Goal: Information Seeking & Learning: Learn about a topic

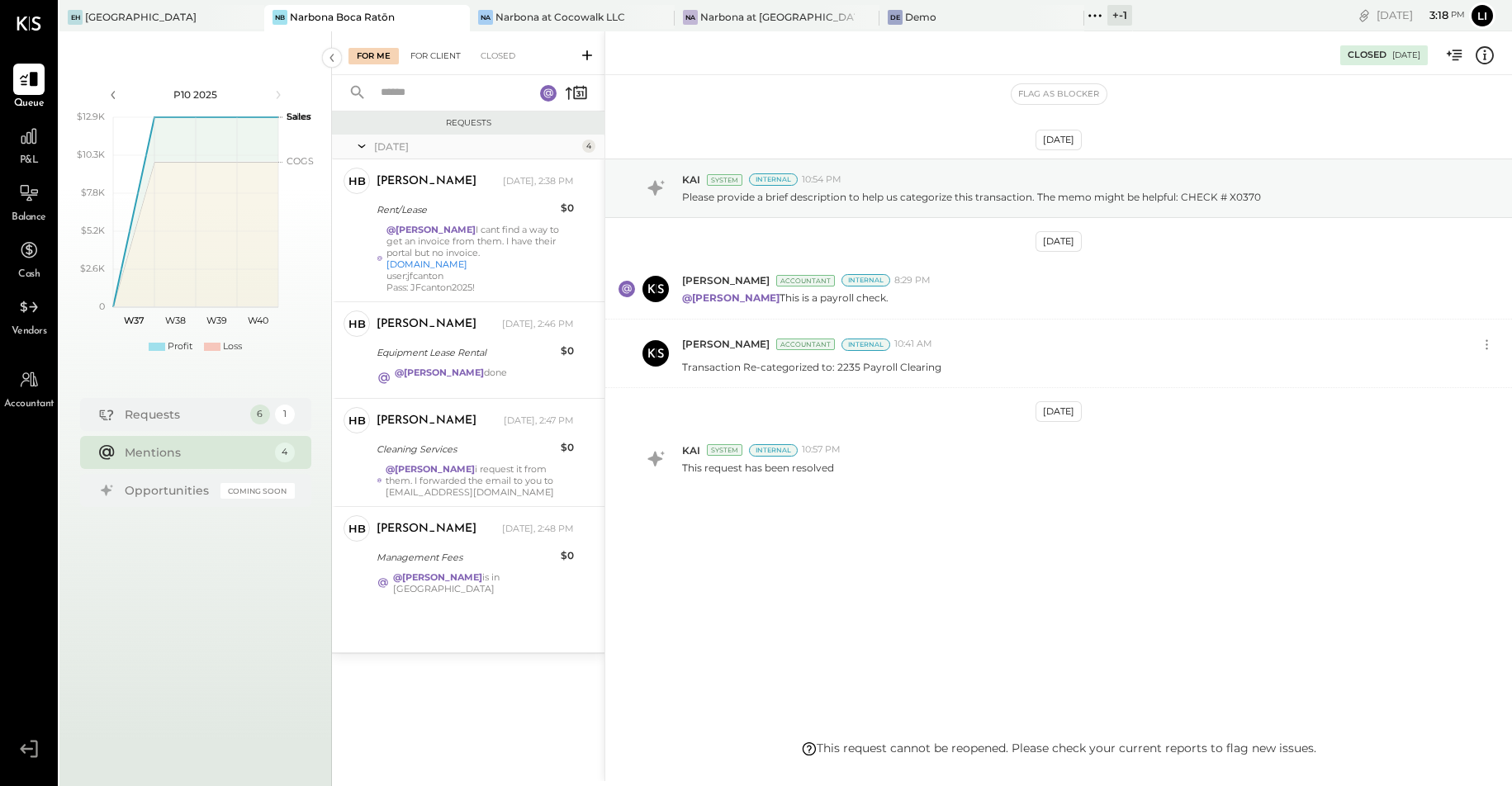
click at [440, 53] on div "For Client" at bounding box center [435, 56] width 67 height 17
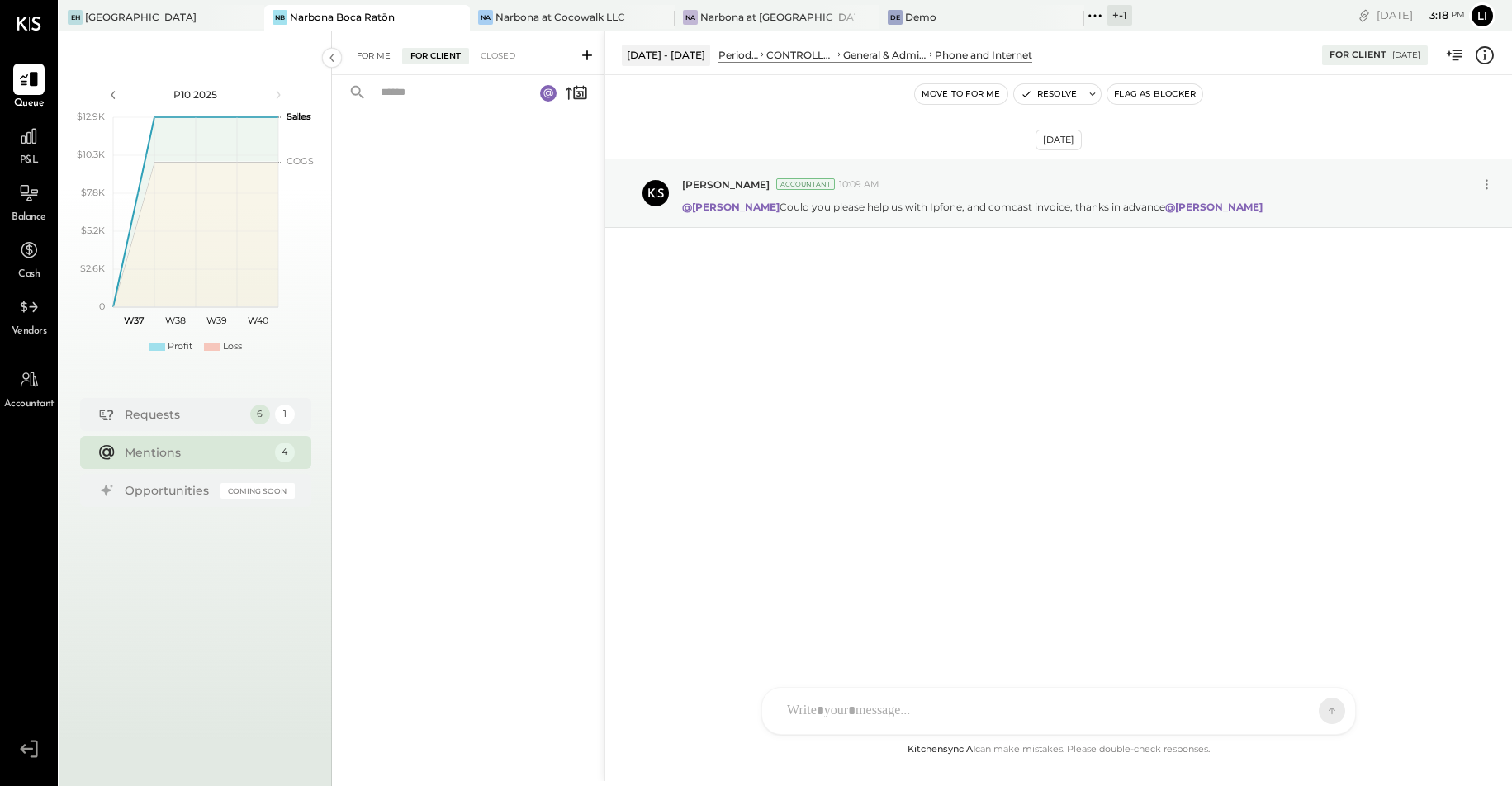
click at [380, 54] on div "For Me" at bounding box center [373, 56] width 50 height 17
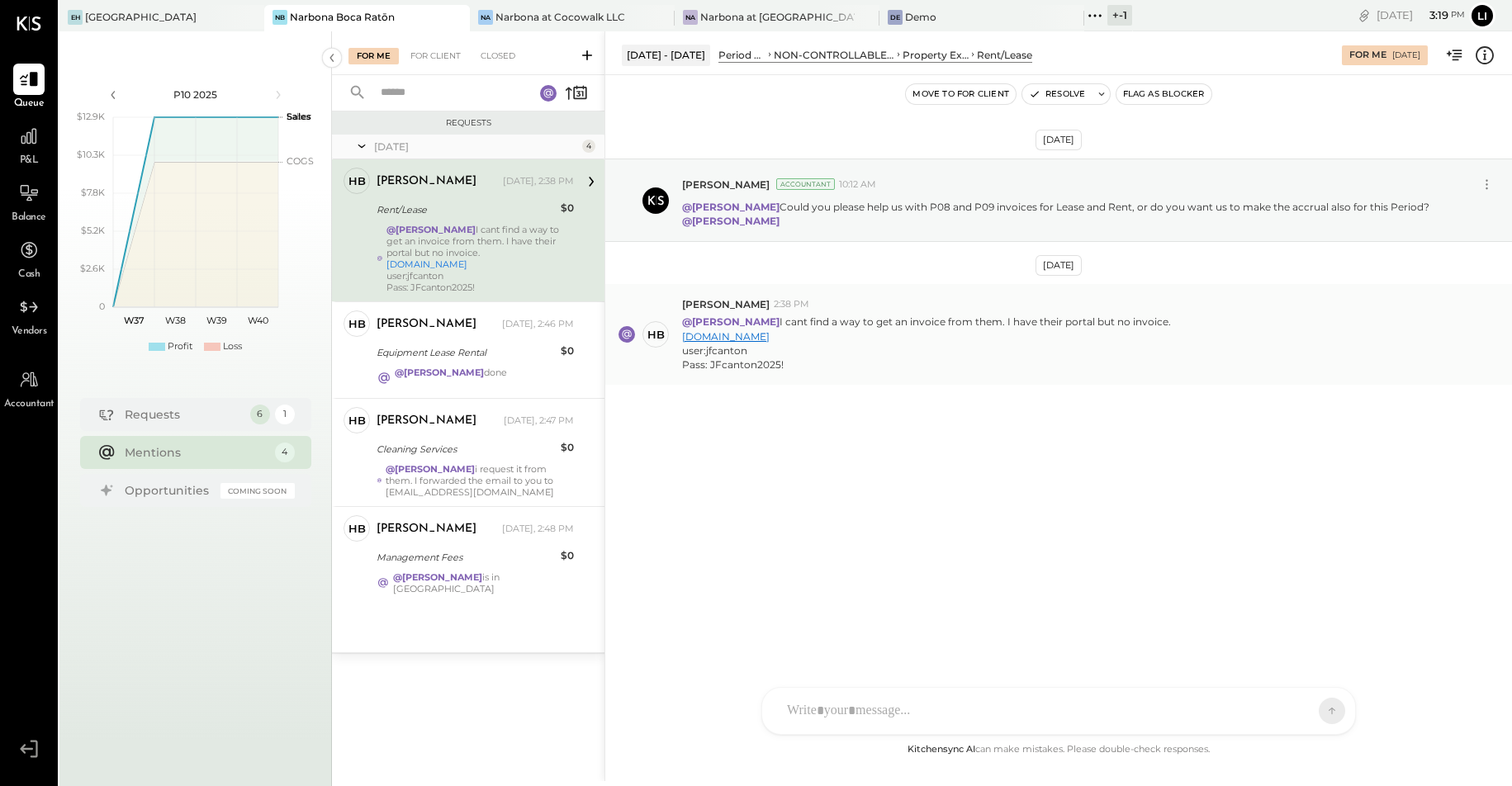
drag, startPoint x: 794, startPoint y: 336, endPoint x: 705, endPoint y: 340, distance: 89.1
click at [683, 339] on div "[DOMAIN_NAME]" at bounding box center [926, 336] width 489 height 14
copy link "[DOMAIN_NAME]"
drag, startPoint x: 746, startPoint y: 353, endPoint x: 704, endPoint y: 351, distance: 42.0
click at [704, 351] on div "user:jfcanton" at bounding box center [926, 350] width 489 height 14
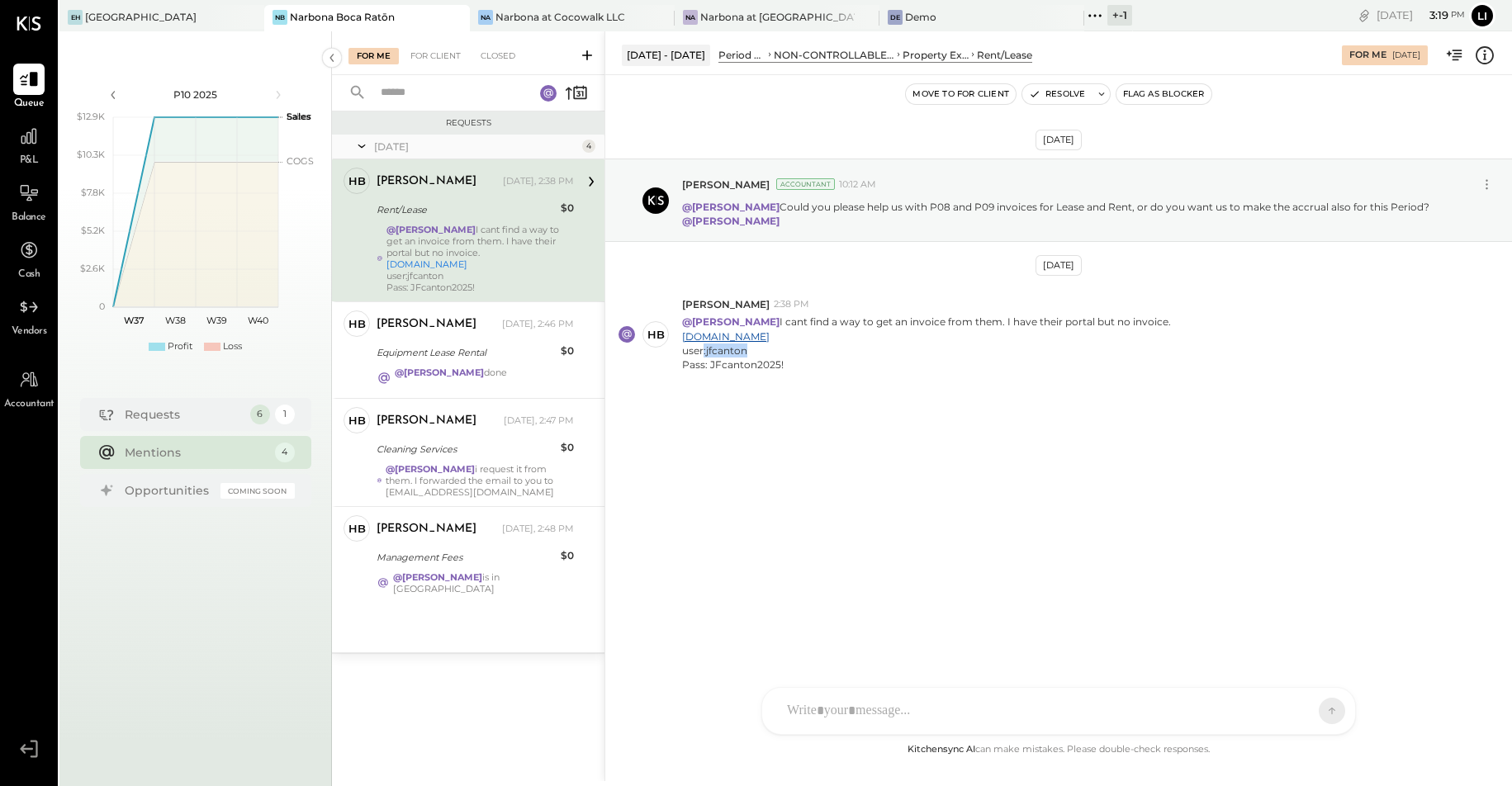
copy div ":jfcanton"
drag, startPoint x: 786, startPoint y: 366, endPoint x: 709, endPoint y: 366, distance: 77.0
click at [709, 366] on div "Pass: JFcanton2025!" at bounding box center [926, 364] width 489 height 14
copy div "JFcanton2025!"
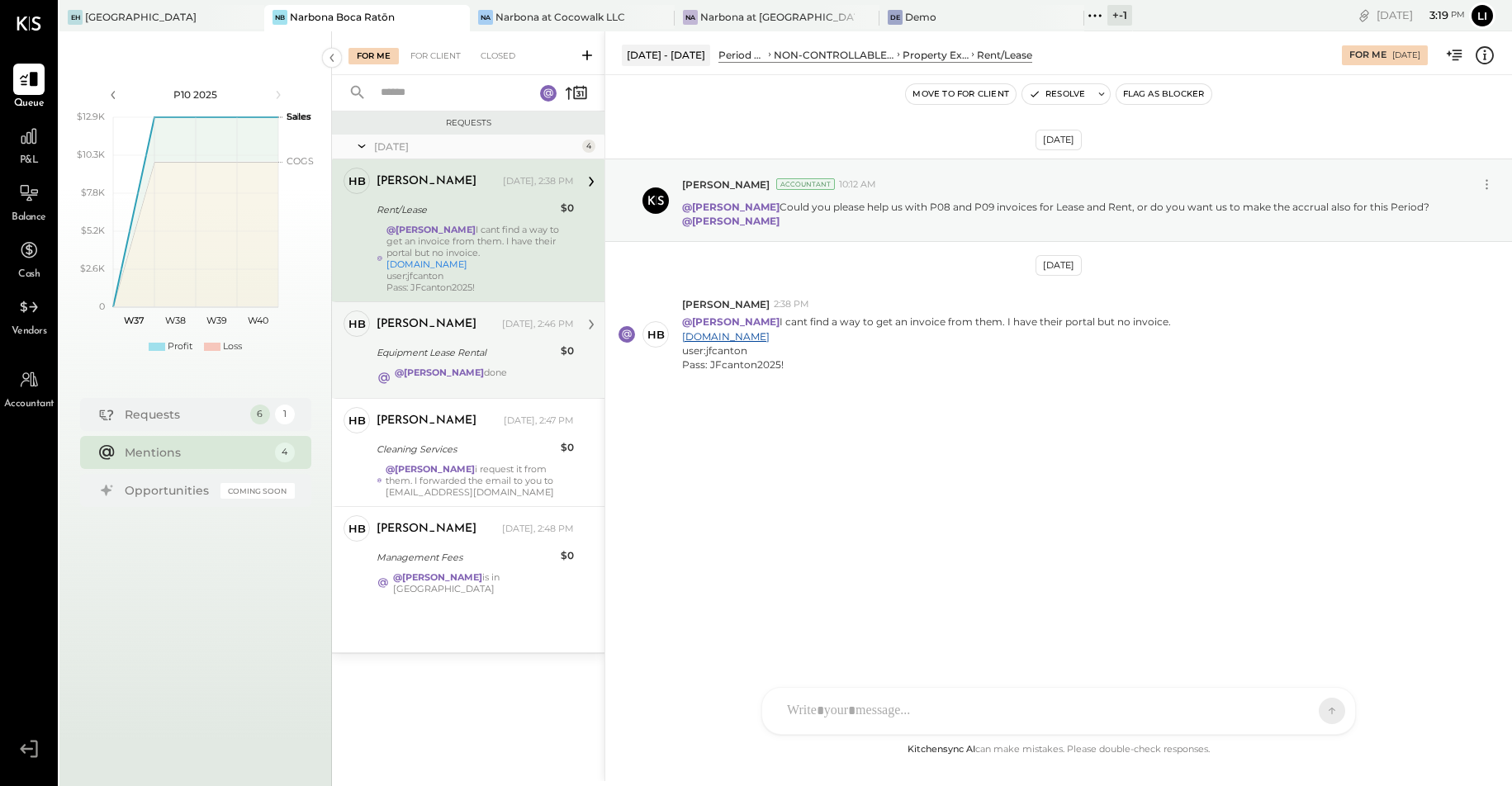
click at [416, 352] on div "Equipment Lease Rental" at bounding box center [466, 352] width 179 height 17
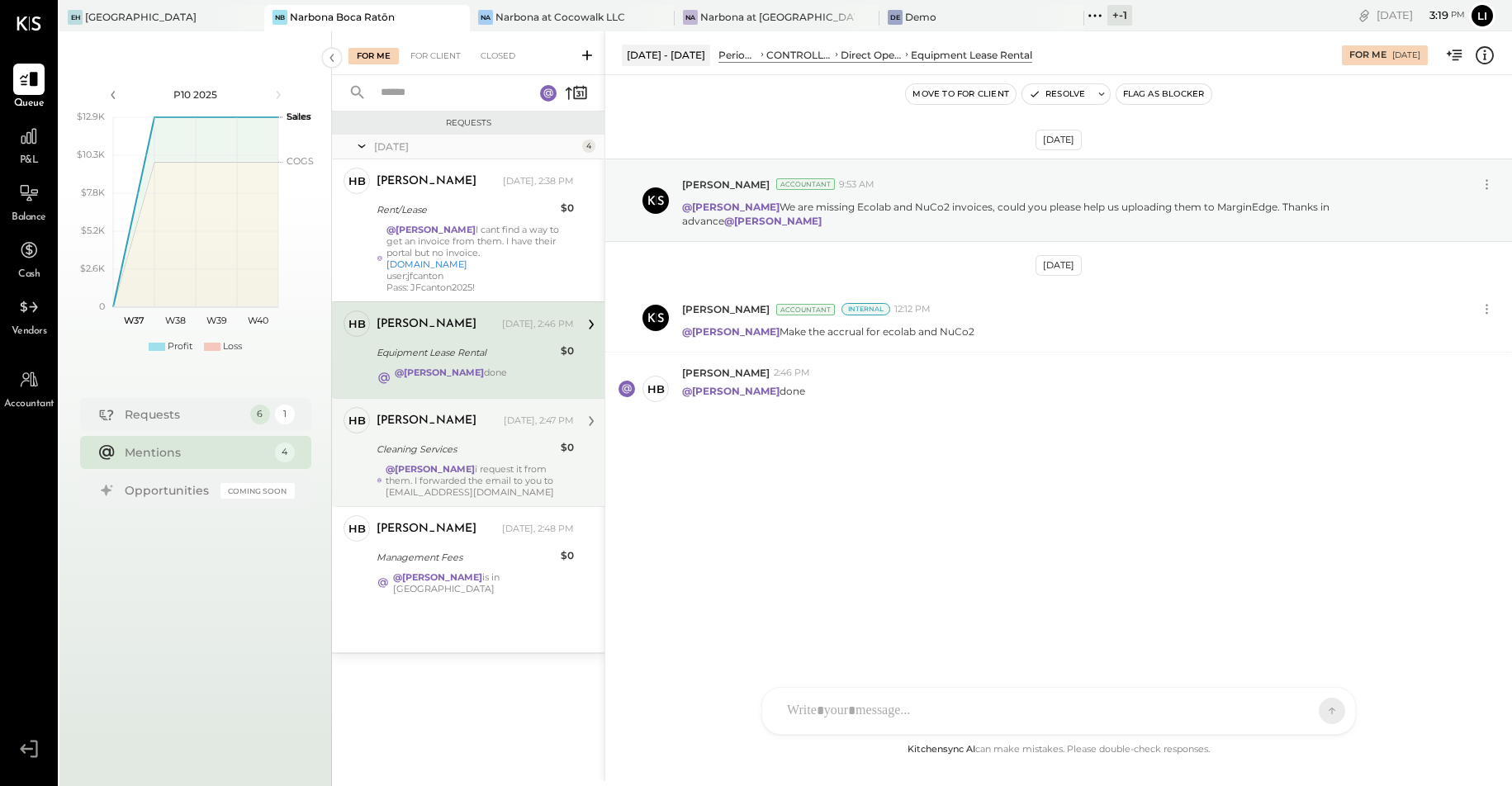
click at [534, 468] on div "@[PERSON_NAME] i request it from them. I forwarded the email to you to [EMAIL_A…" at bounding box center [479, 481] width 189 height 35
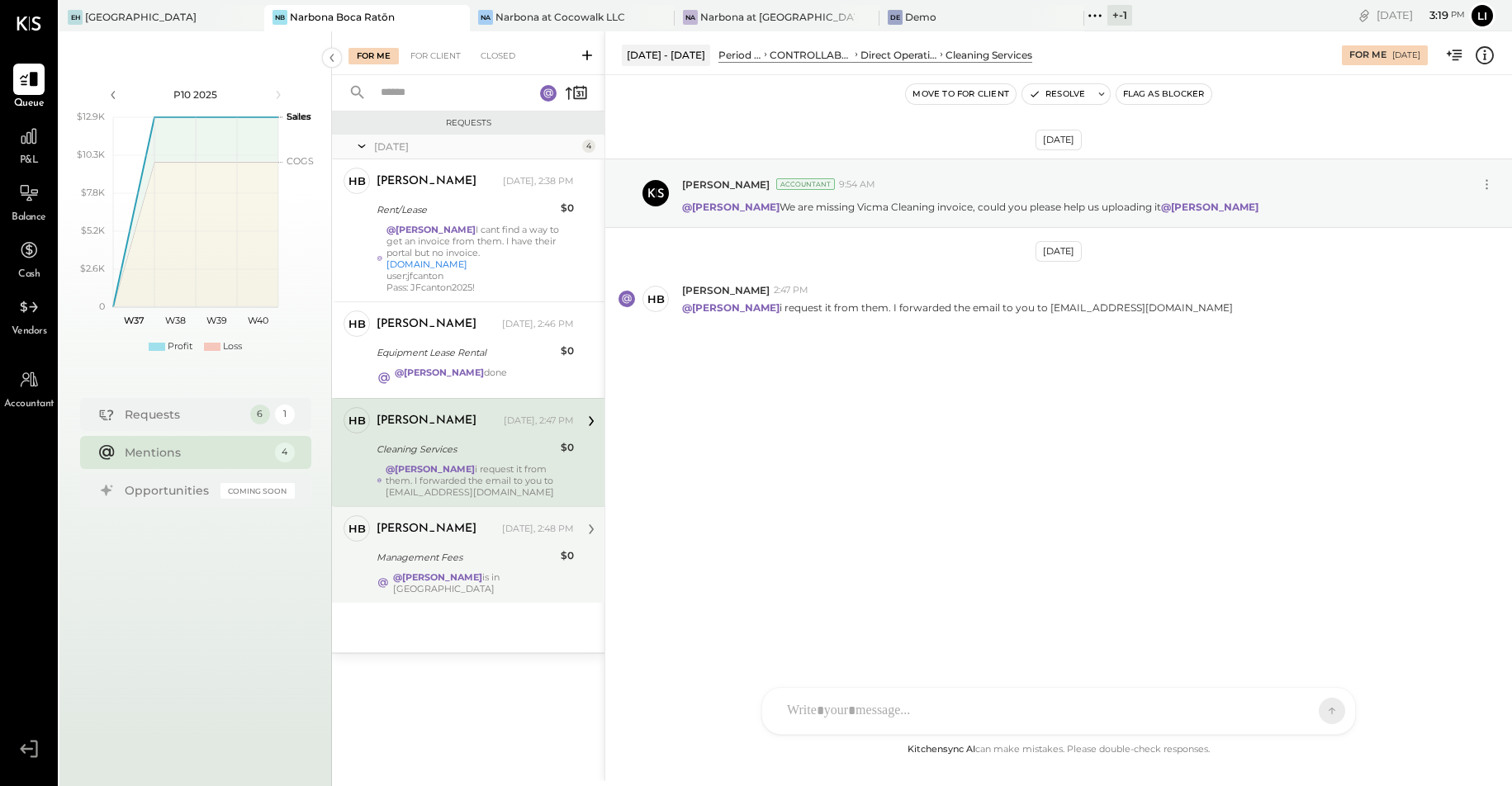
click at [512, 549] on div "Management Fees" at bounding box center [466, 557] width 179 height 17
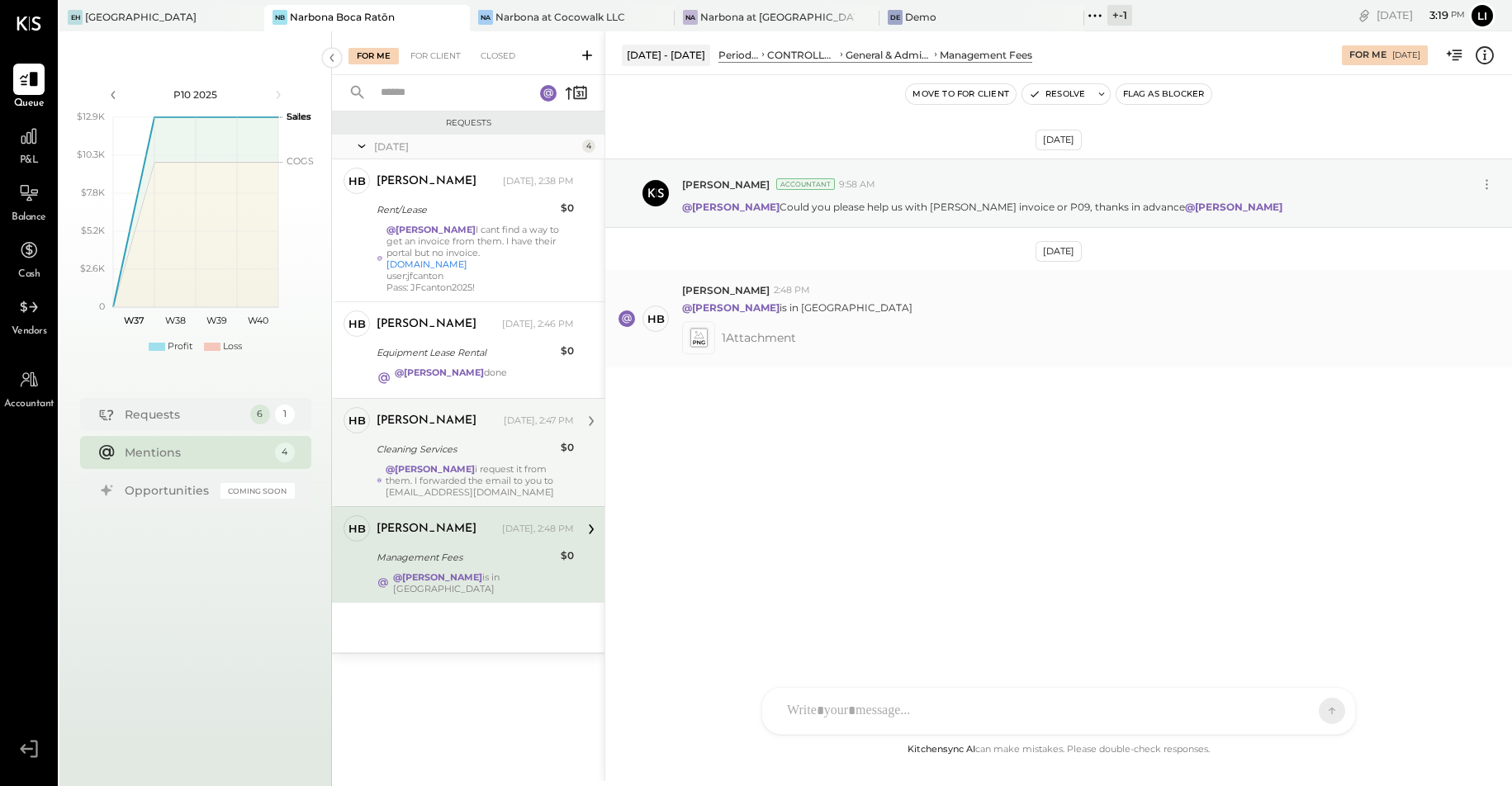
click at [695, 335] on icon at bounding box center [699, 339] width 18 height 19
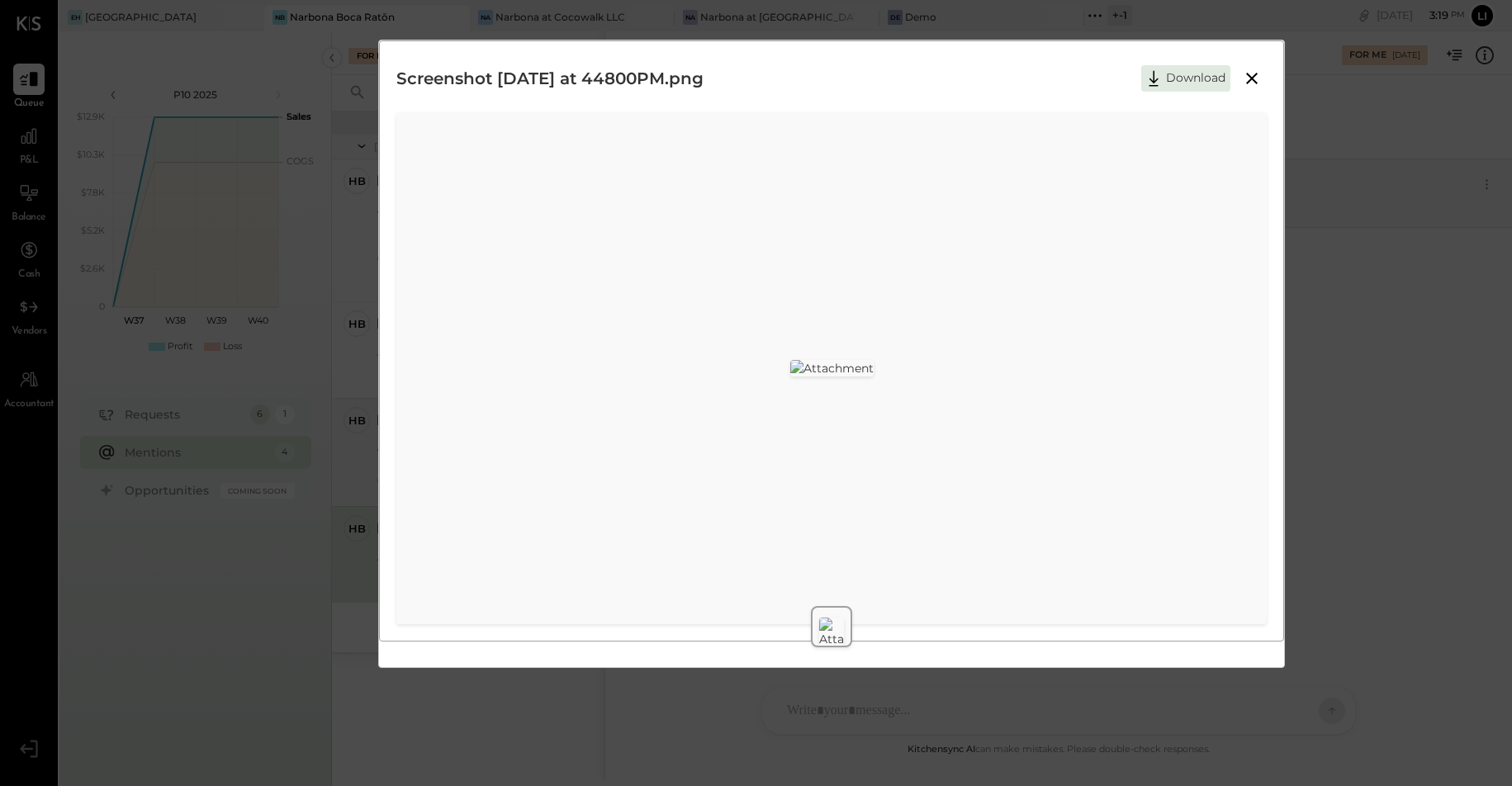
click at [1251, 86] on icon at bounding box center [1251, 78] width 20 height 20
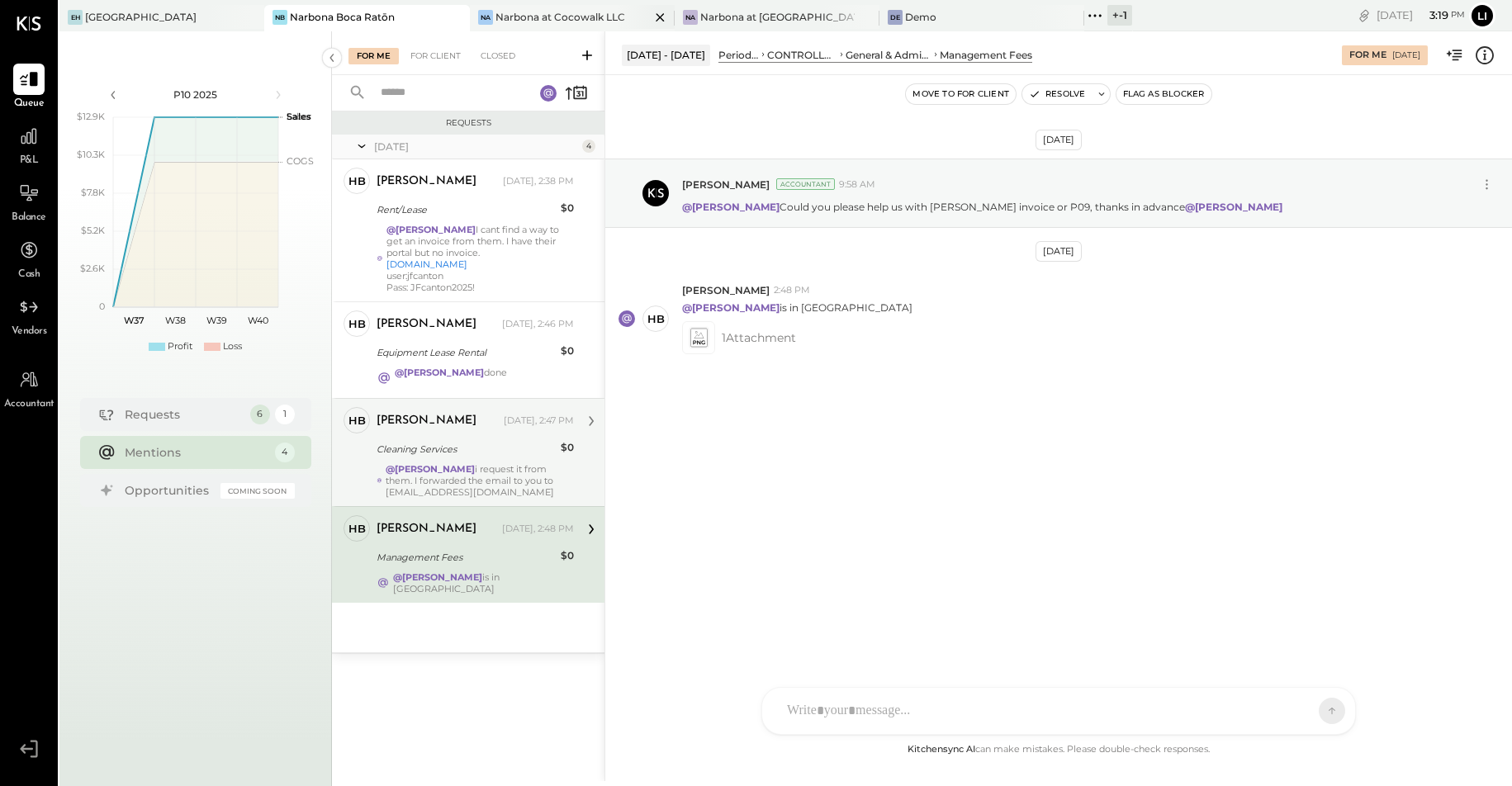
click at [534, 18] on div "Narbona at Cocowalk LLC" at bounding box center [561, 17] width 130 height 14
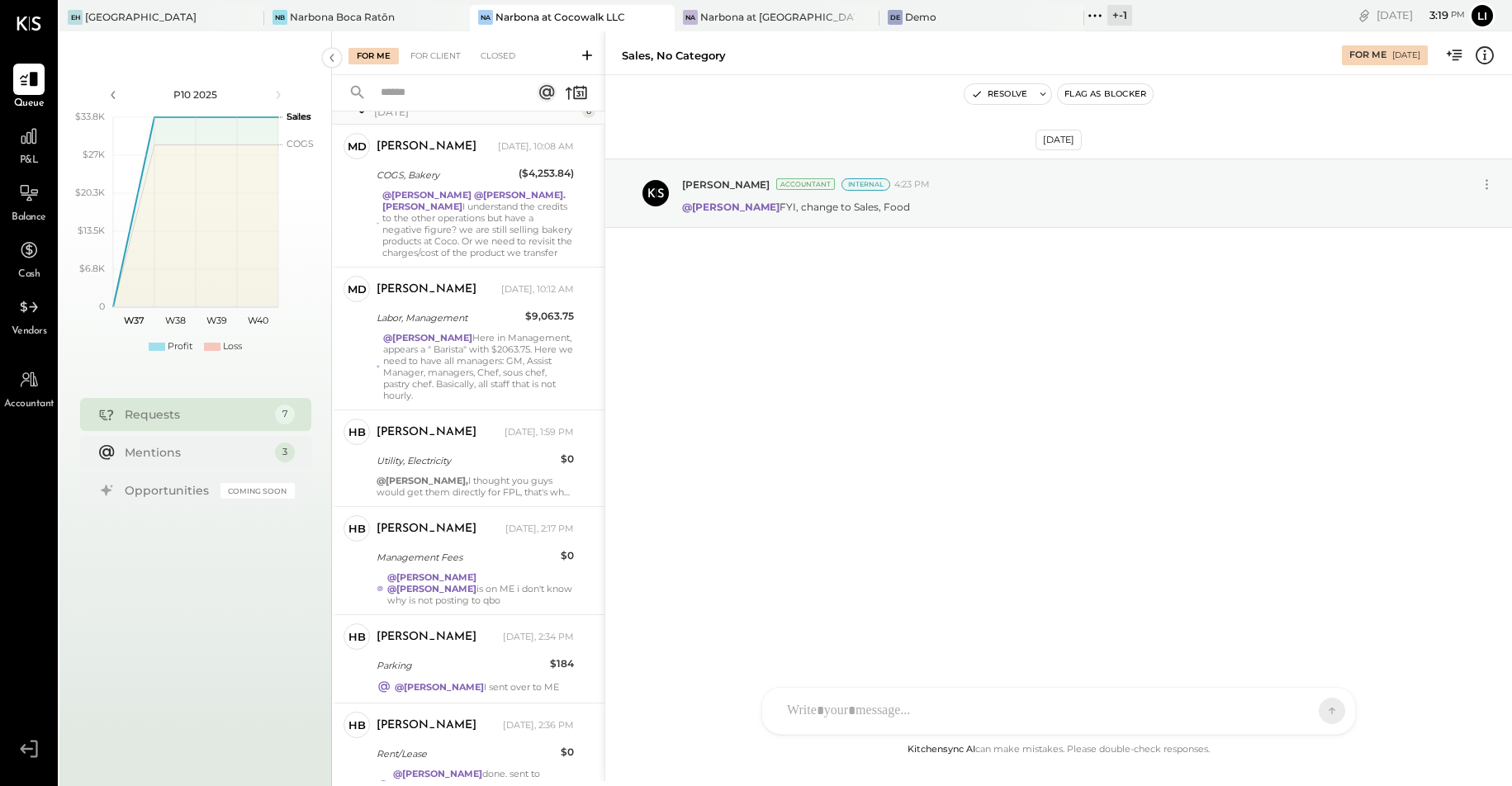
scroll to position [247, 0]
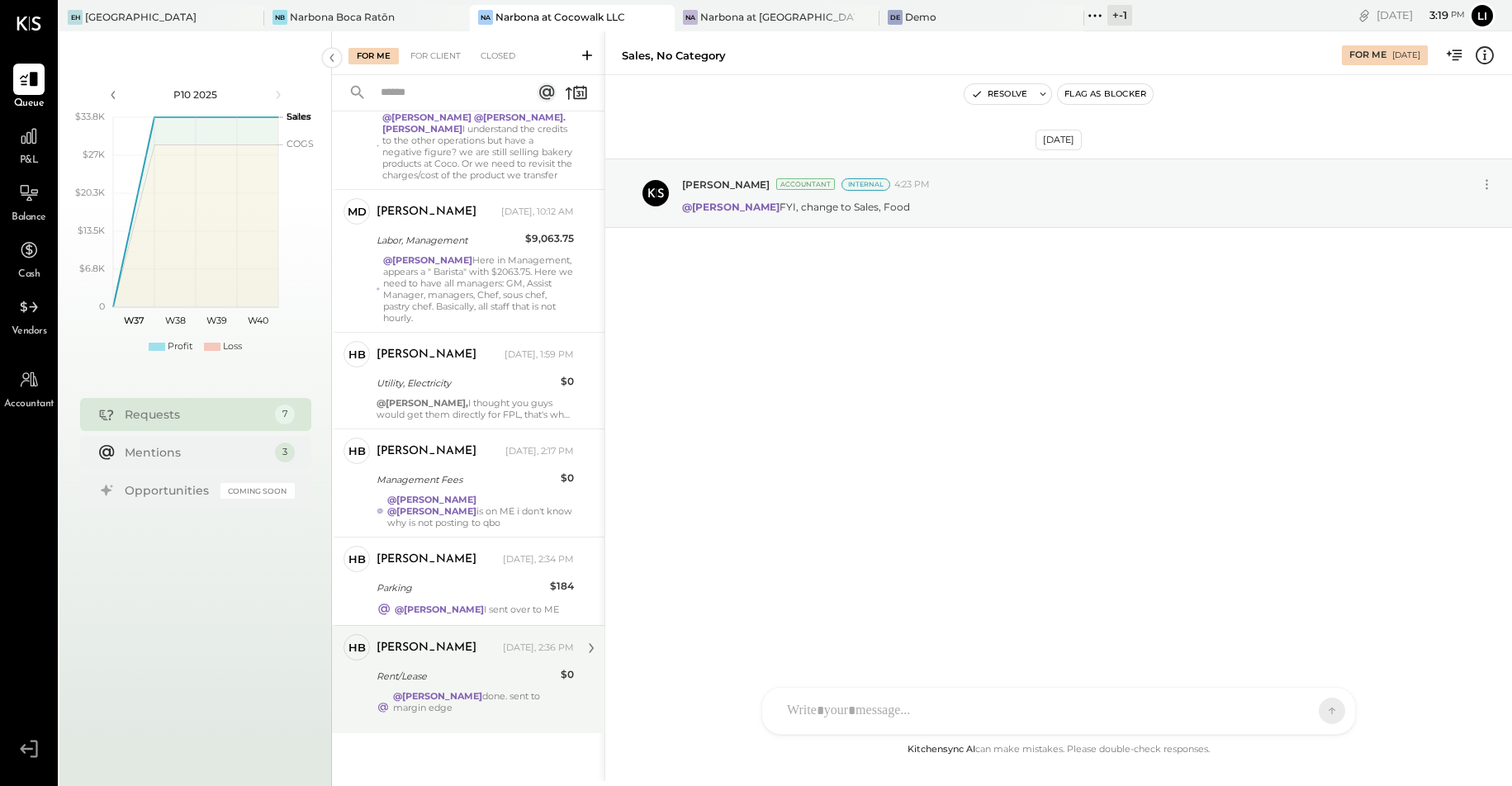
click at [453, 640] on div "[PERSON_NAME]" at bounding box center [438, 647] width 123 height 17
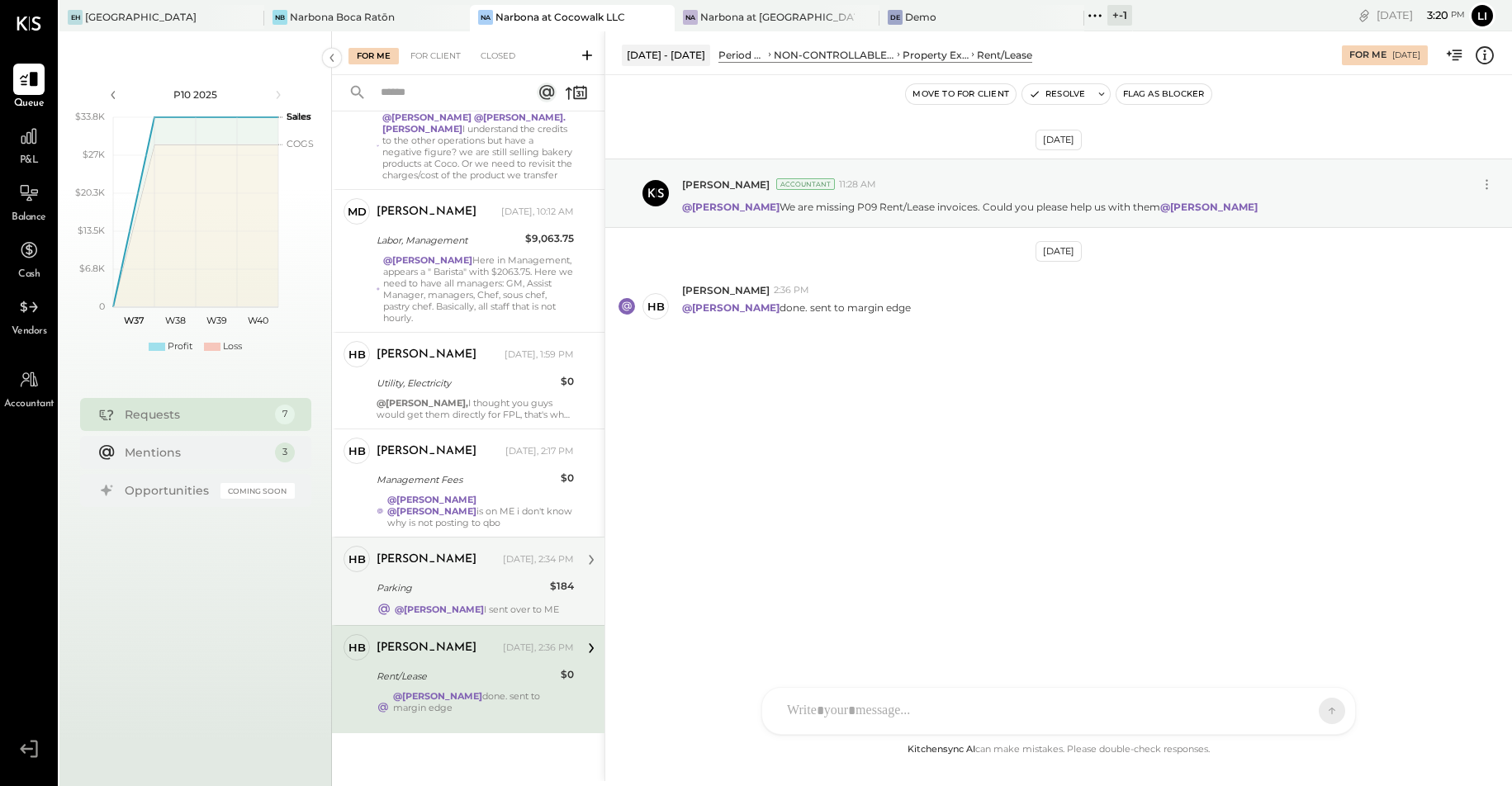
click at [470, 568] on div "[PERSON_NAME] [DATE], 2:34 PM Parking $184 @[PERSON_NAME] I sent over to ME" at bounding box center [475, 581] width 197 height 71
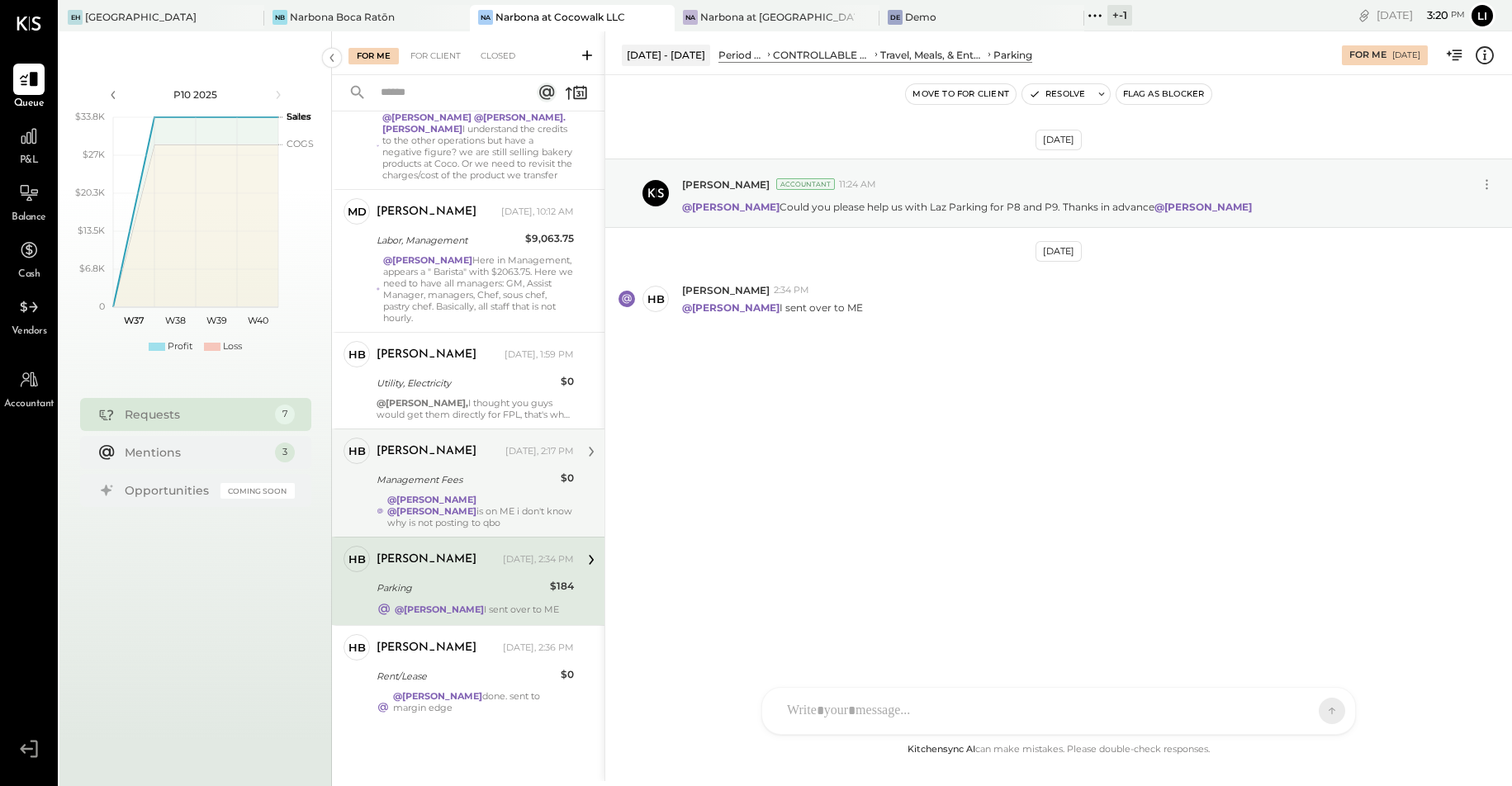
click at [475, 509] on div "@[PERSON_NAME] @[PERSON_NAME] is on ME i don't know why is not posting to qbo" at bounding box center [480, 511] width 187 height 35
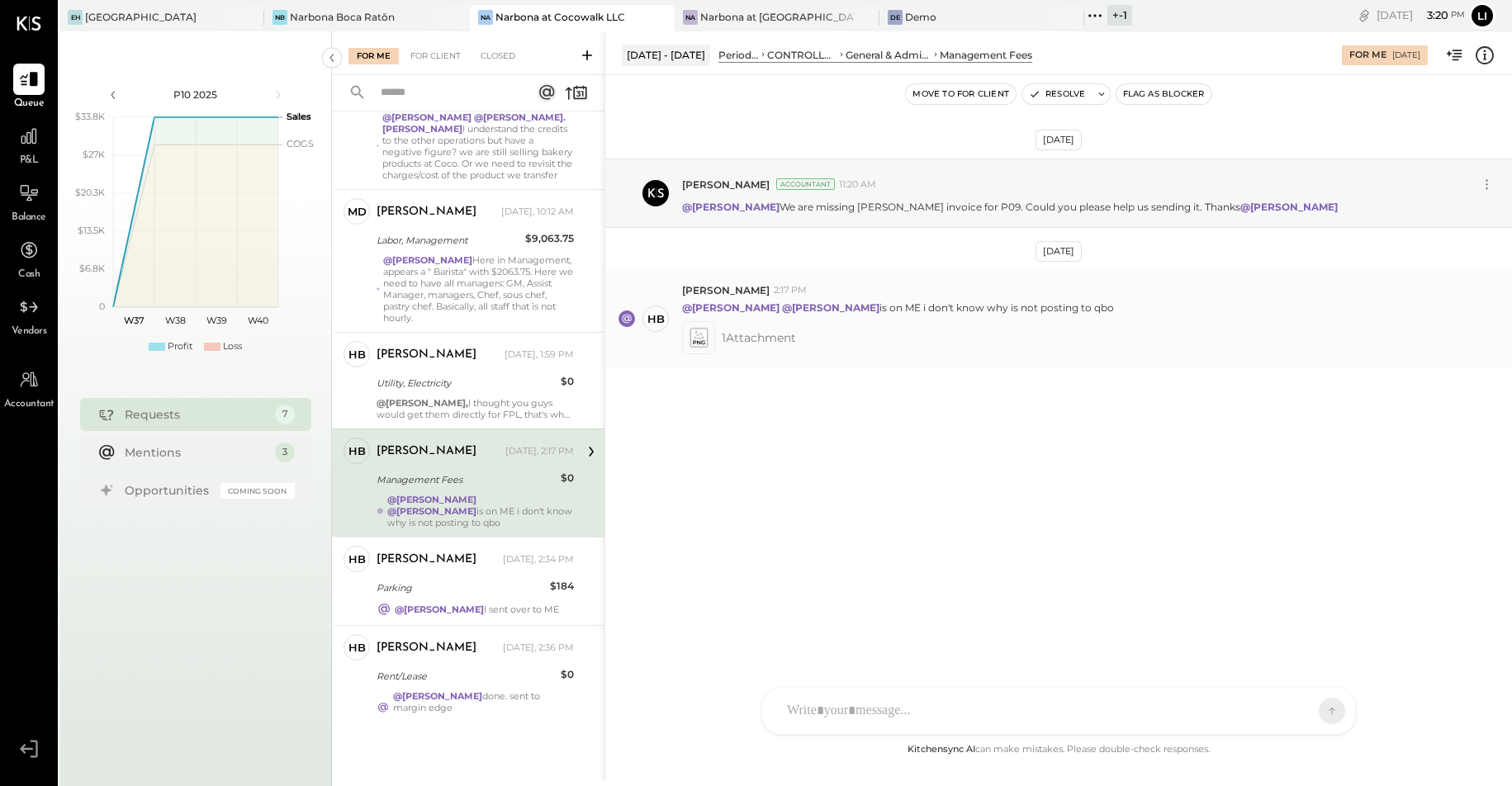
click at [706, 343] on icon at bounding box center [699, 339] width 18 height 19
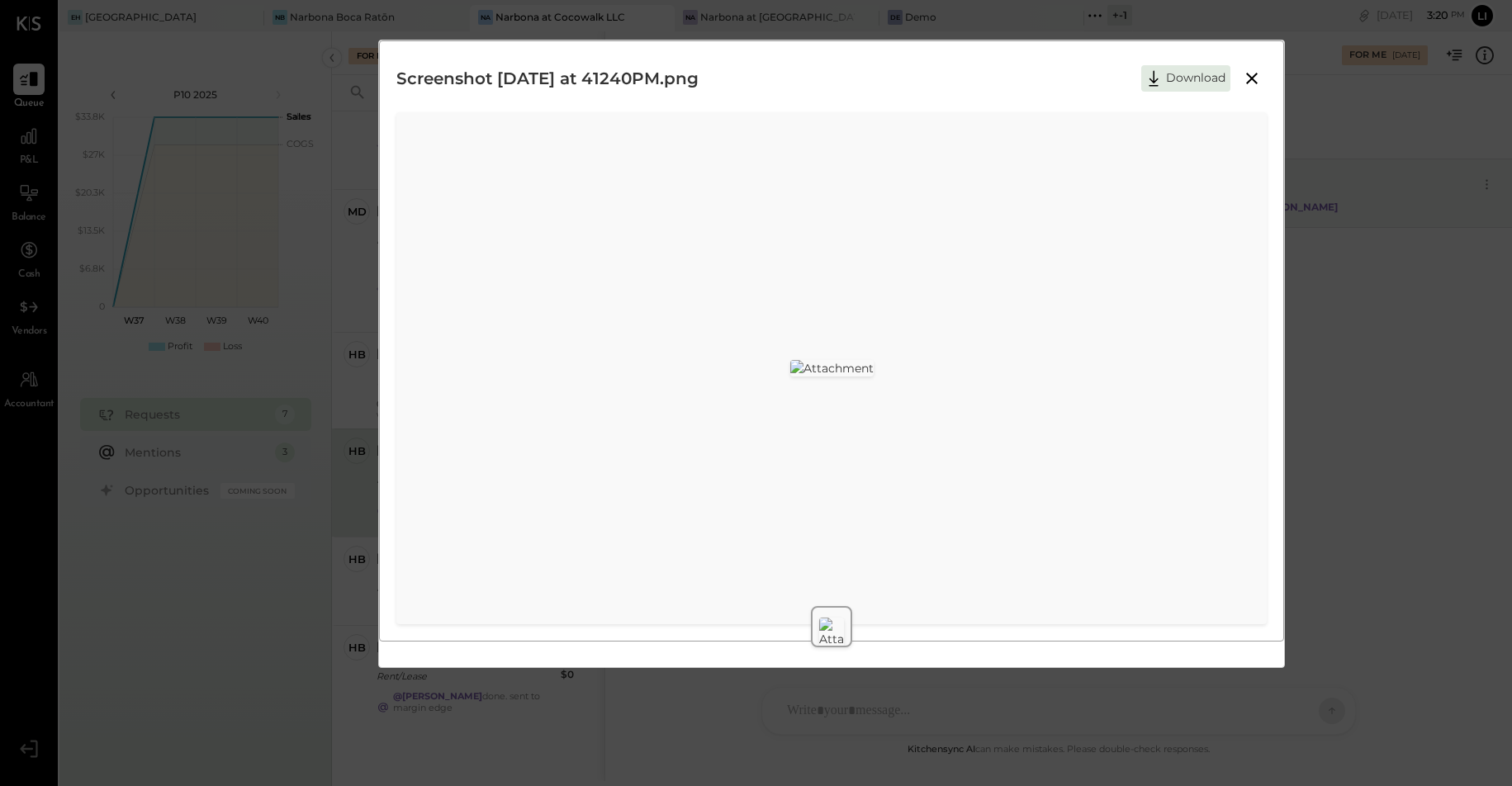
click at [1255, 81] on icon at bounding box center [1251, 78] width 11 height 11
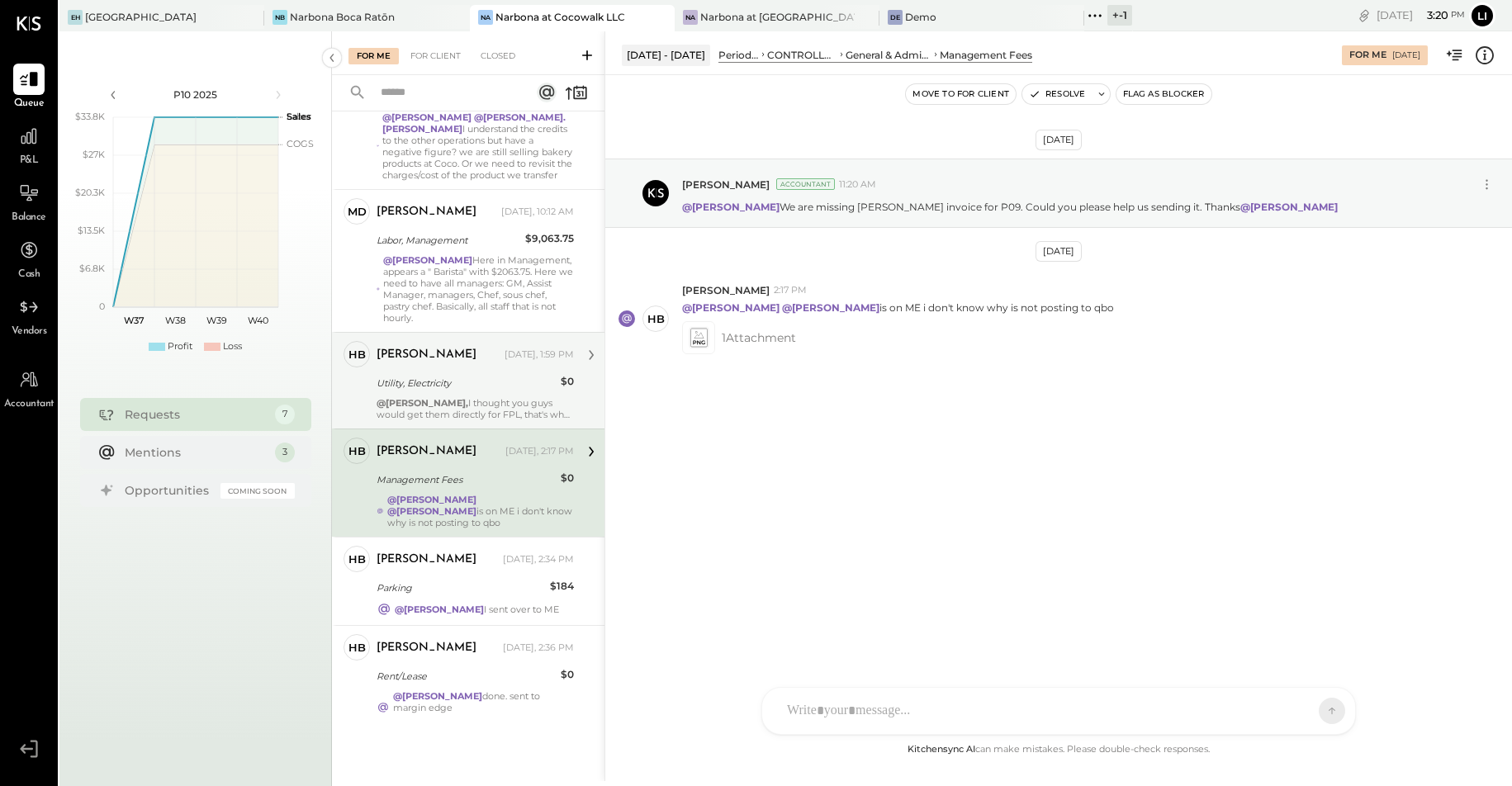
click at [469, 397] on strong "@[PERSON_NAME]," at bounding box center [422, 403] width 91 height 11
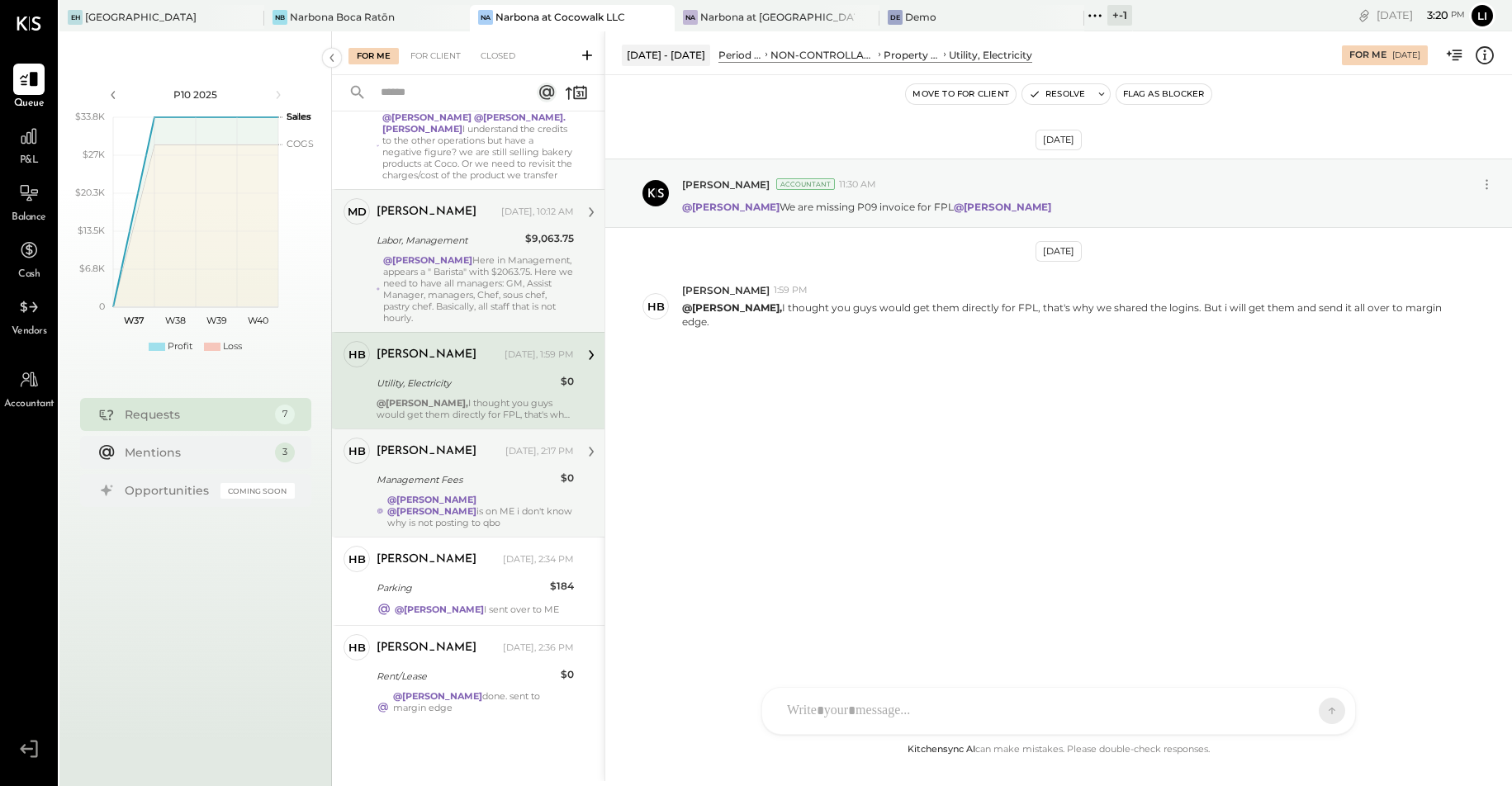
click at [494, 254] on div "@[PERSON_NAME] Here in Management, appears a " Barista" with $2063.75. Here we …" at bounding box center [478, 289] width 190 height 69
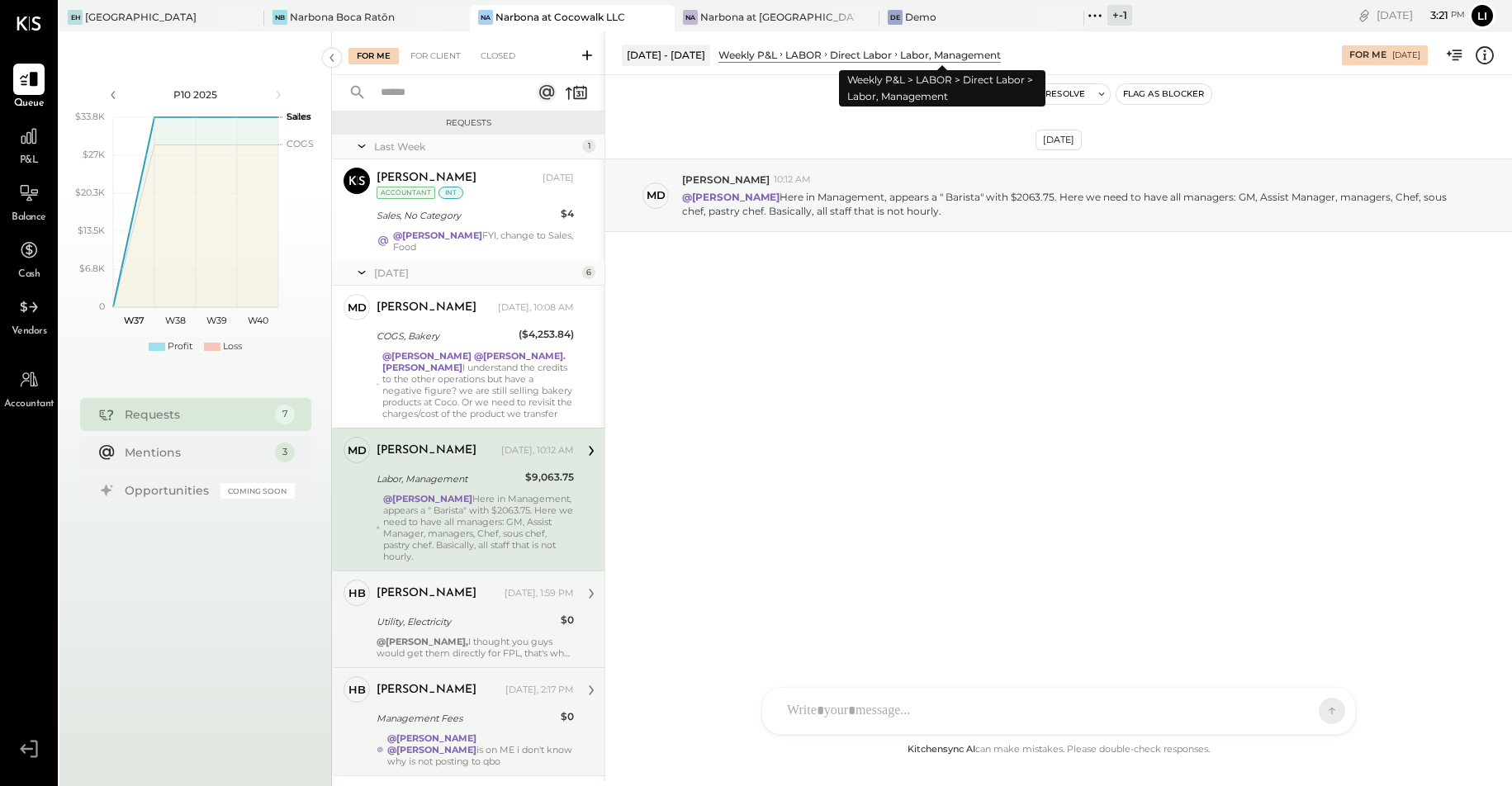
click at [914, 51] on div "Labor, Management" at bounding box center [950, 55] width 101 height 14
click at [32, 142] on icon at bounding box center [29, 136] width 21 height 21
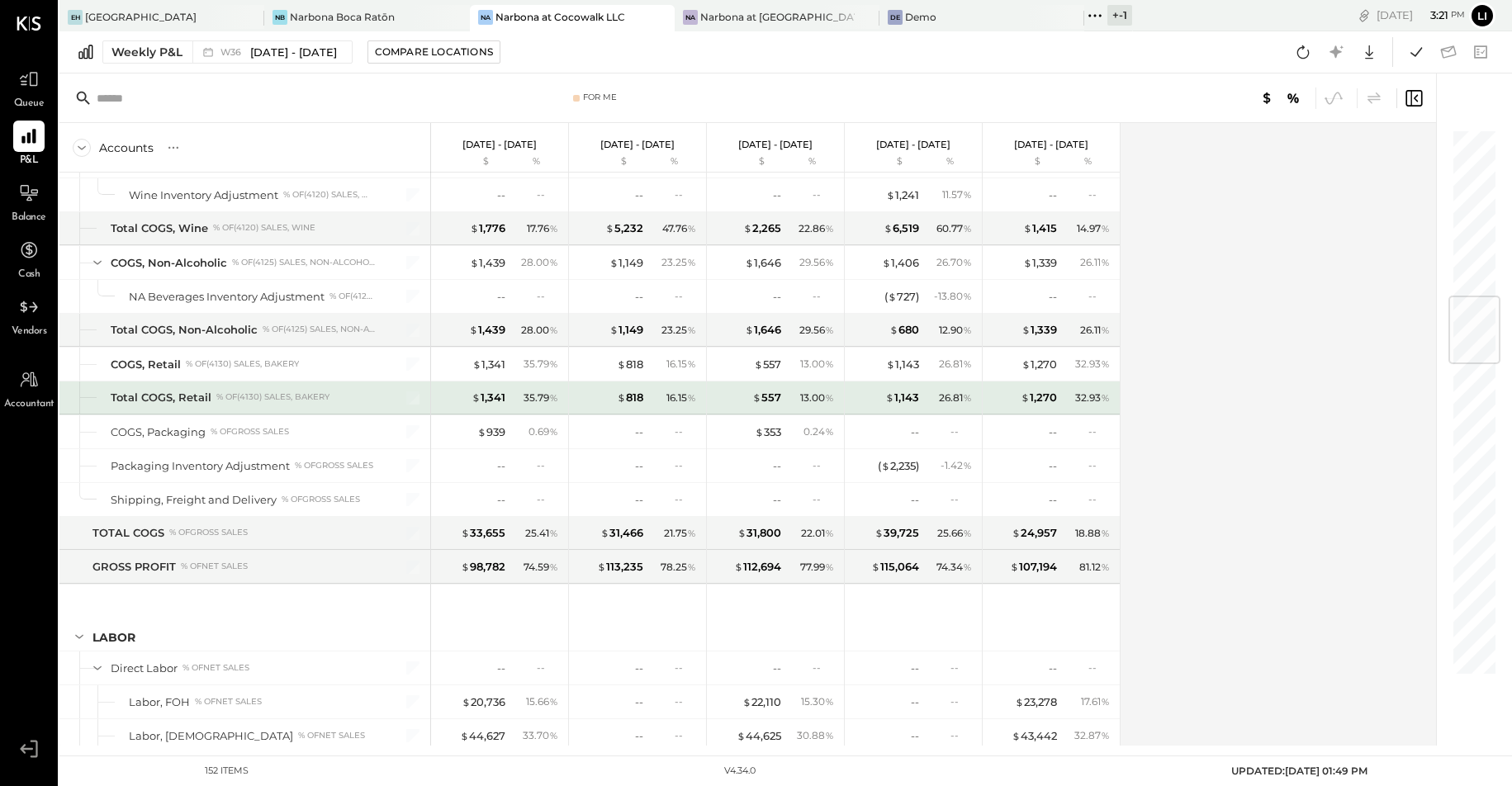
scroll to position [1783, 0]
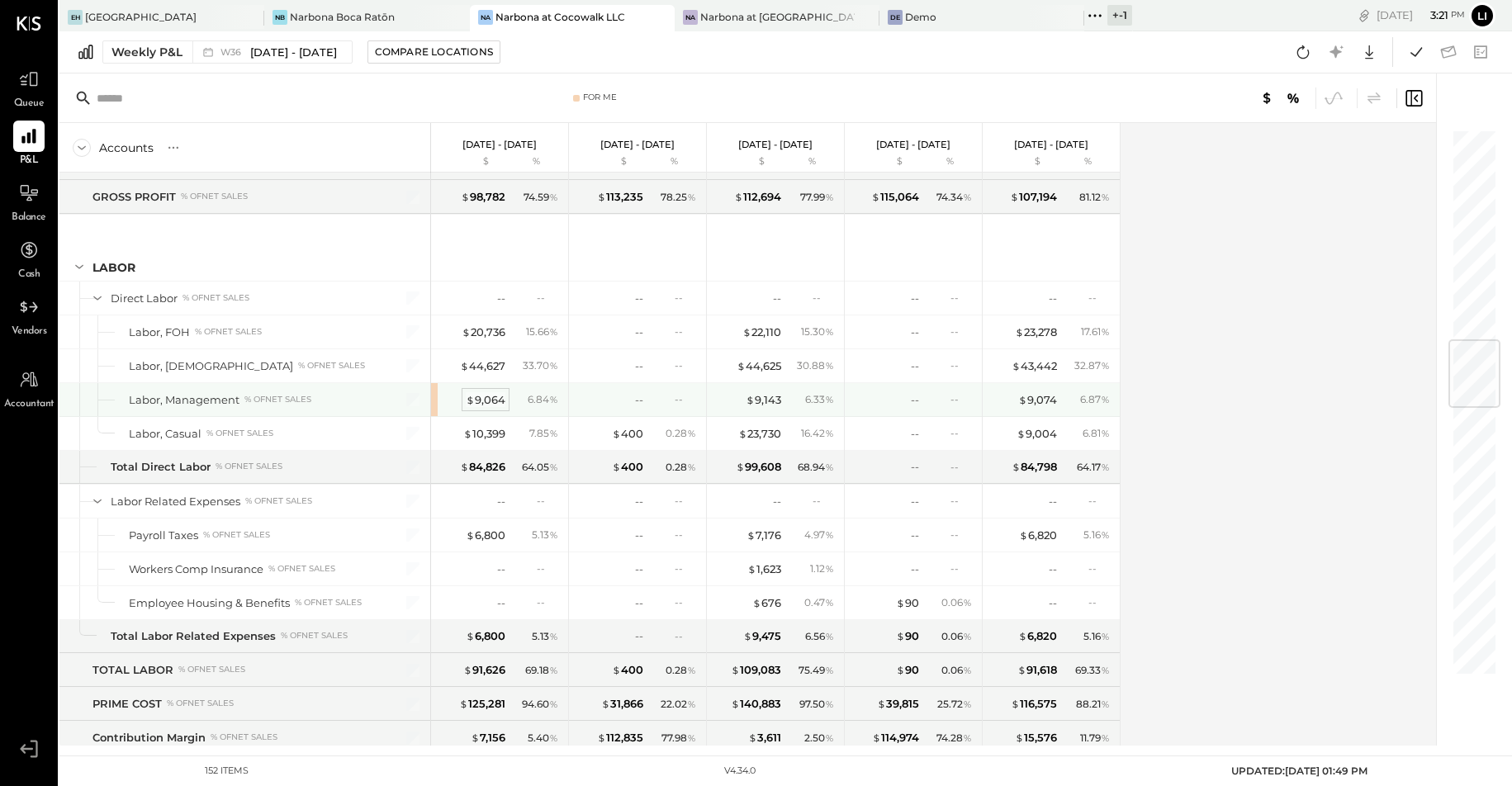
click at [486, 394] on div "$ 9,064" at bounding box center [485, 400] width 39 height 16
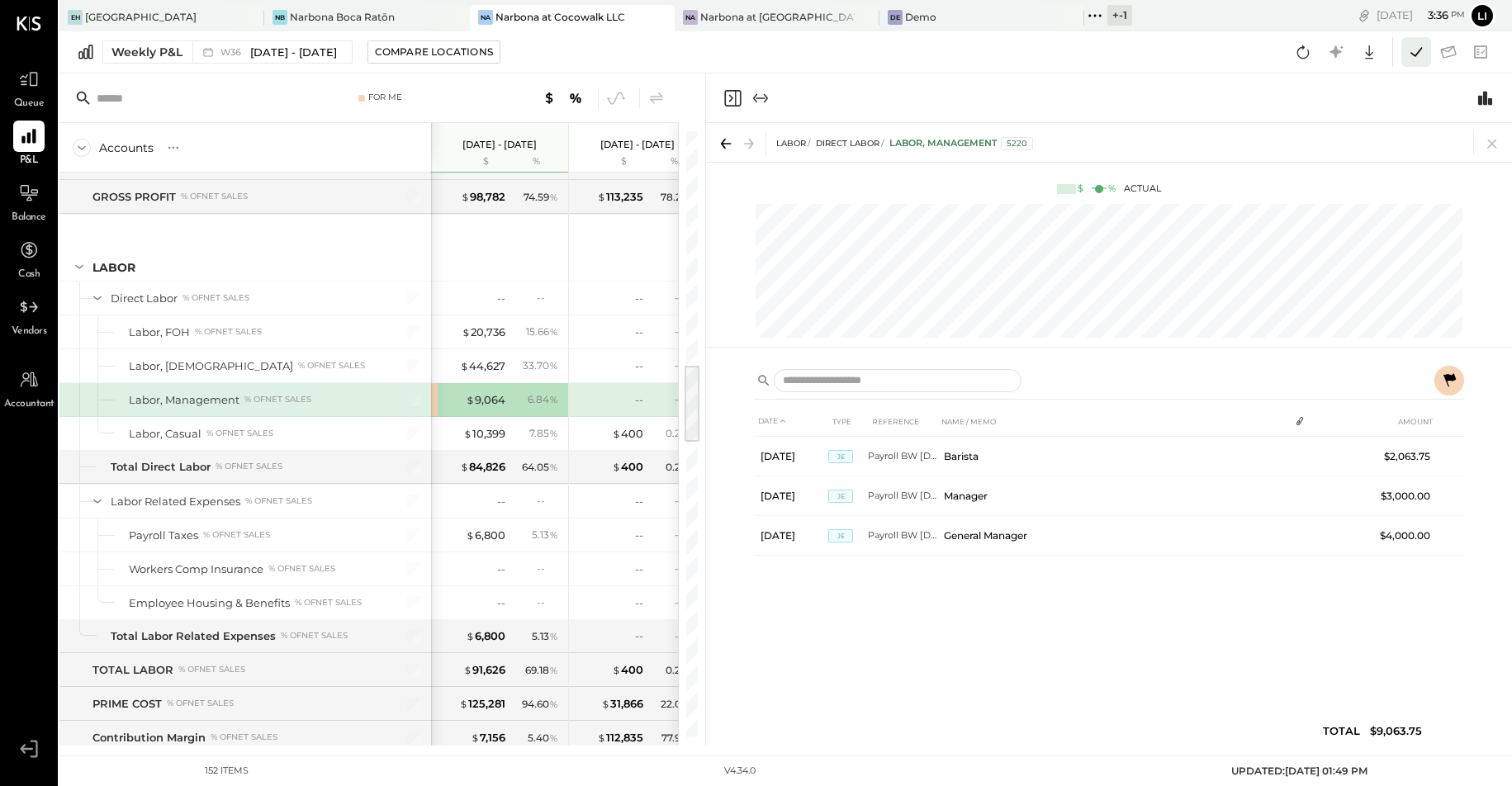
click at [1409, 57] on icon at bounding box center [1416, 52] width 21 height 21
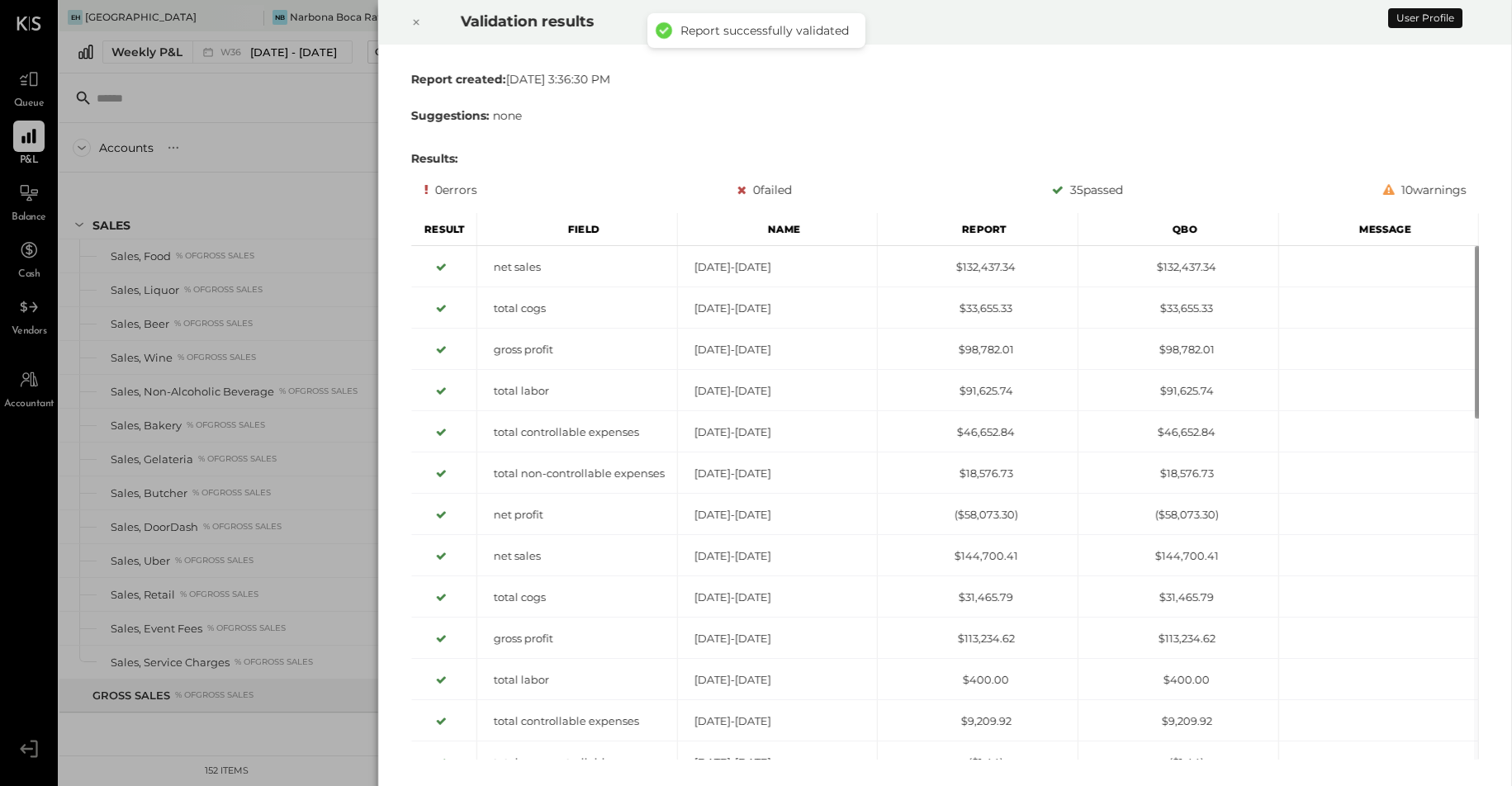
scroll to position [1707, 0]
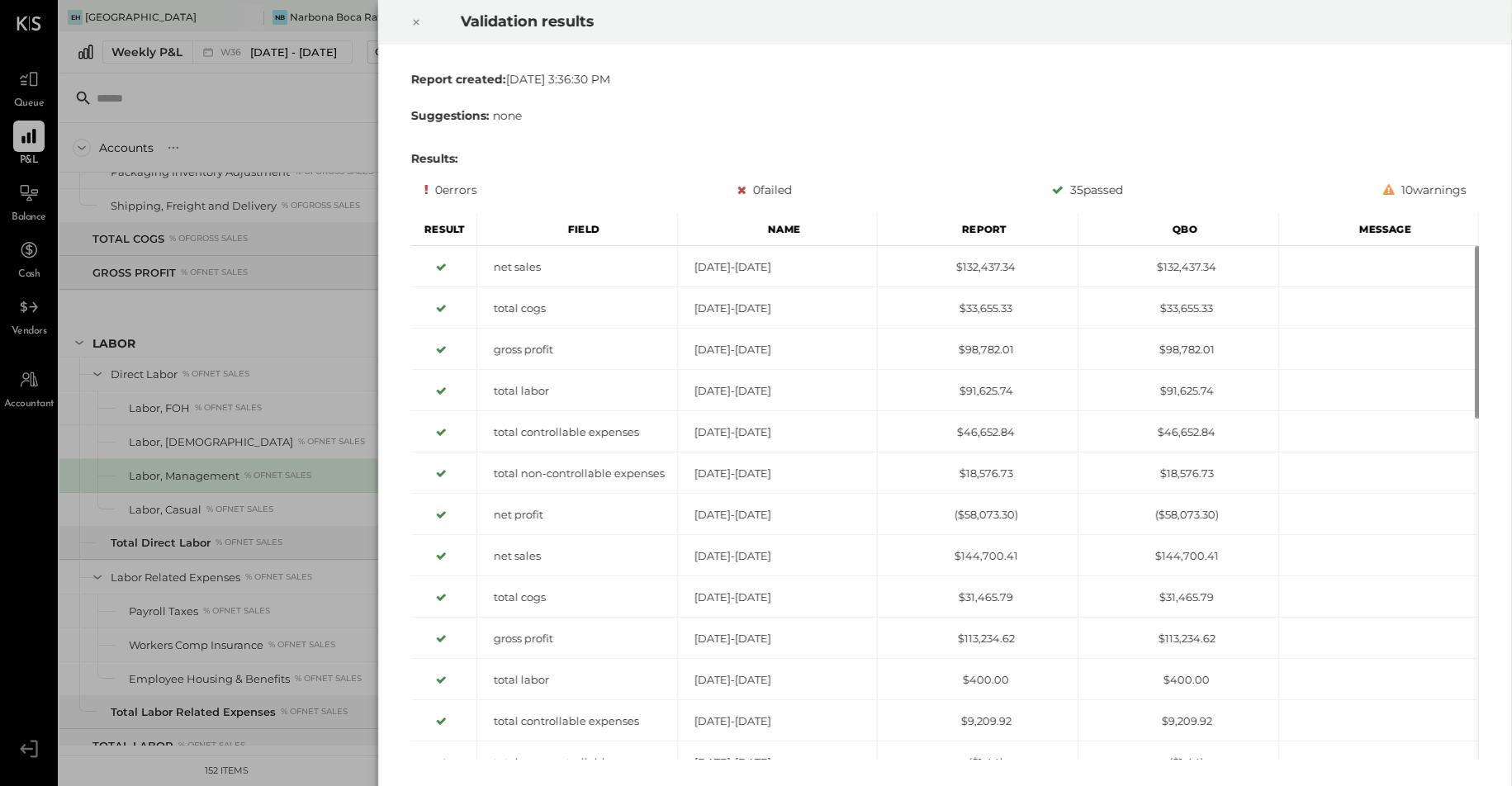
click at [419, 22] on icon at bounding box center [416, 22] width 10 height 20
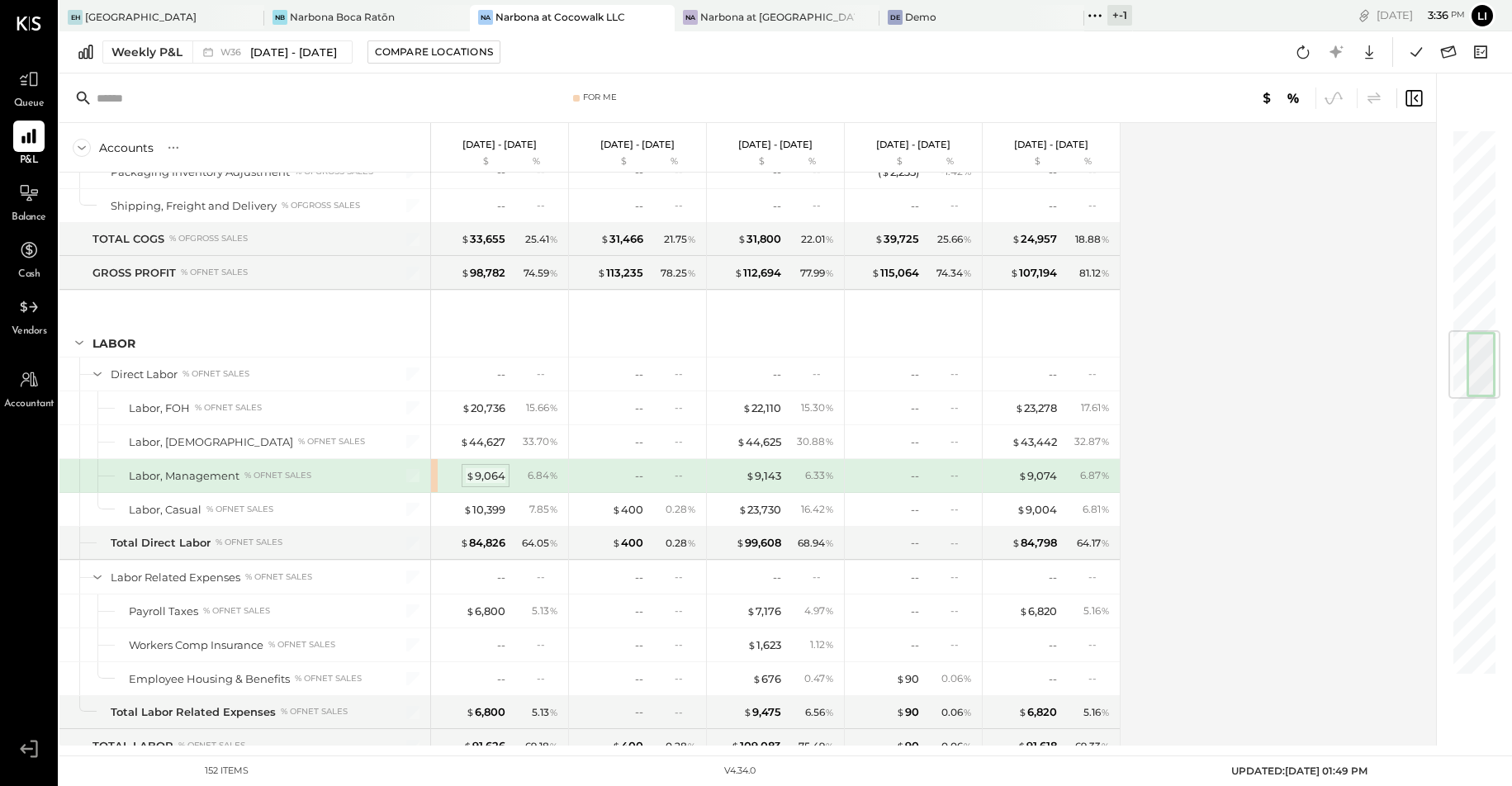
click at [493, 481] on div "$ 9,064" at bounding box center [485, 476] width 39 height 16
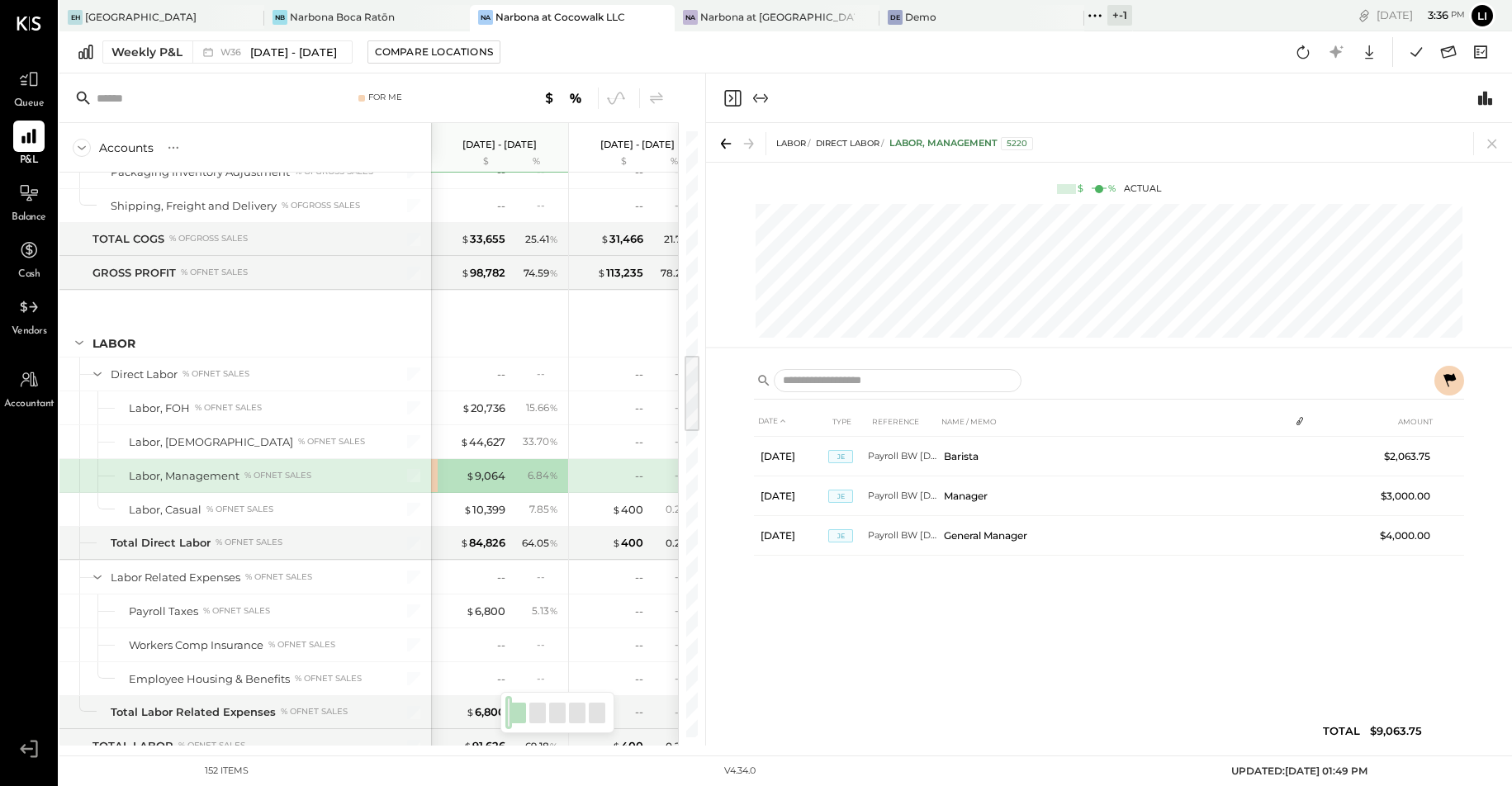
click at [937, 664] on div "DATE TYPE REFERENCE NAME / MEMO AMOUNT [DATE] JE Payroll BW [DATE] Barista $2,0…" at bounding box center [1108, 580] width 710 height 347
click at [1308, 52] on icon at bounding box center [1303, 52] width 12 height 13
click at [734, 103] on icon "Close panel" at bounding box center [732, 98] width 20 height 20
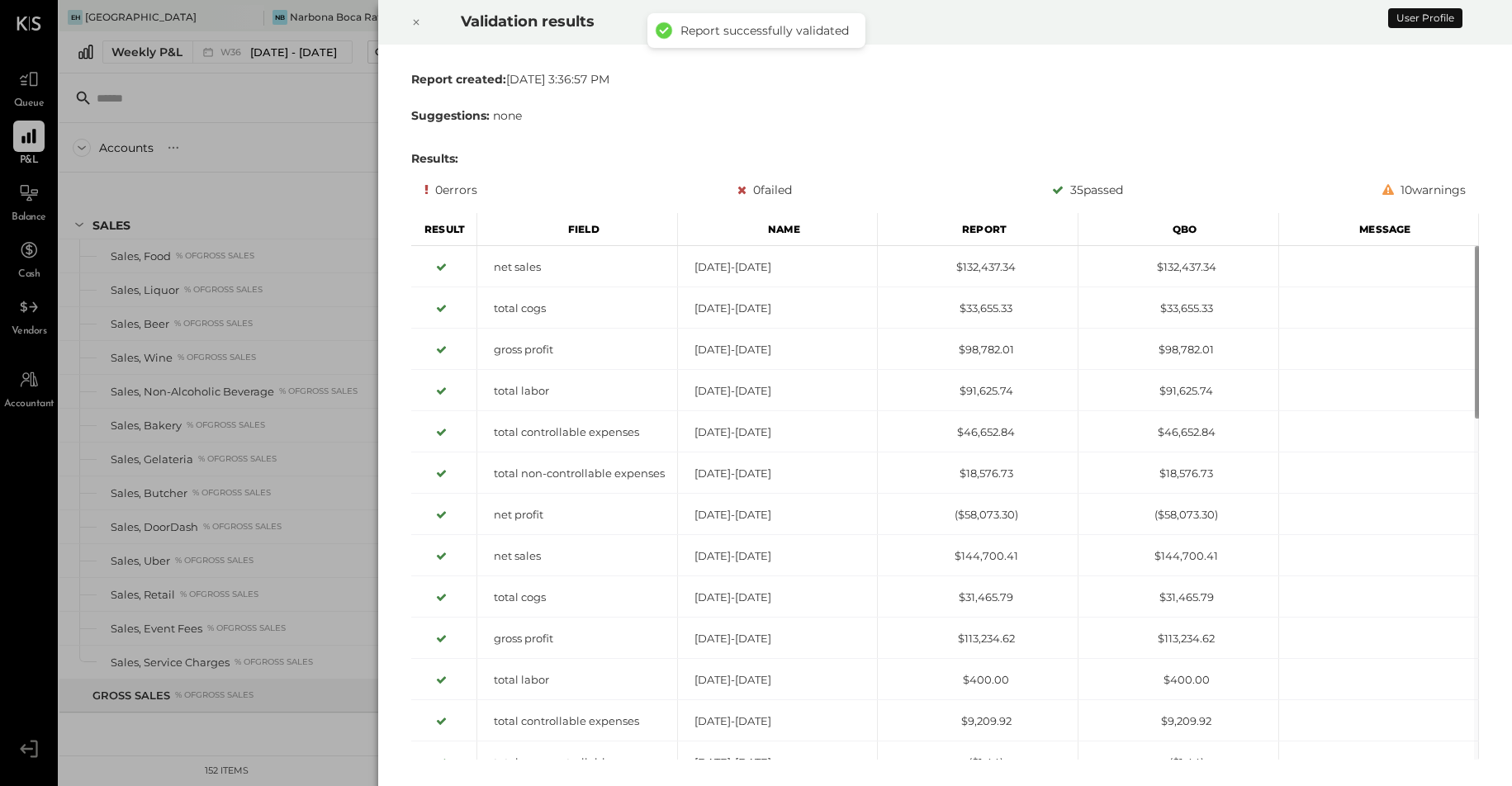
scroll to position [1707, 0]
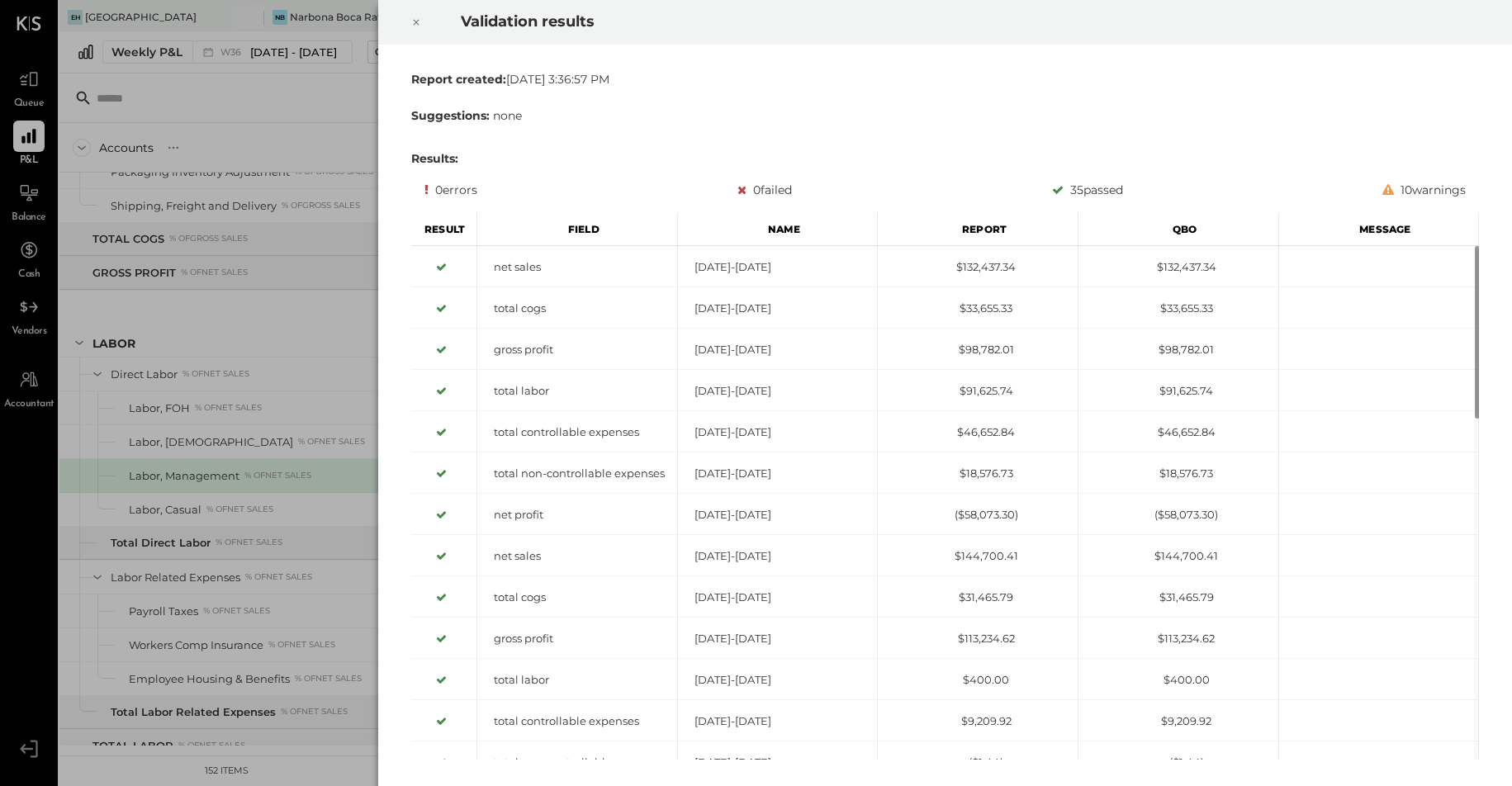
click at [422, 35] on div at bounding box center [416, 22] width 36 height 46
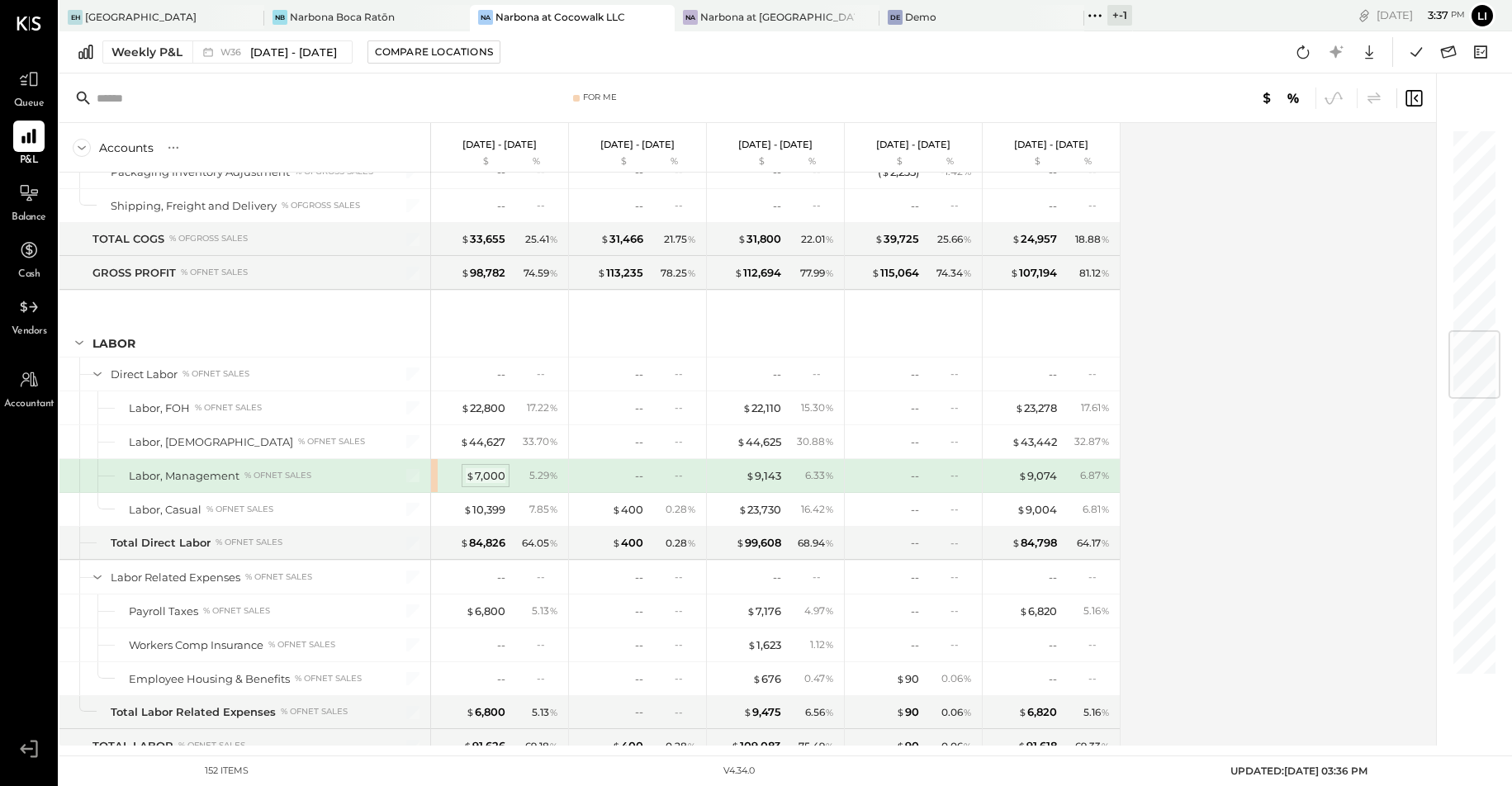
click at [492, 480] on div "$ 7,000" at bounding box center [485, 476] width 39 height 16
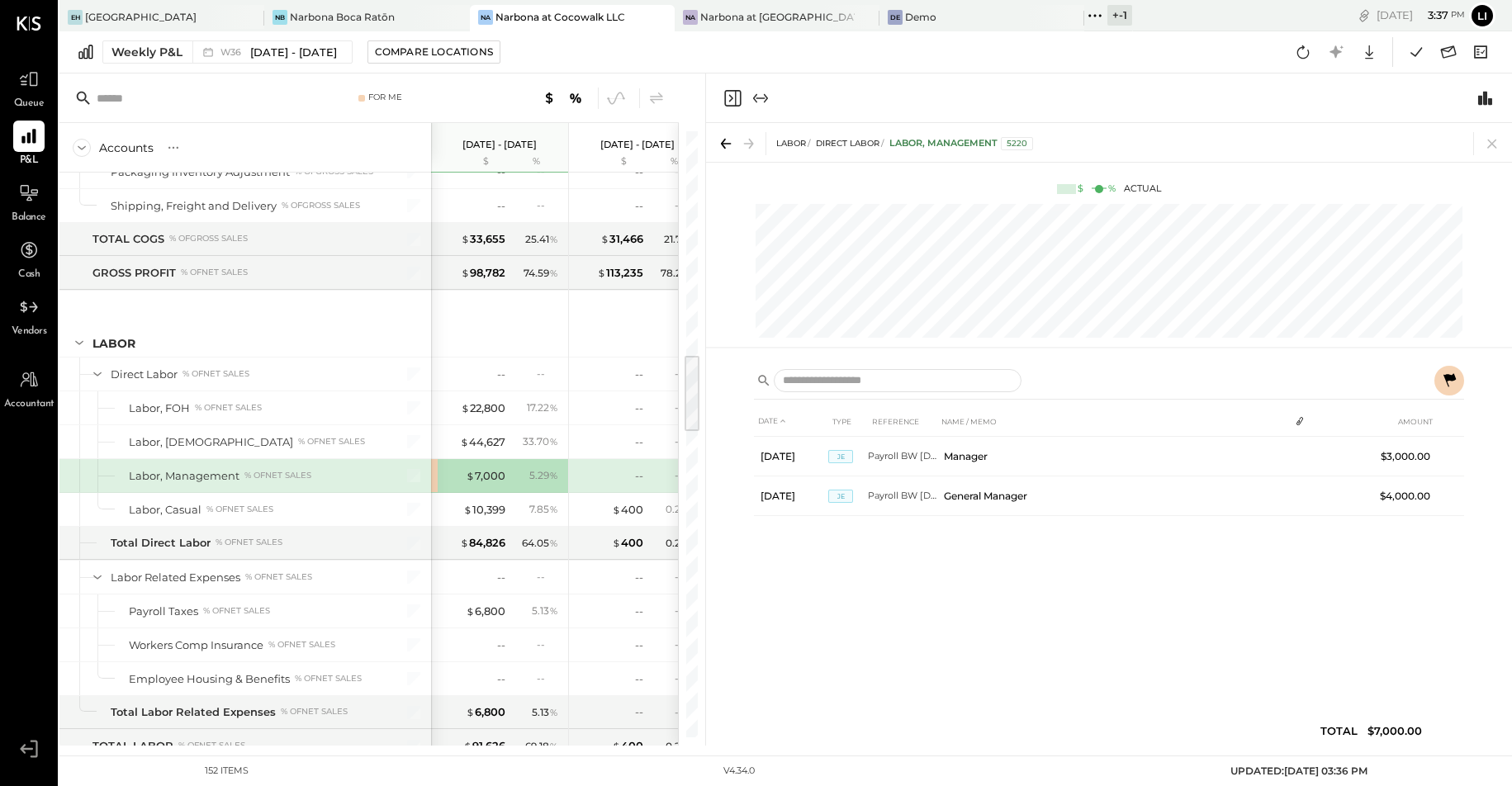
click at [740, 100] on icon "Close panel" at bounding box center [732, 98] width 17 height 17
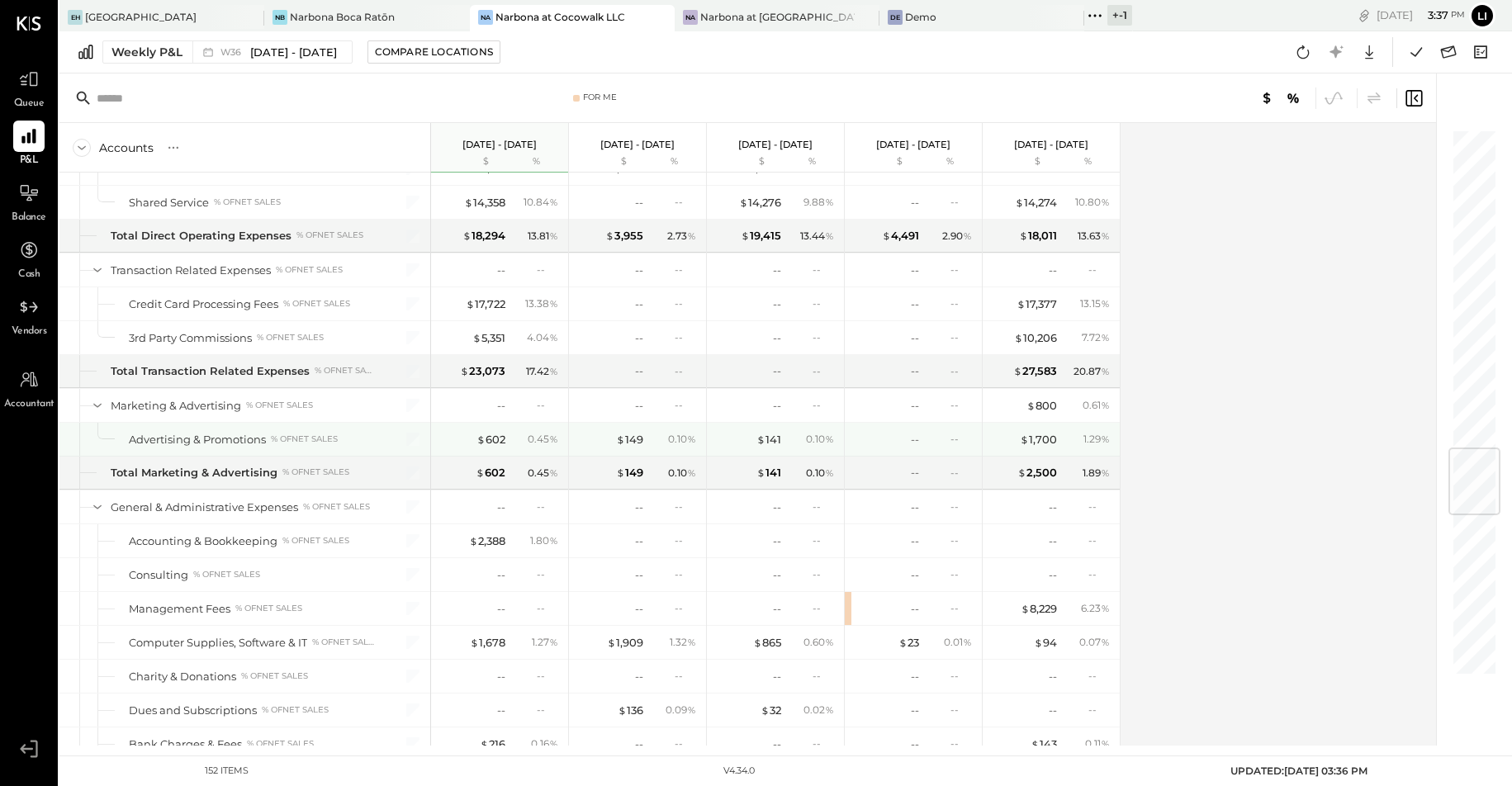
scroll to position [932, 0]
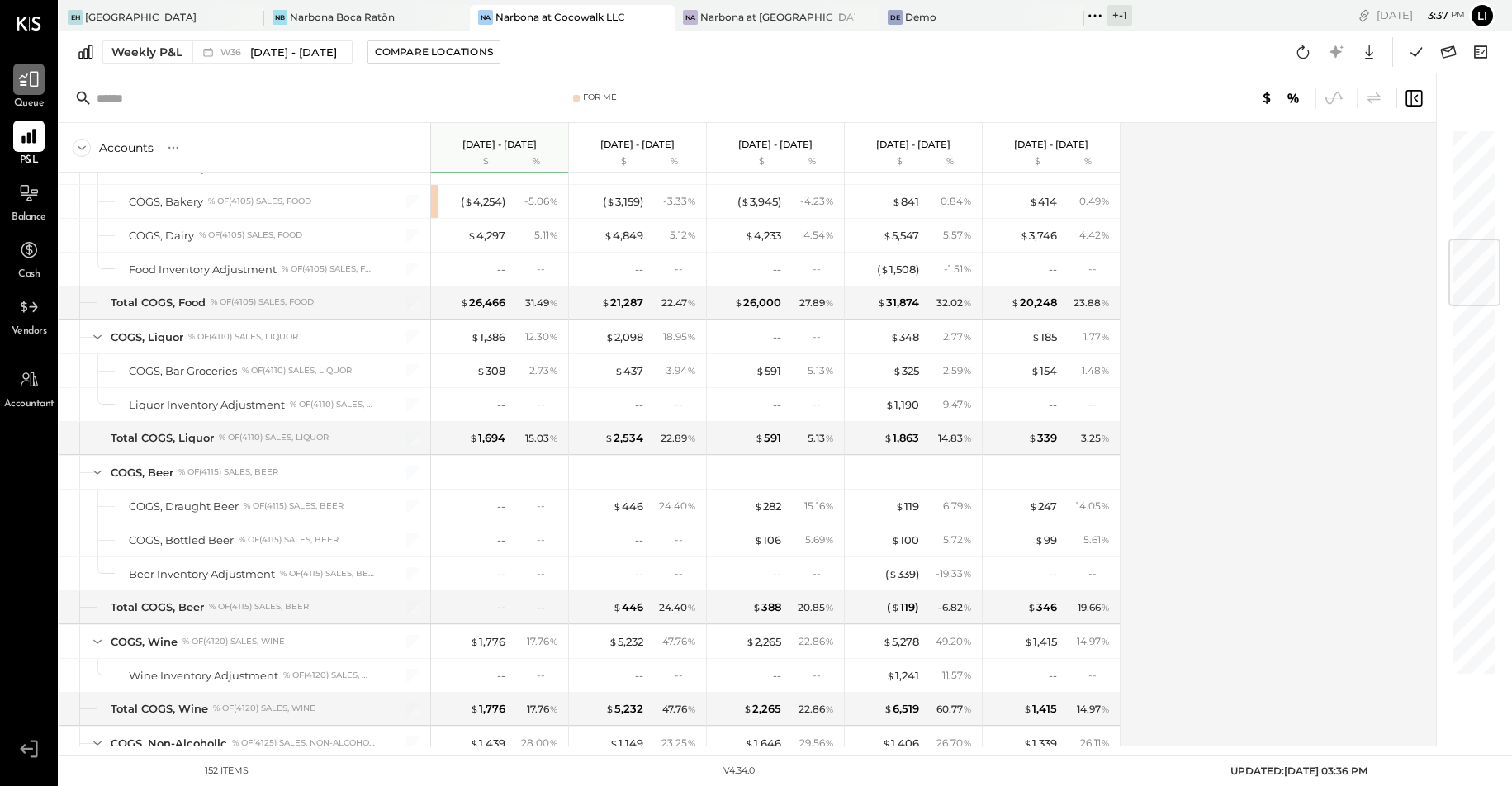
click at [39, 89] on div at bounding box center [29, 79] width 32 height 32
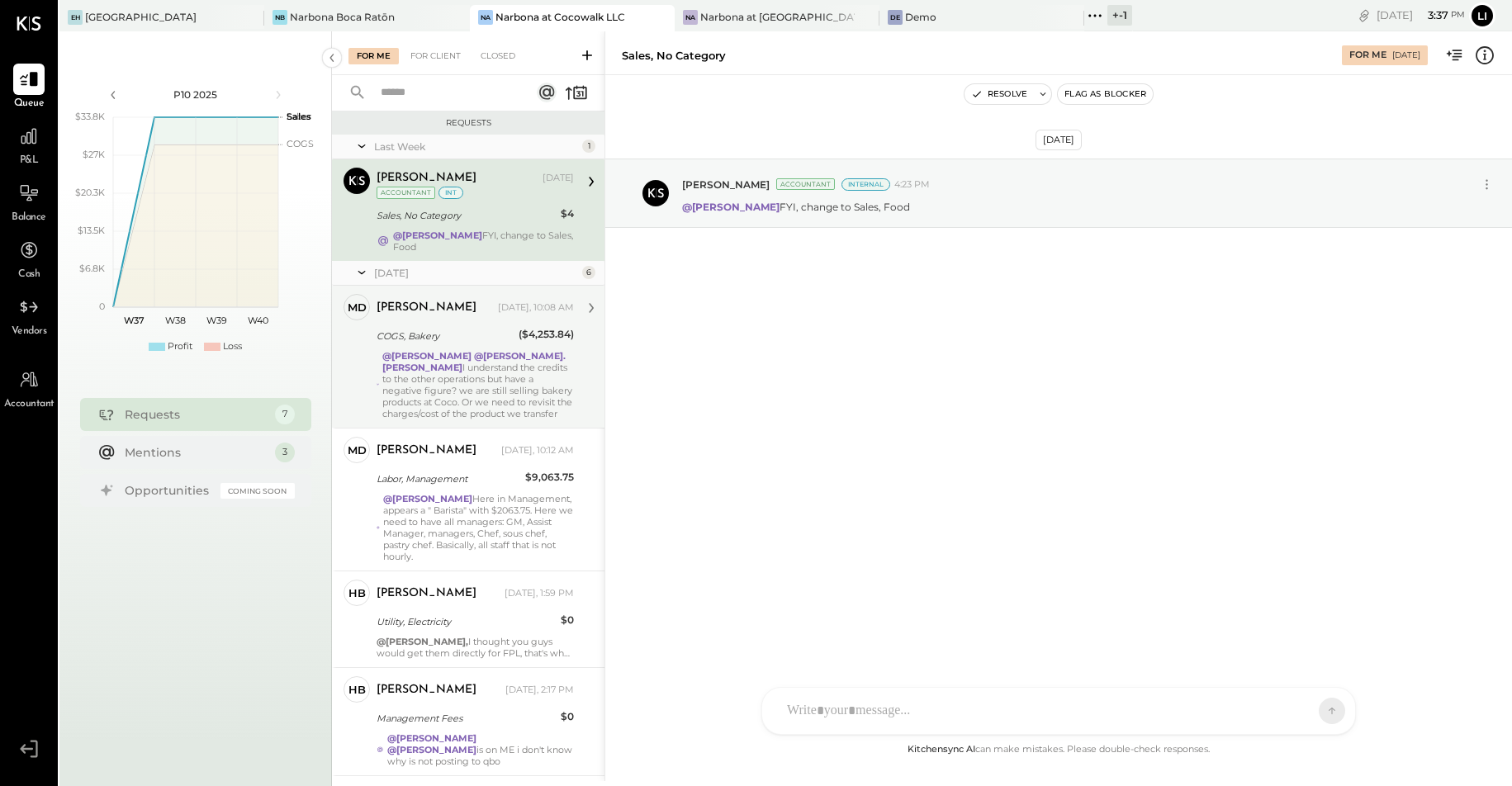
click at [414, 367] on div "@Heidy Balart @rodrigo.calabrese I understand the credits to the other operatio…" at bounding box center [478, 384] width 191 height 69
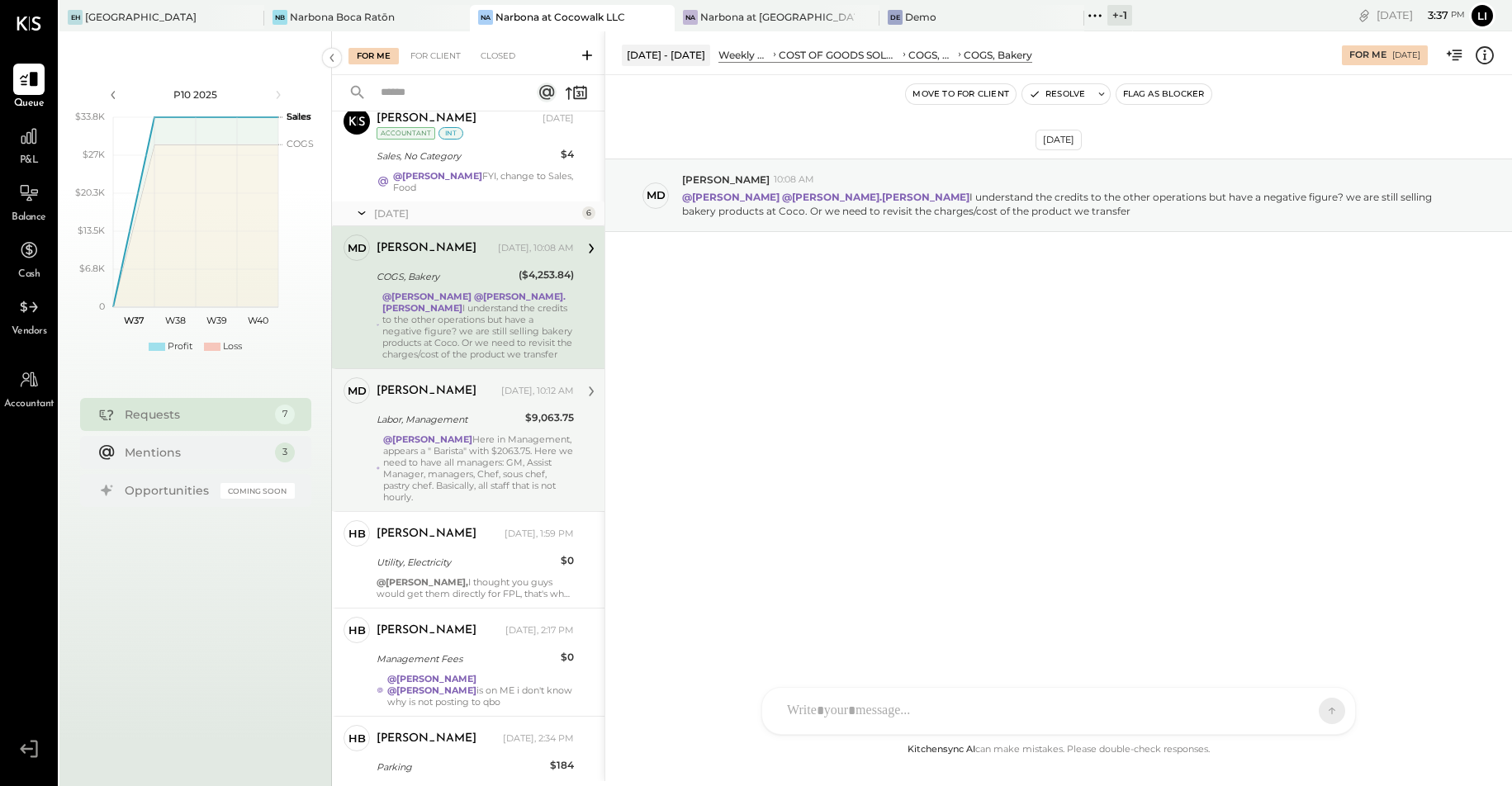
click at [442, 471] on div "@[PERSON_NAME] Here in Management, appears a " Barista" with $2063.75. Here we …" at bounding box center [478, 468] width 190 height 69
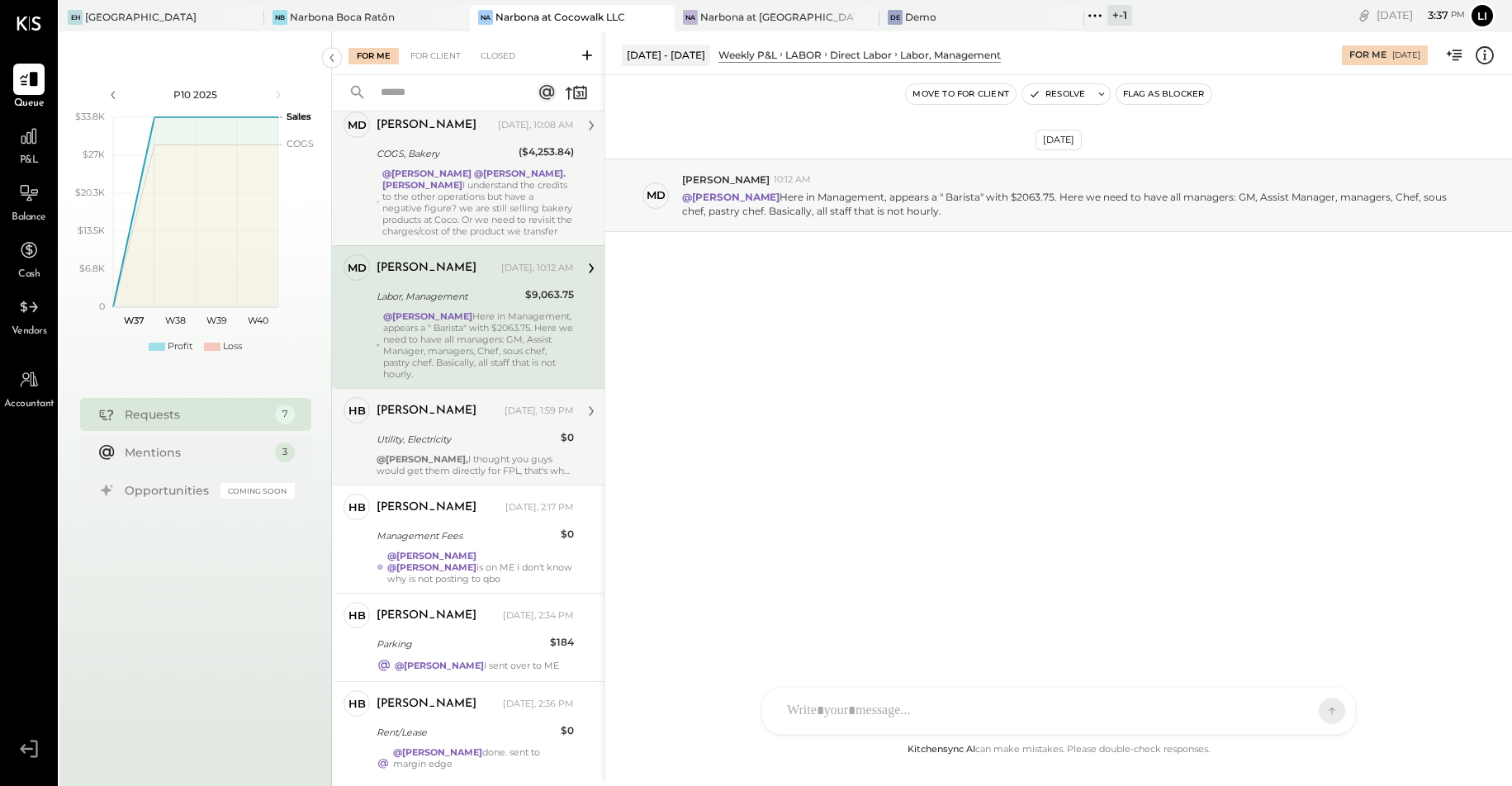
scroll to position [183, 0]
click at [441, 466] on div "@Lilia Martinez Nogueda, I thought you guys would get them directly for FPL, th…" at bounding box center [475, 464] width 197 height 23
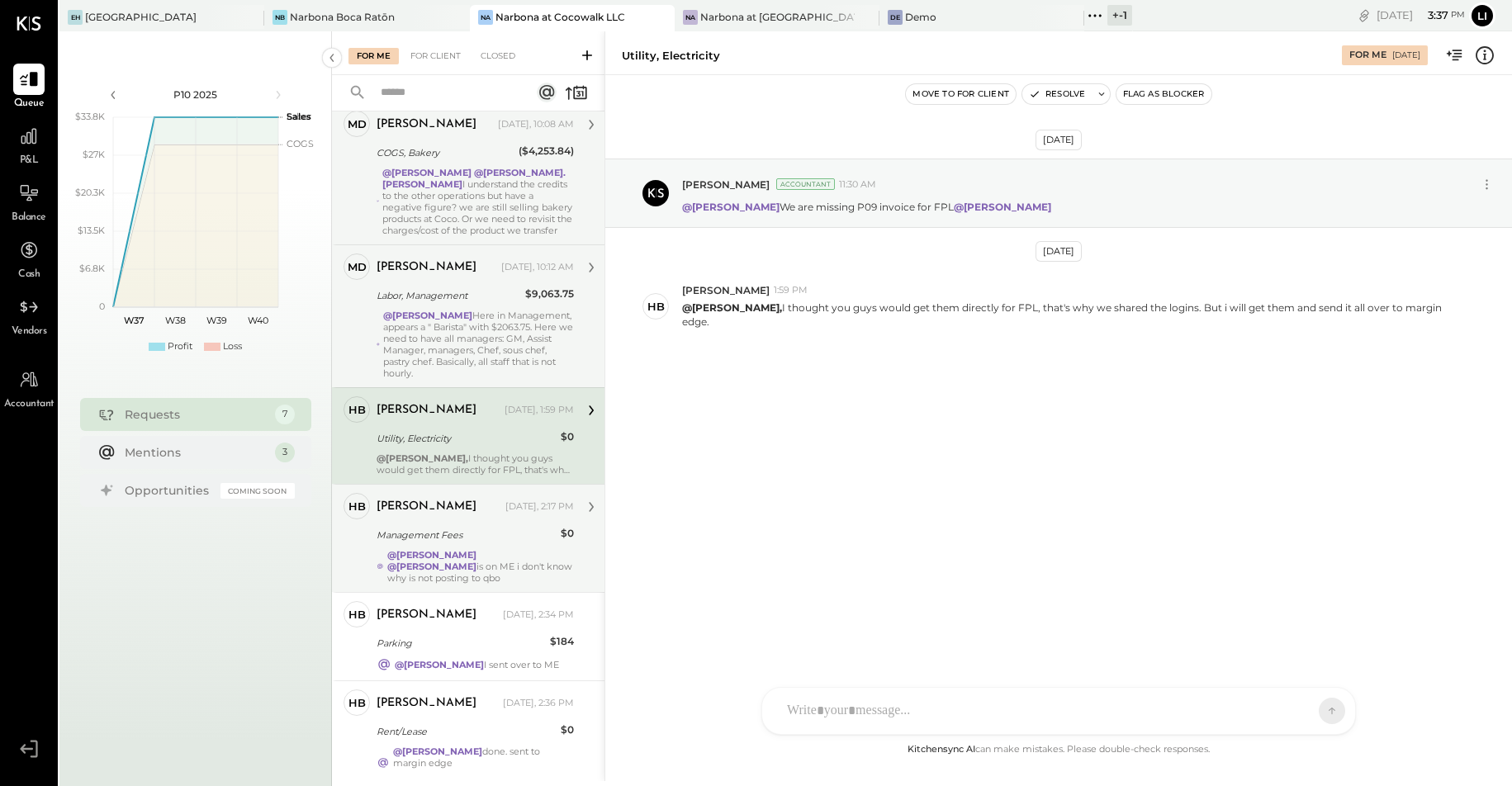
click at [480, 561] on div "@[PERSON_NAME] @[PERSON_NAME] is on ME i don't know why is not posting to qbo" at bounding box center [480, 567] width 187 height 35
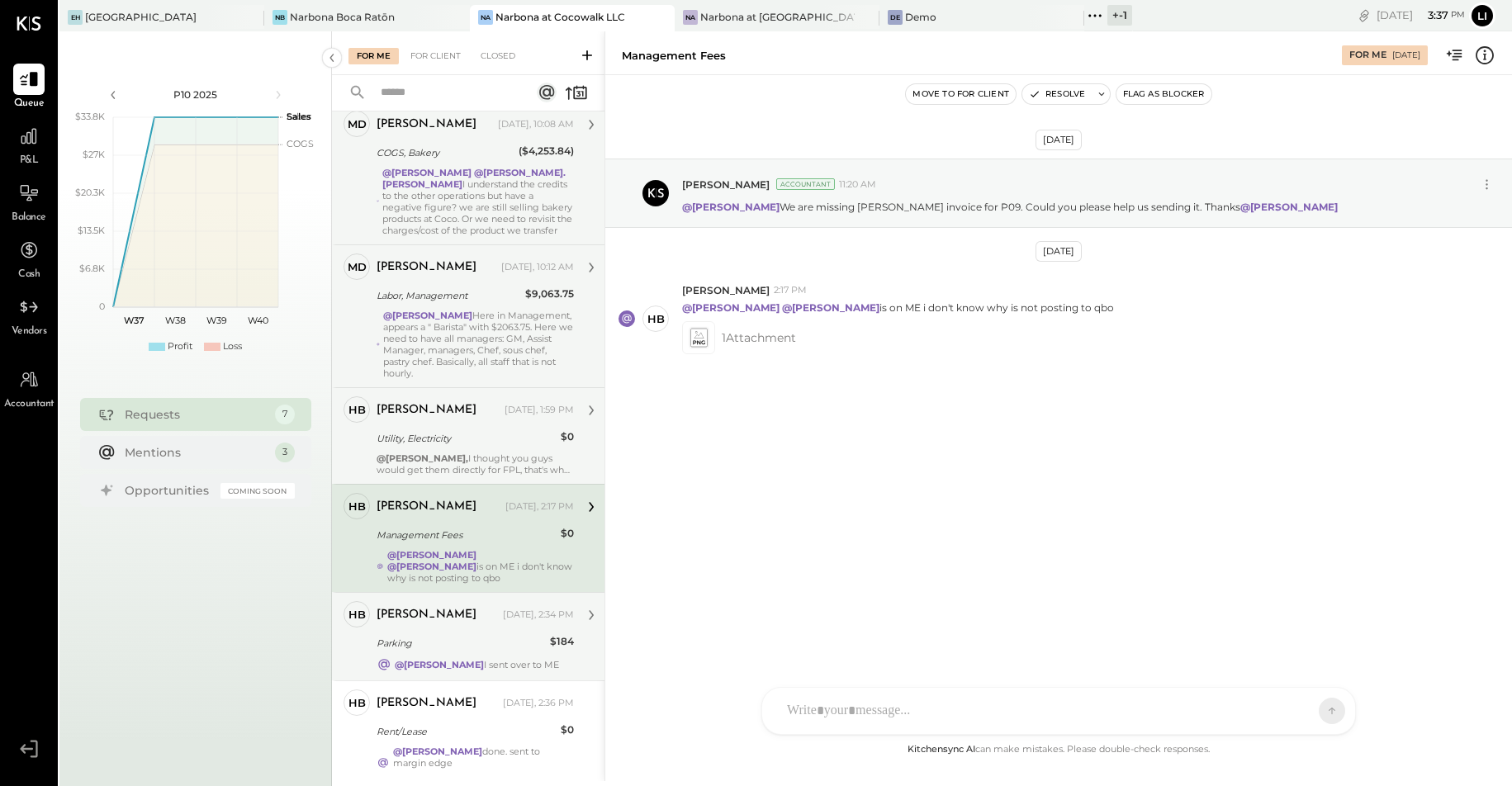
click at [483, 625] on div "Heidy Balart Today, 2:34 PM" at bounding box center [475, 615] width 197 height 23
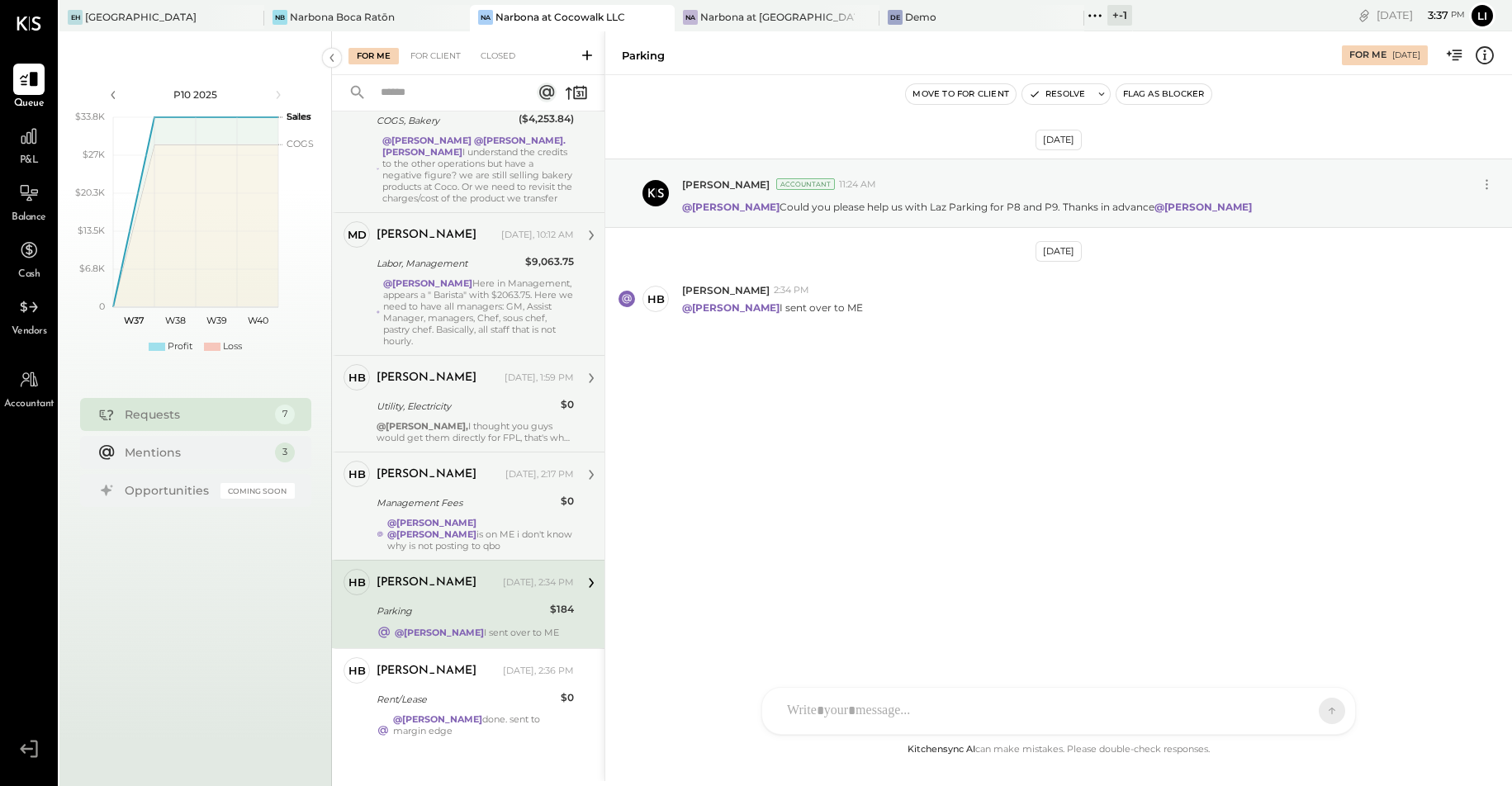
scroll to position [247, 0]
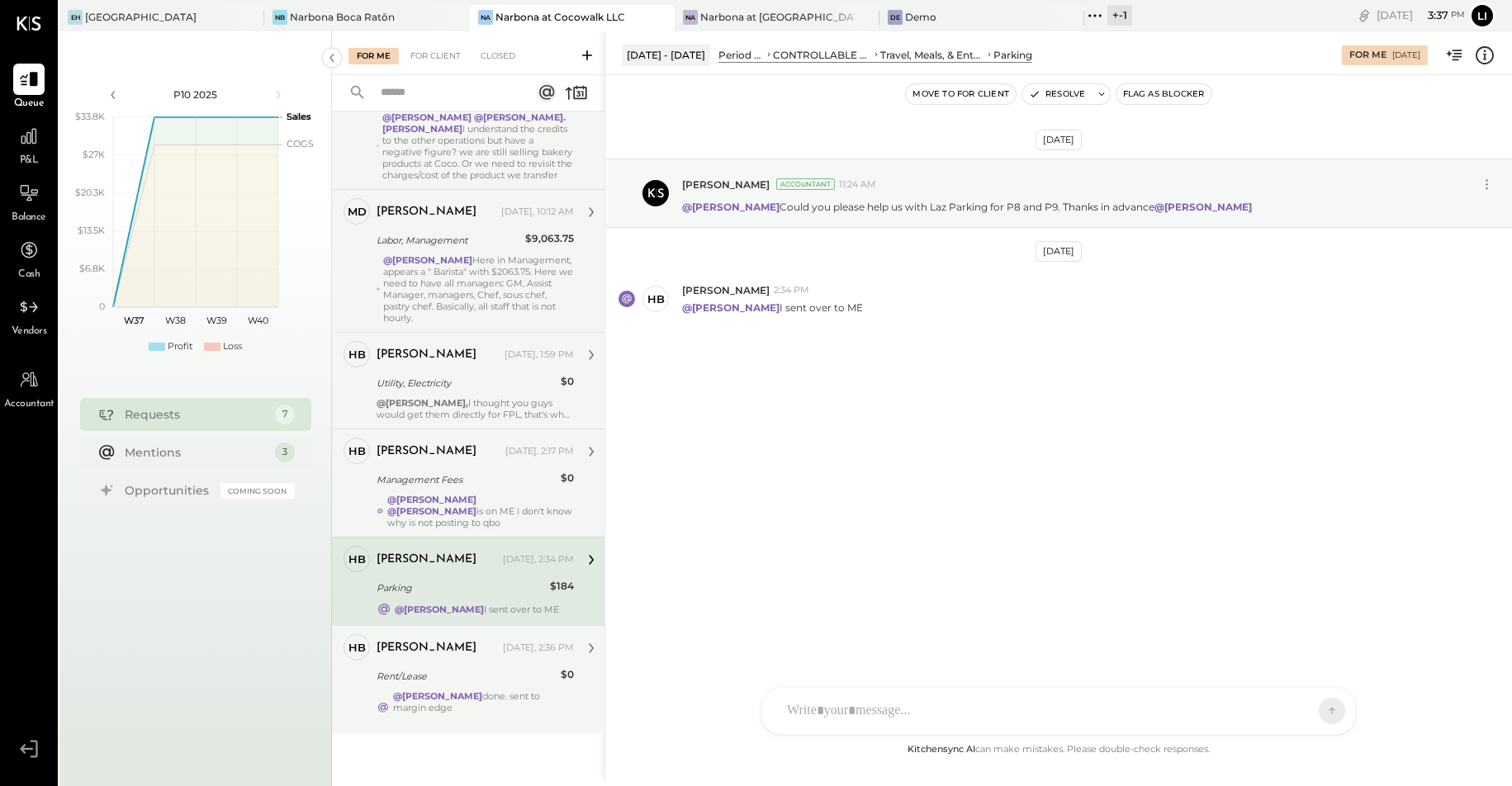
click at [496, 689] on div "Heidy Balart Today, 2:36 PM Rent/Lease $0 @Lilia Martinez Nogueda done. sent to…" at bounding box center [475, 680] width 197 height 91
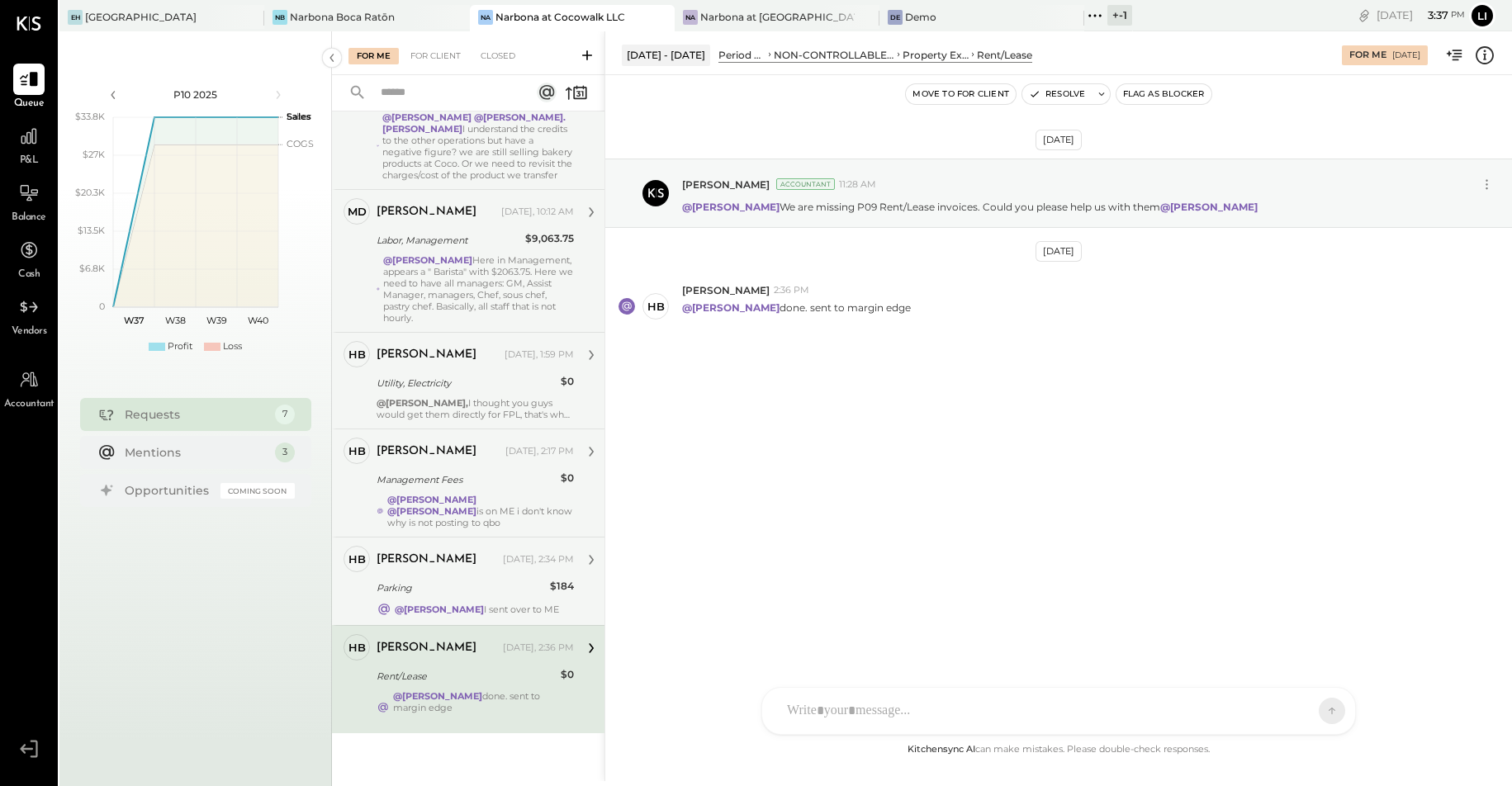
click at [487, 583] on div "Parking" at bounding box center [461, 588] width 168 height 17
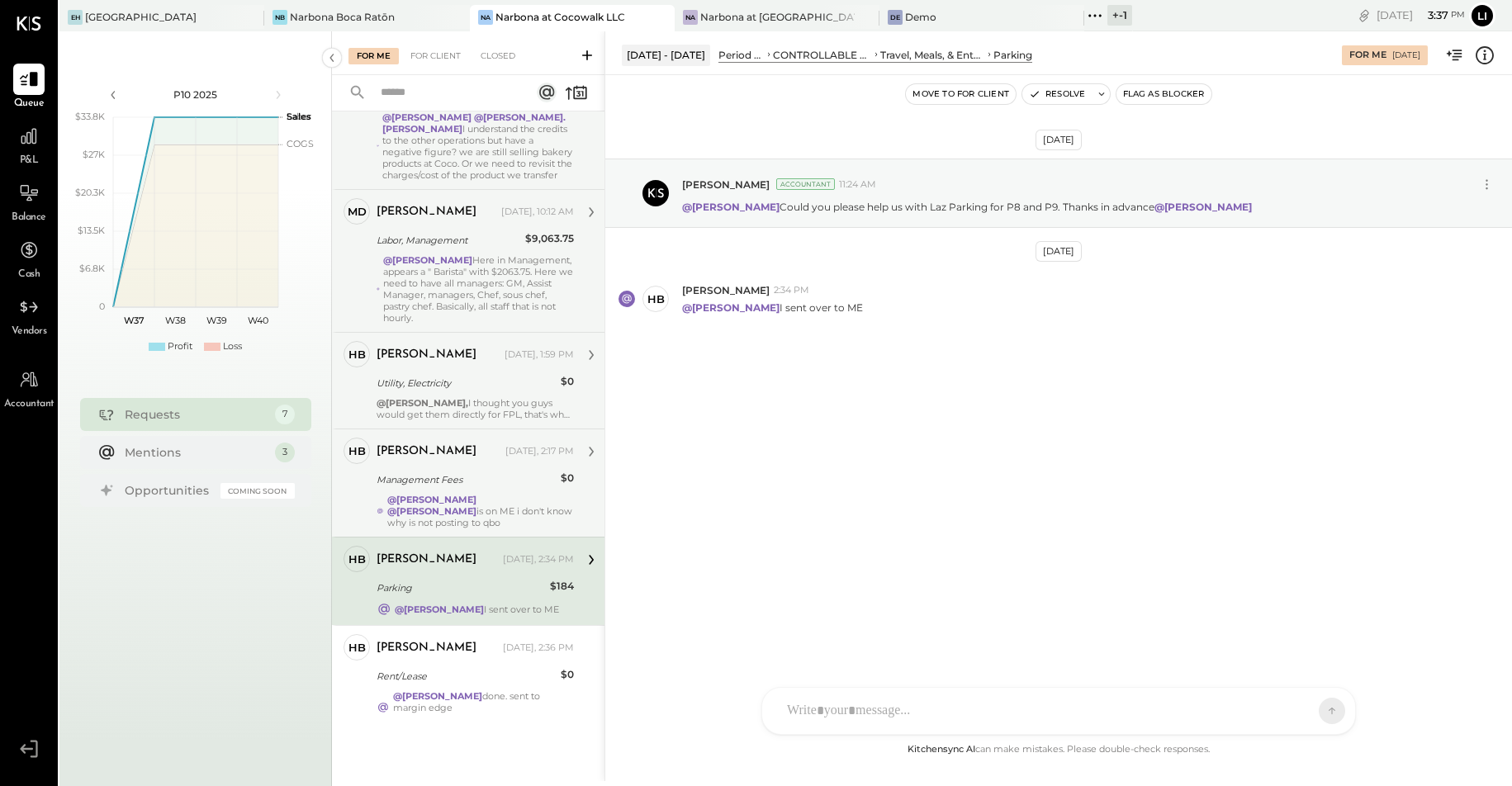
click at [462, 513] on div "@[PERSON_NAME] @[PERSON_NAME] is on ME i don't know why is not posting to qbo" at bounding box center [480, 511] width 187 height 35
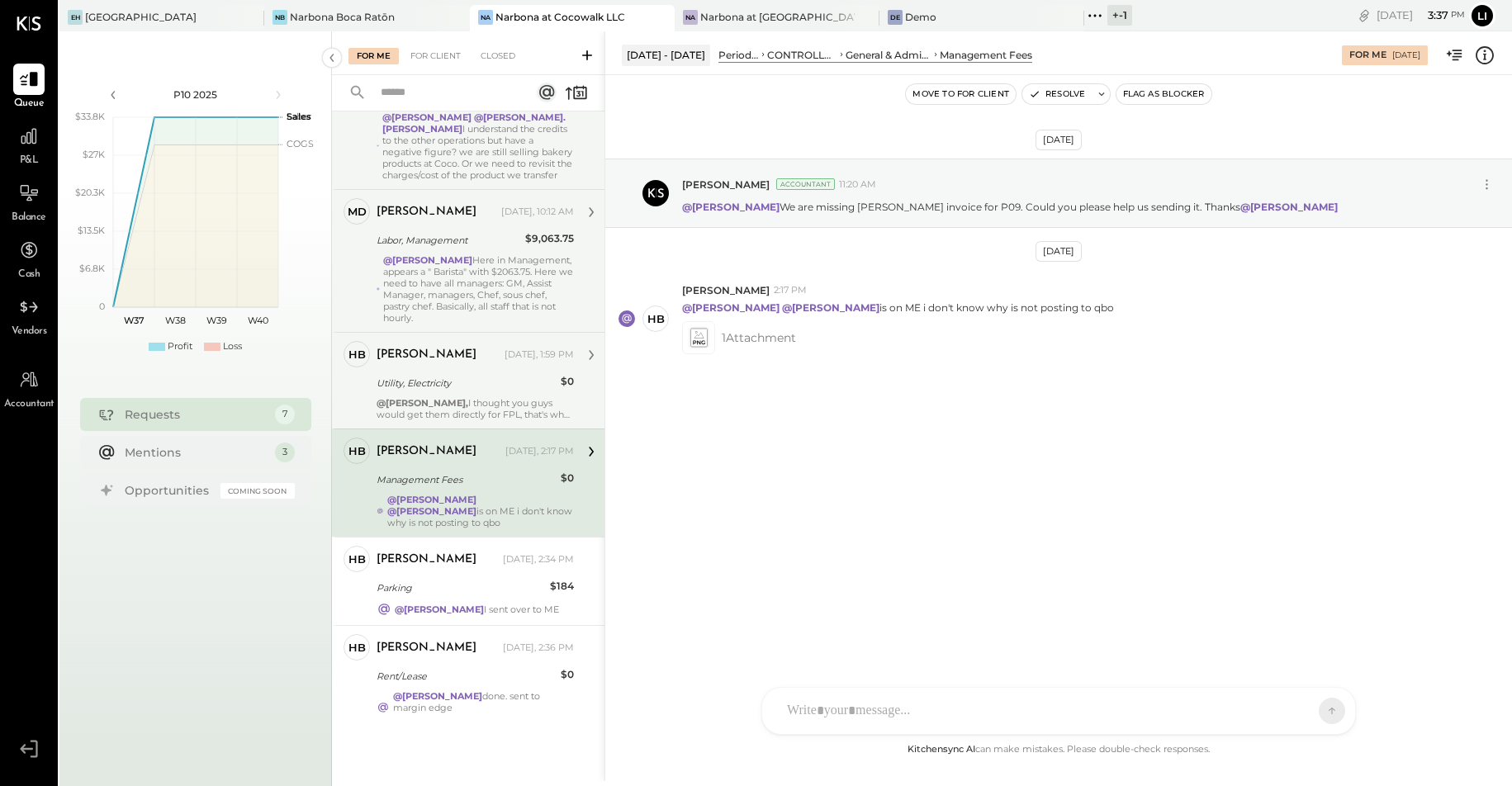
click at [455, 409] on div "@Lilia Martinez Nogueda, I thought you guys would get them directly for FPL, th…" at bounding box center [475, 409] width 197 height 23
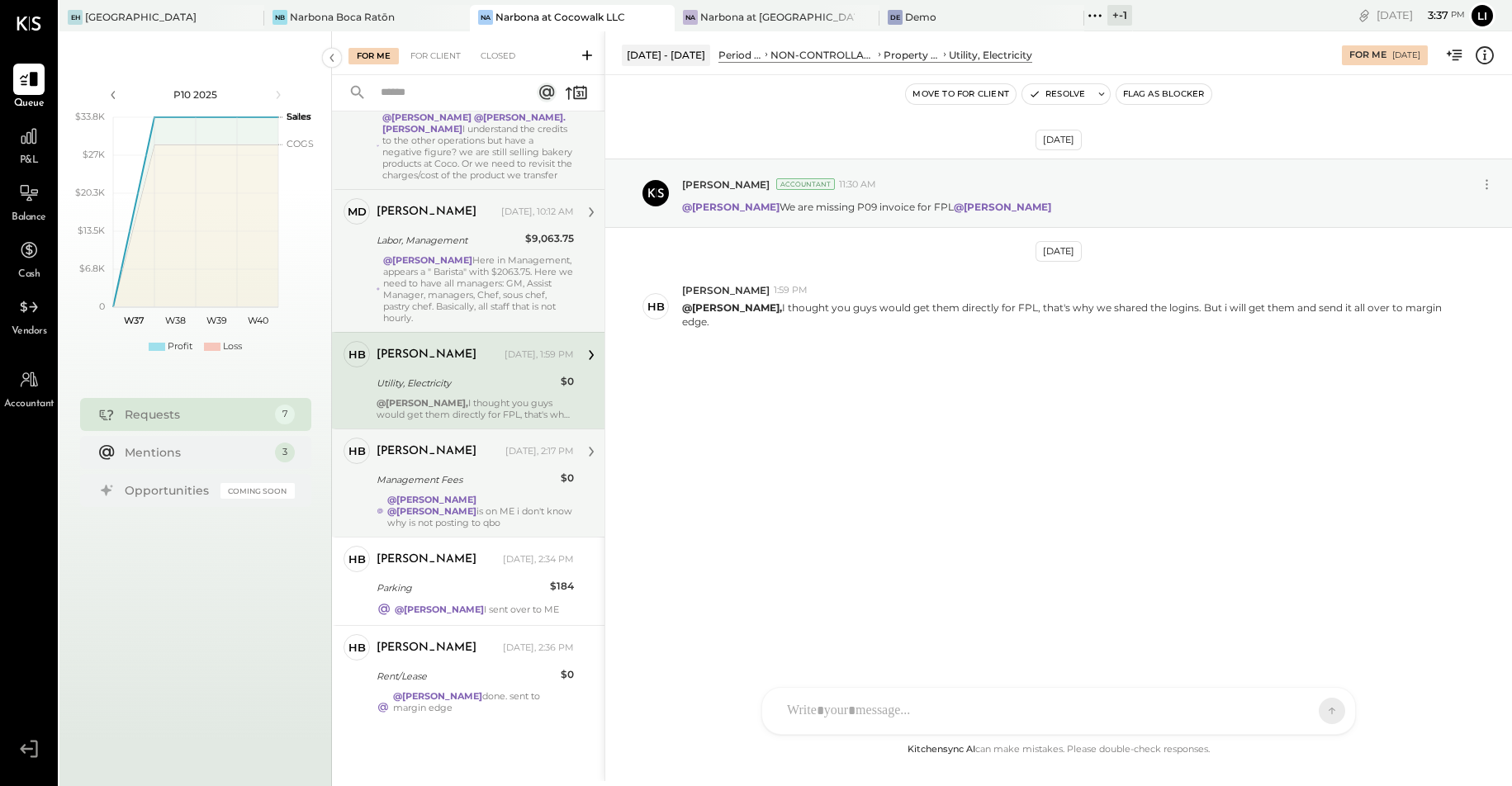
click at [448, 281] on div "@[PERSON_NAME] Here in Management, appears a " Barista" with $2063.75. Here we …" at bounding box center [478, 289] width 190 height 69
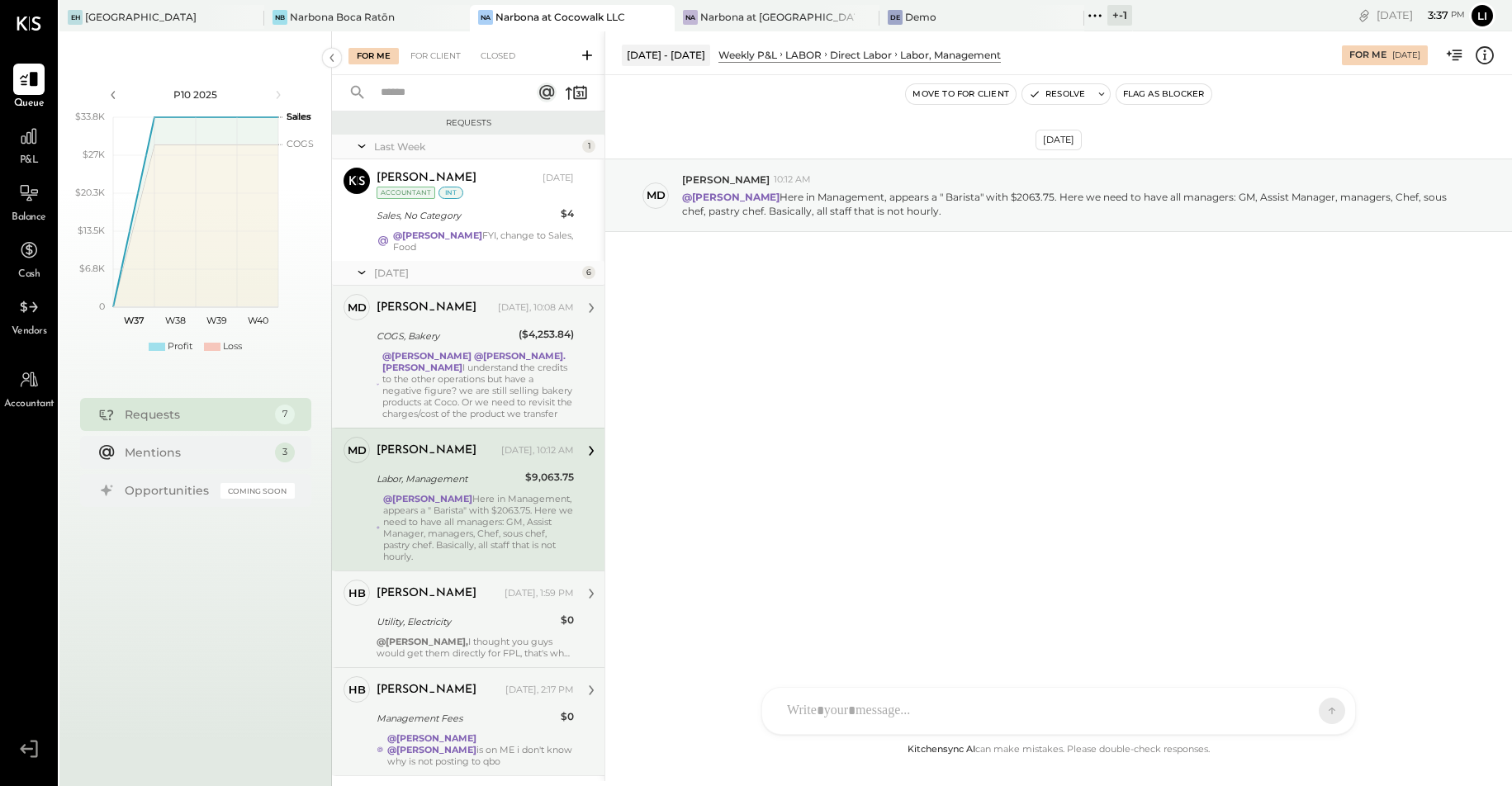
click at [448, 379] on div "@Heidy Balart @rodrigo.calabrese I understand the credits to the other operatio…" at bounding box center [478, 384] width 191 height 69
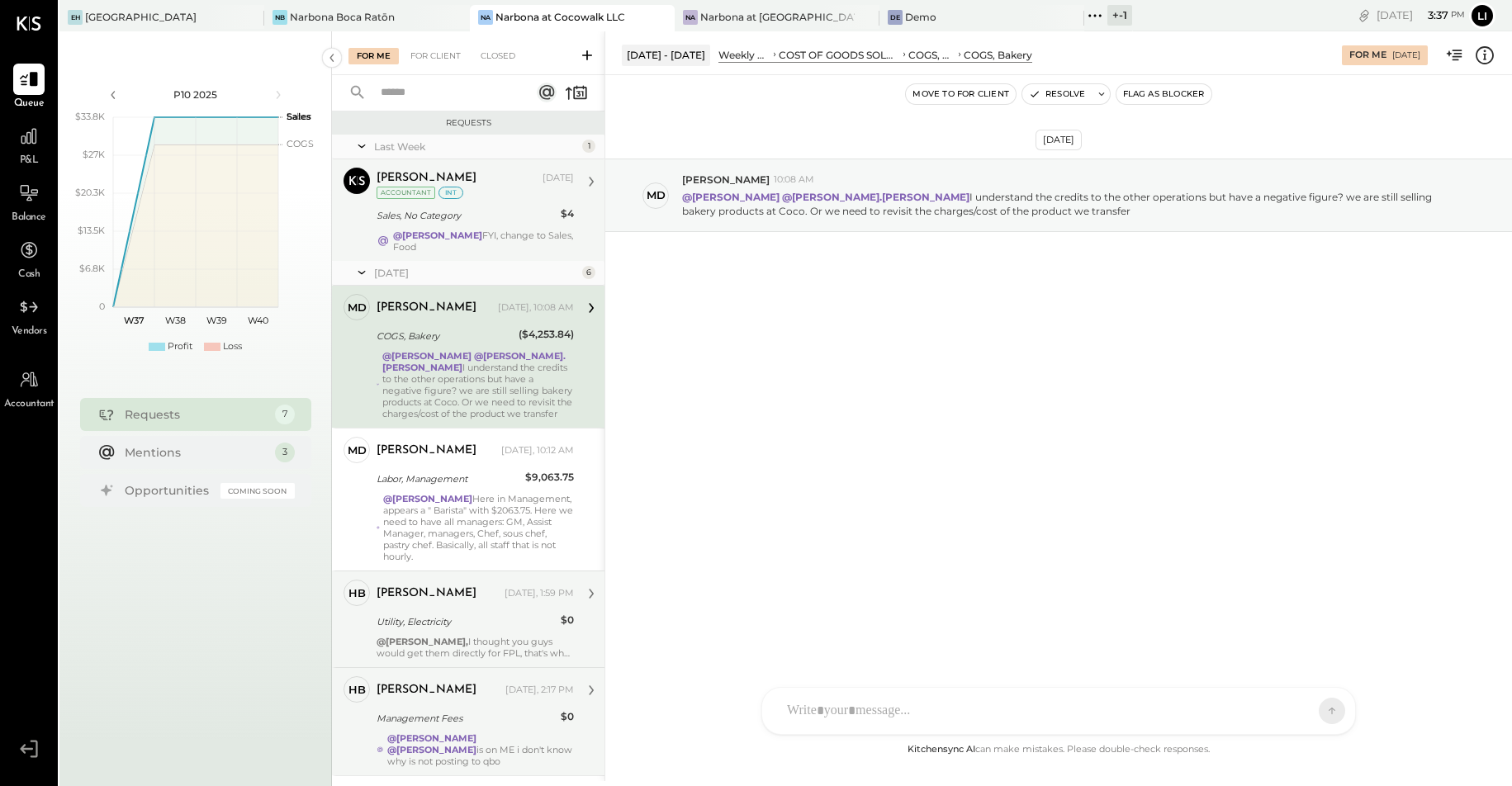
click at [469, 194] on div "Lilia Martinez Nogueda Sep 09, 2025 Accountant int" at bounding box center [475, 184] width 197 height 34
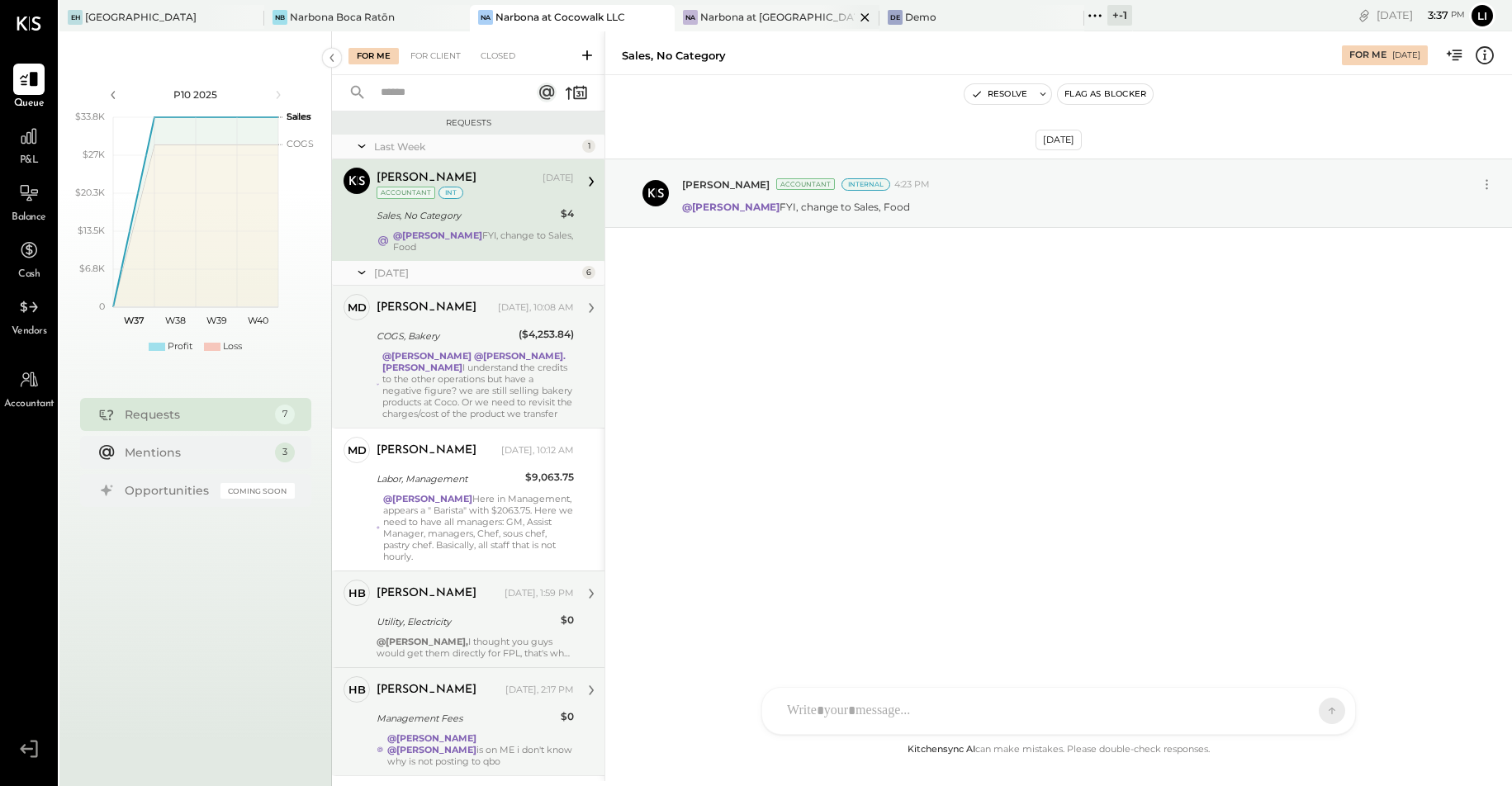
click at [721, 12] on div "Narbona at [GEOGRAPHIC_DATA] LLC" at bounding box center [777, 17] width 154 height 14
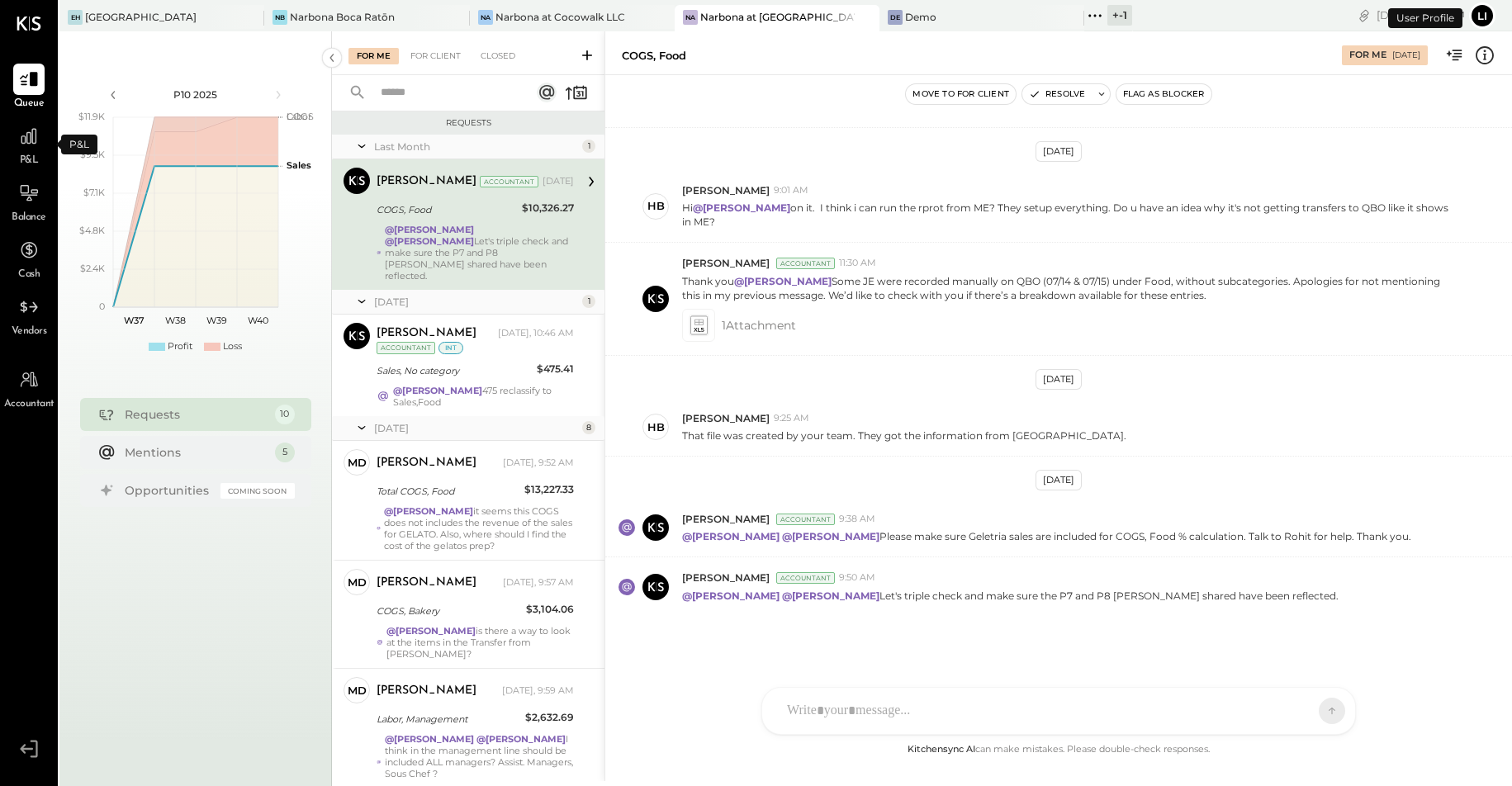
scroll to position [320, 0]
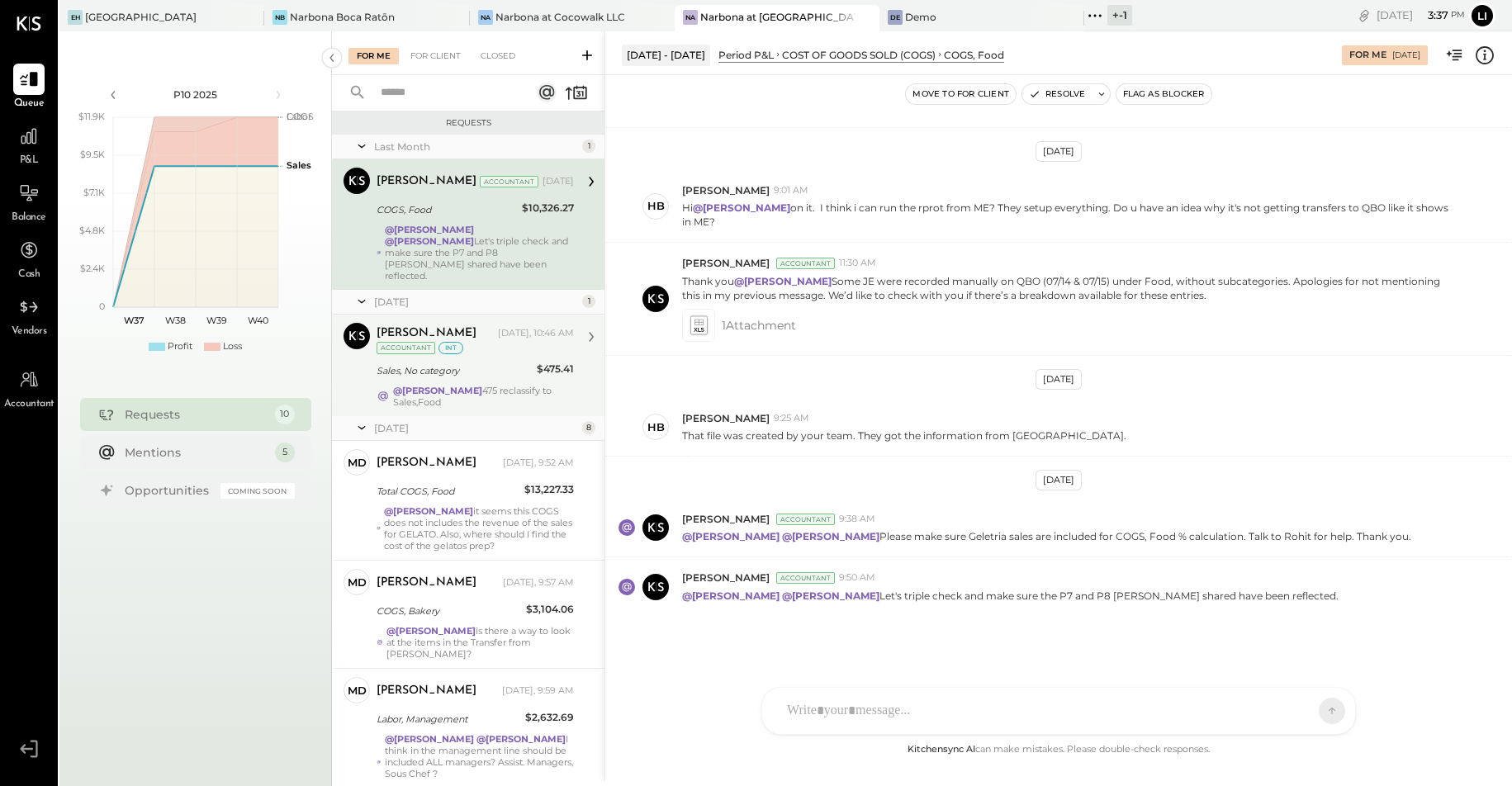
click at [455, 362] on div "Sales, No category" at bounding box center [454, 370] width 155 height 17
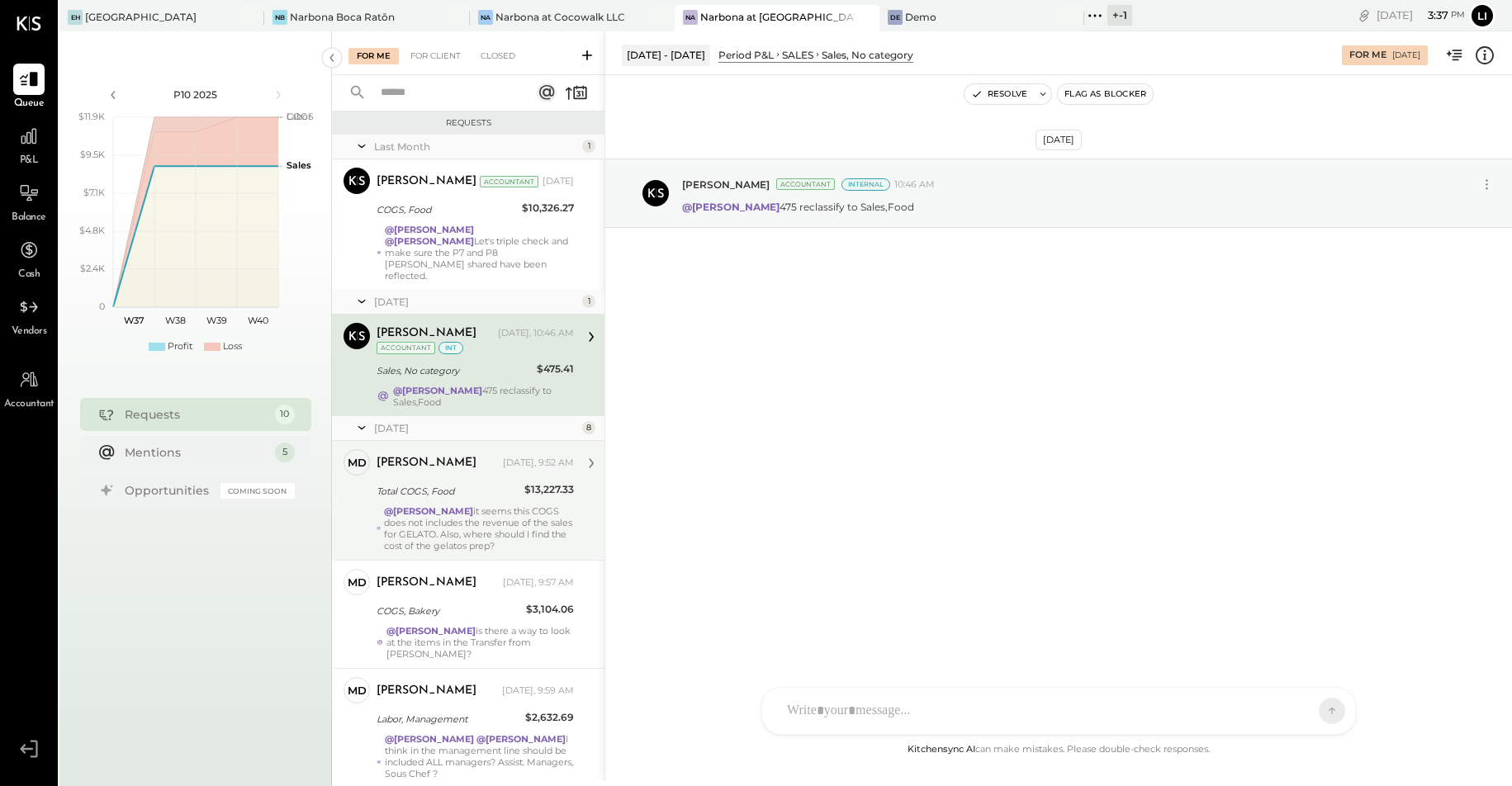
click at [447, 505] on strong "@[PERSON_NAME]" at bounding box center [429, 511] width 90 height 11
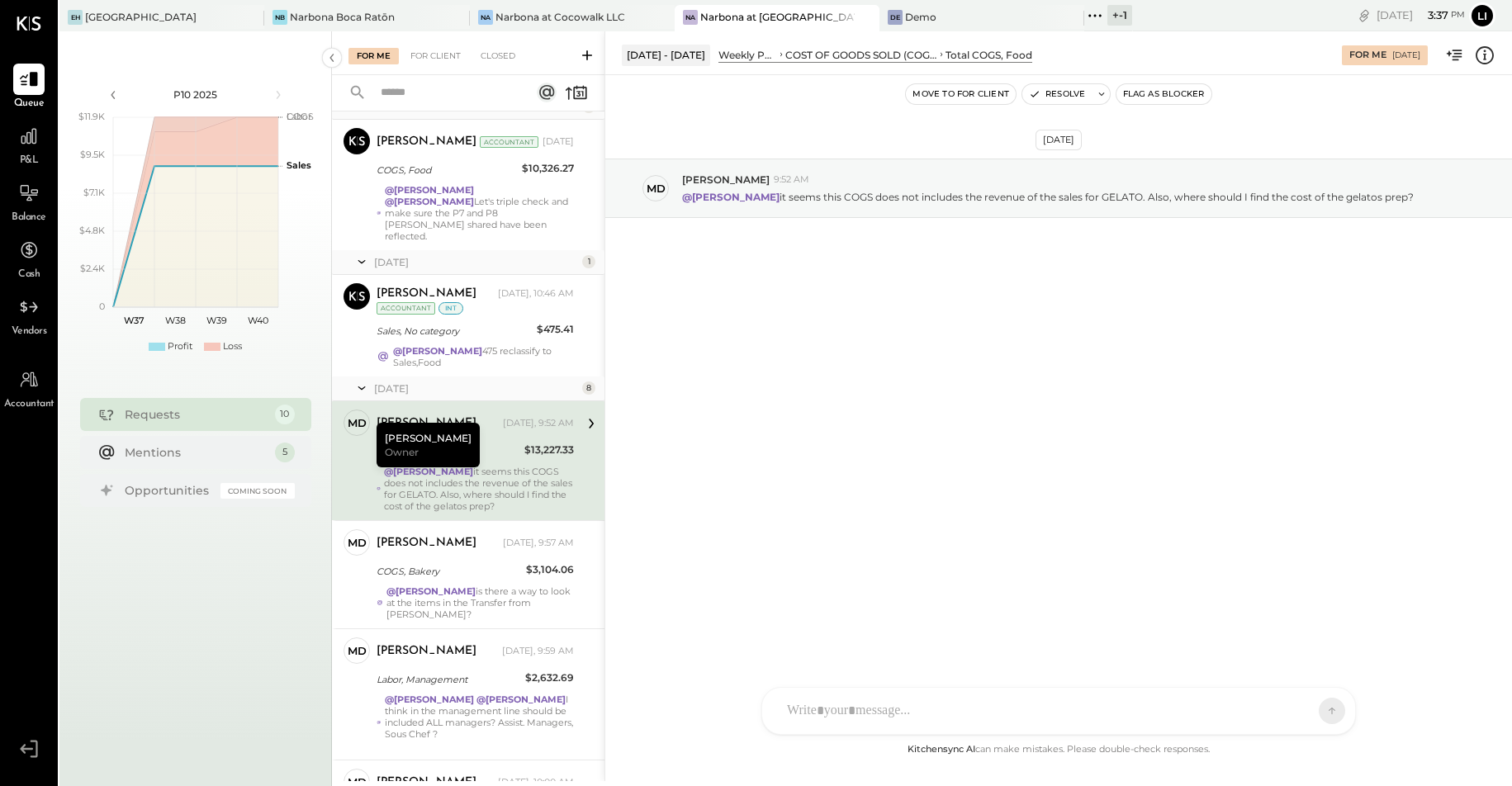
scroll to position [68, 0]
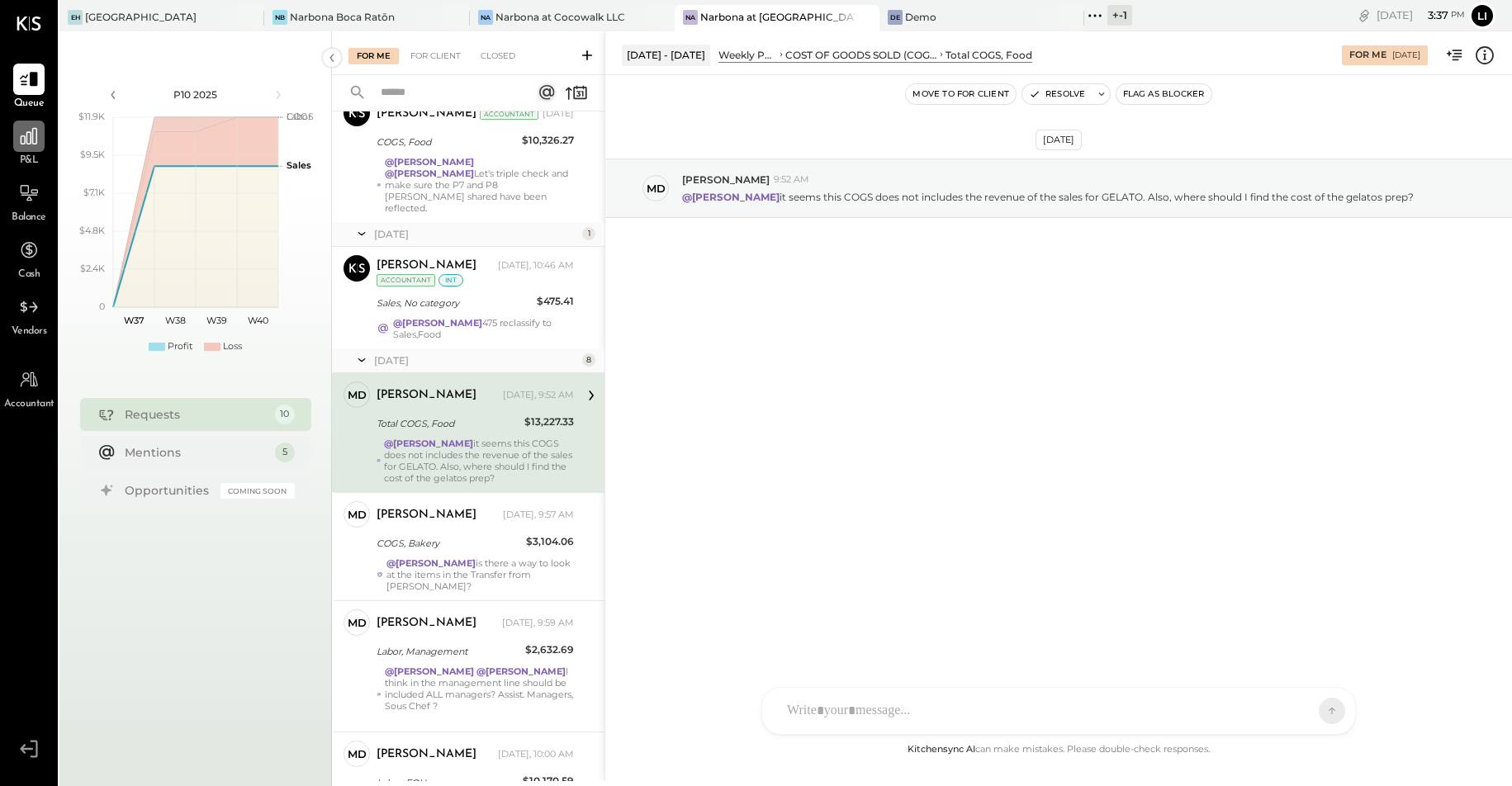
click at [20, 147] on div at bounding box center [29, 136] width 32 height 32
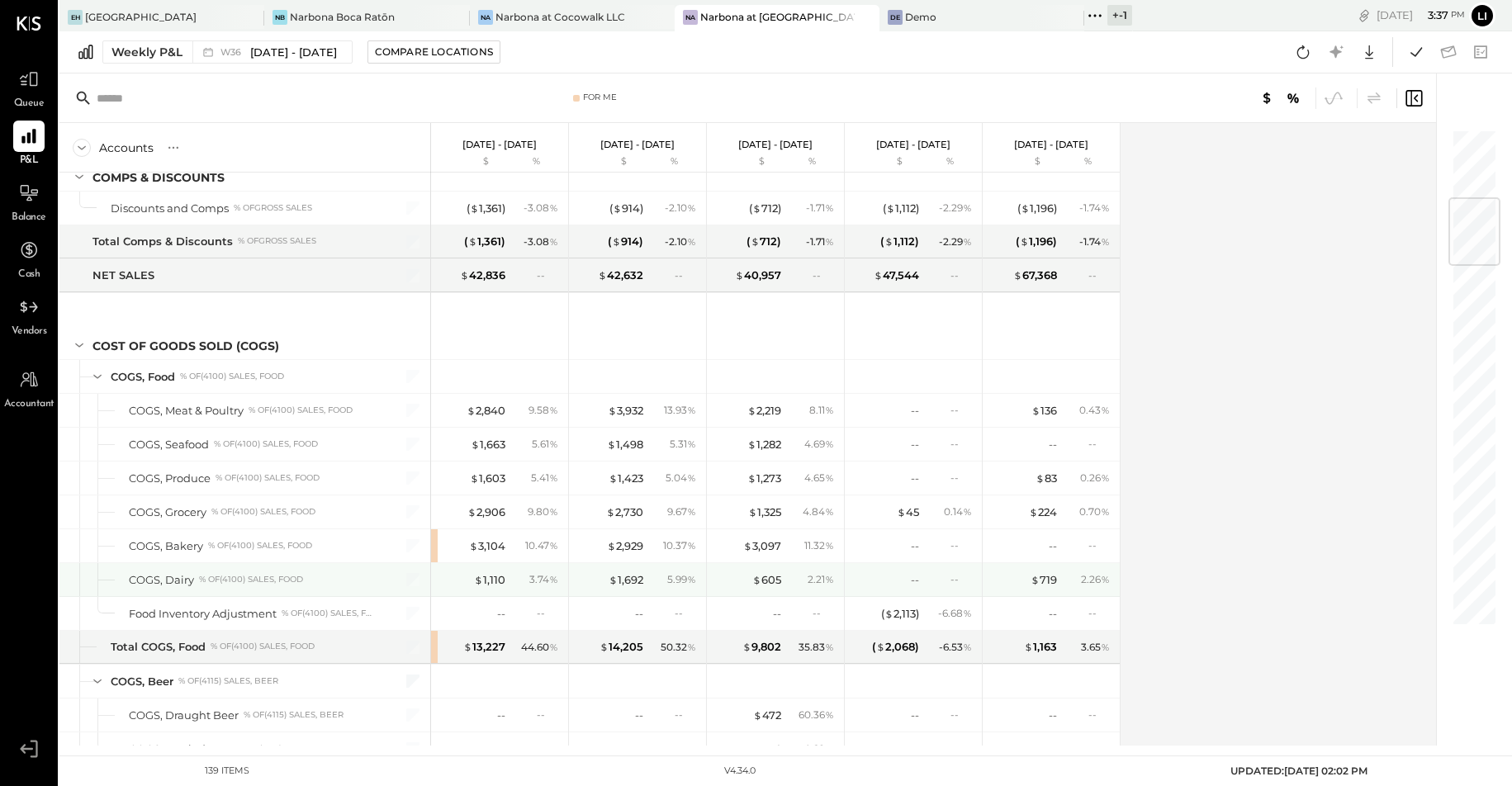
scroll to position [693, 0]
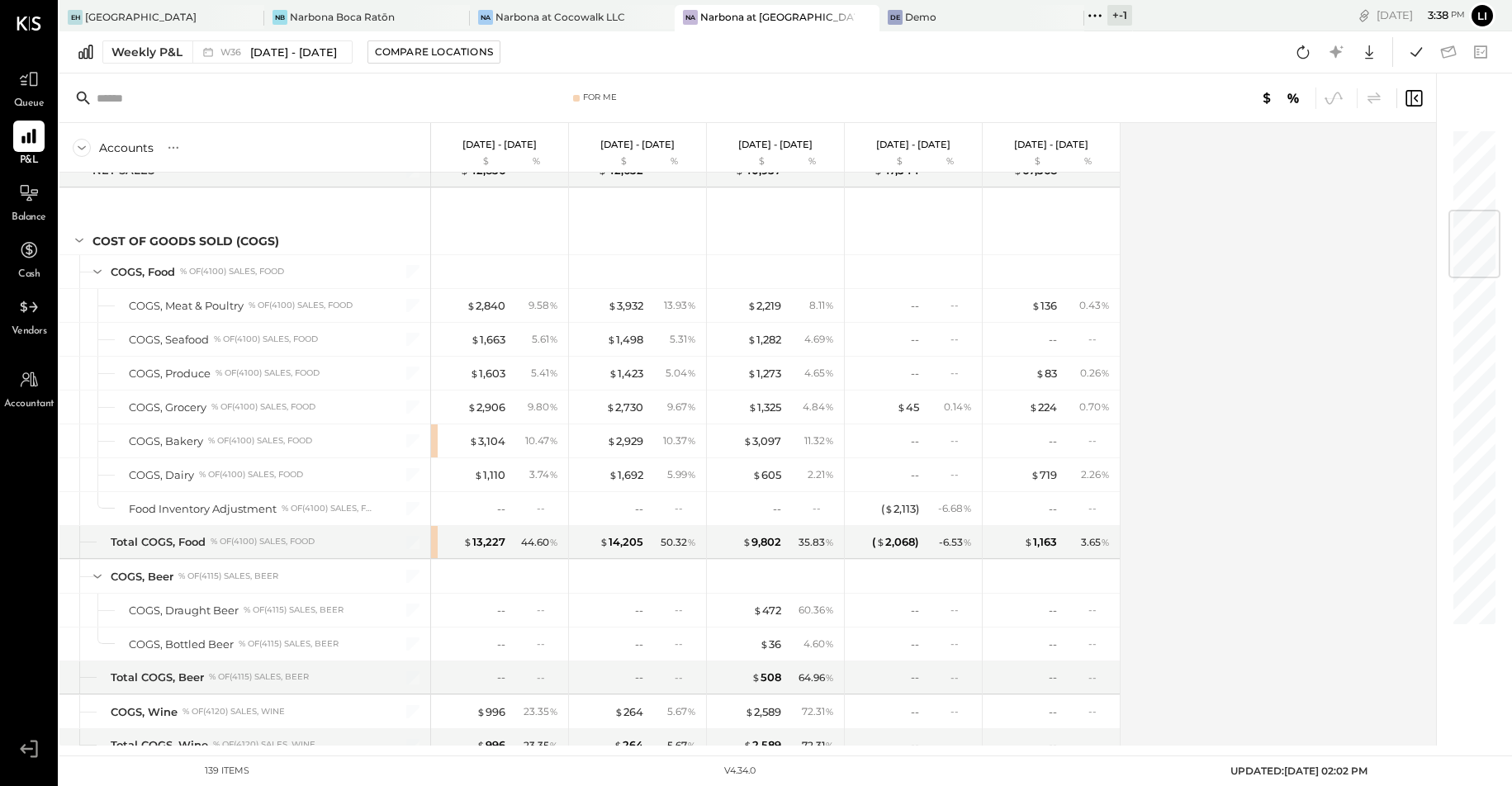
click at [40, 95] on div "Queue" at bounding box center [29, 87] width 32 height 48
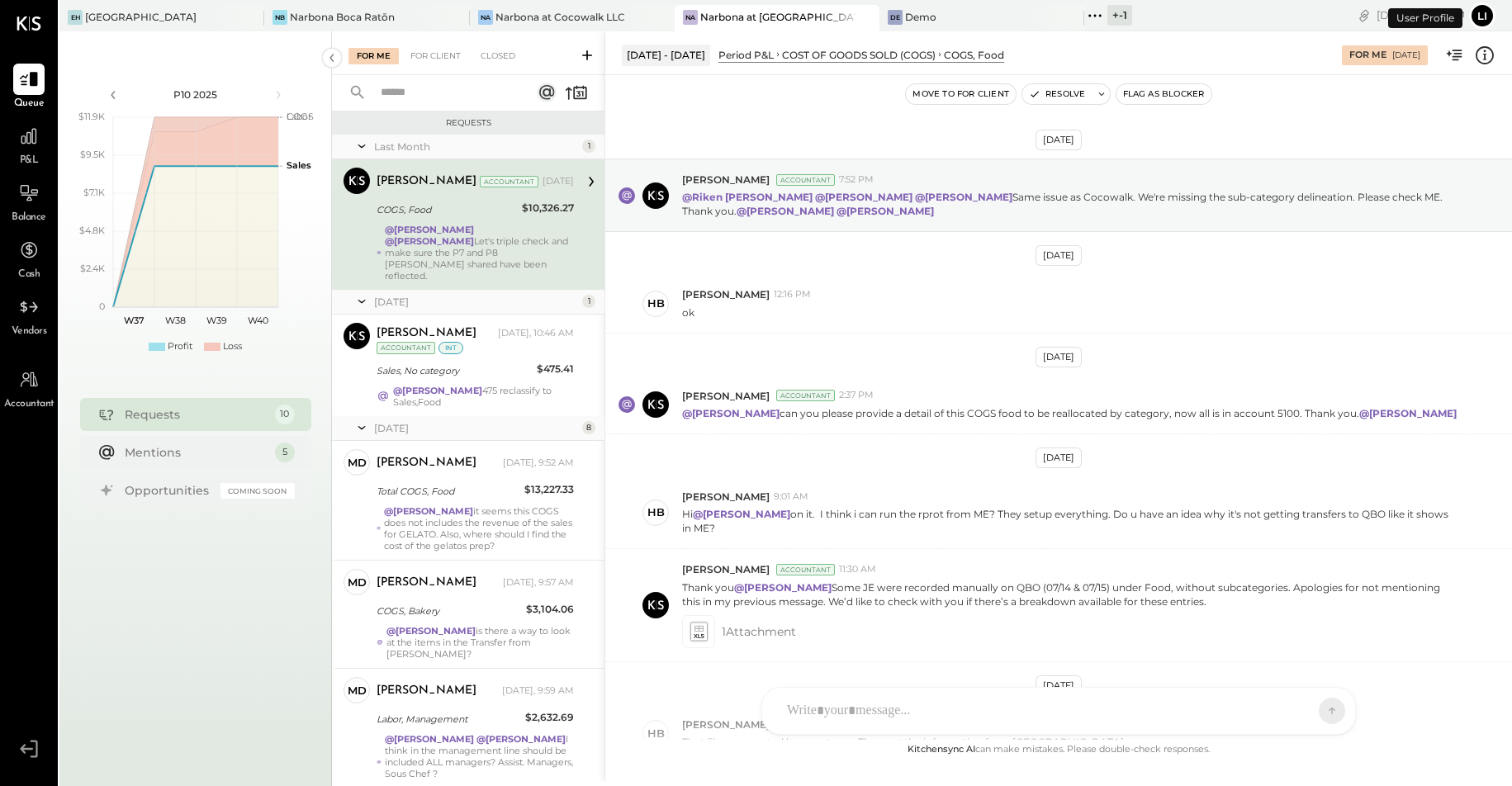
scroll to position [320, 0]
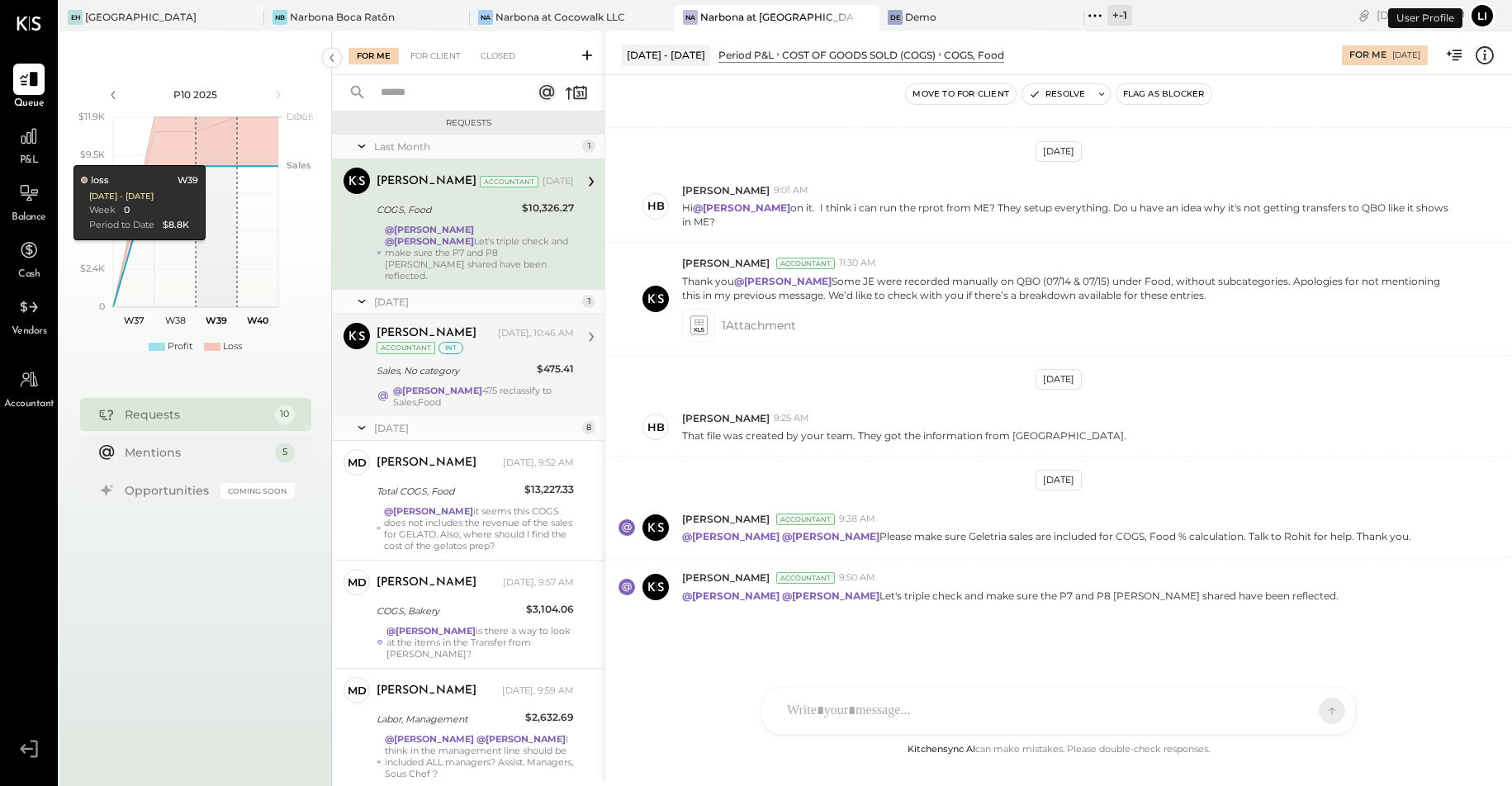
click at [472, 362] on div "Sales, No category" at bounding box center [454, 370] width 155 height 17
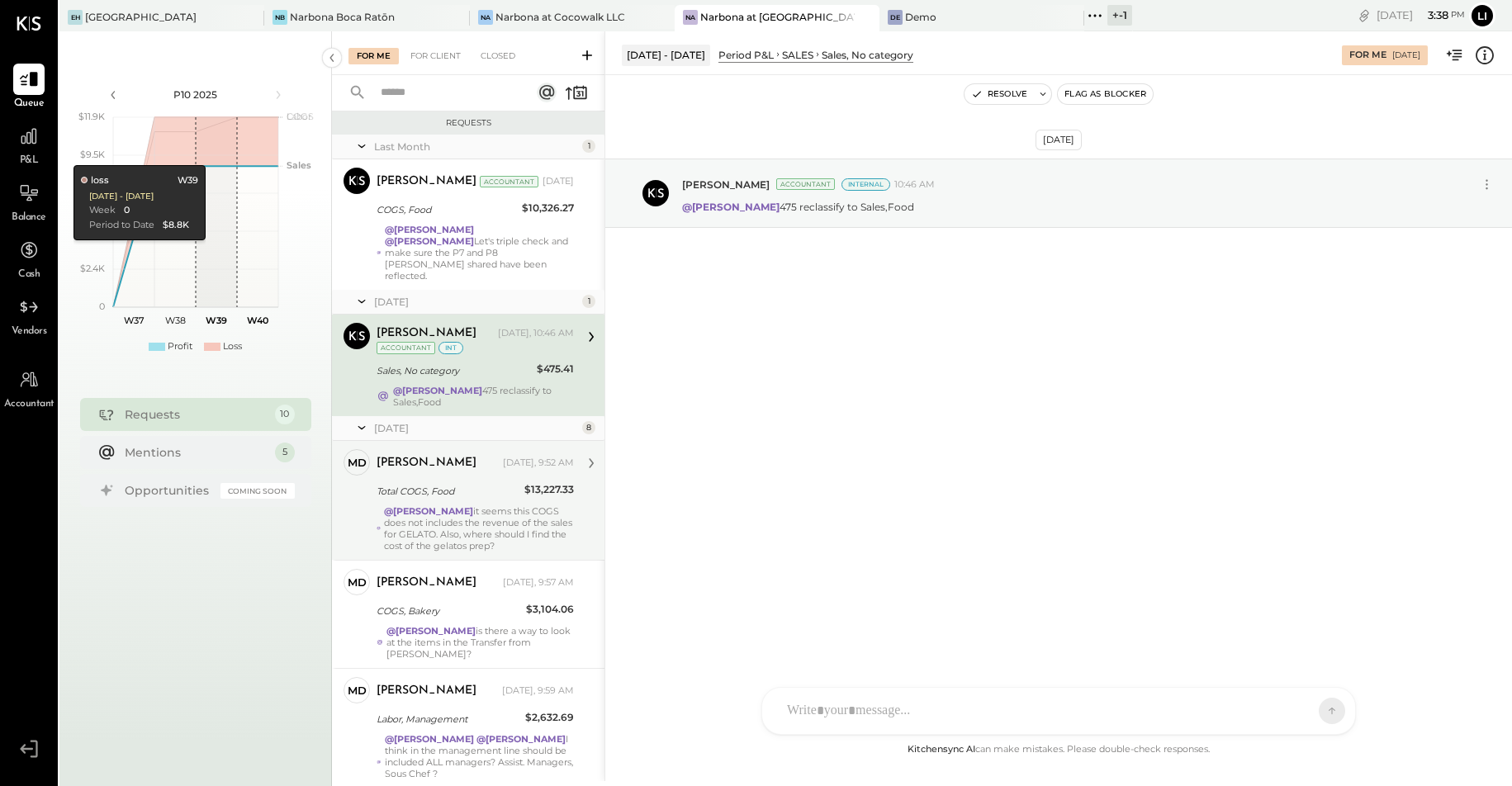
click at [508, 505] on div "@Heidy Balart it seems this COGS does not includes the revenue of the sales for…" at bounding box center [479, 528] width 190 height 46
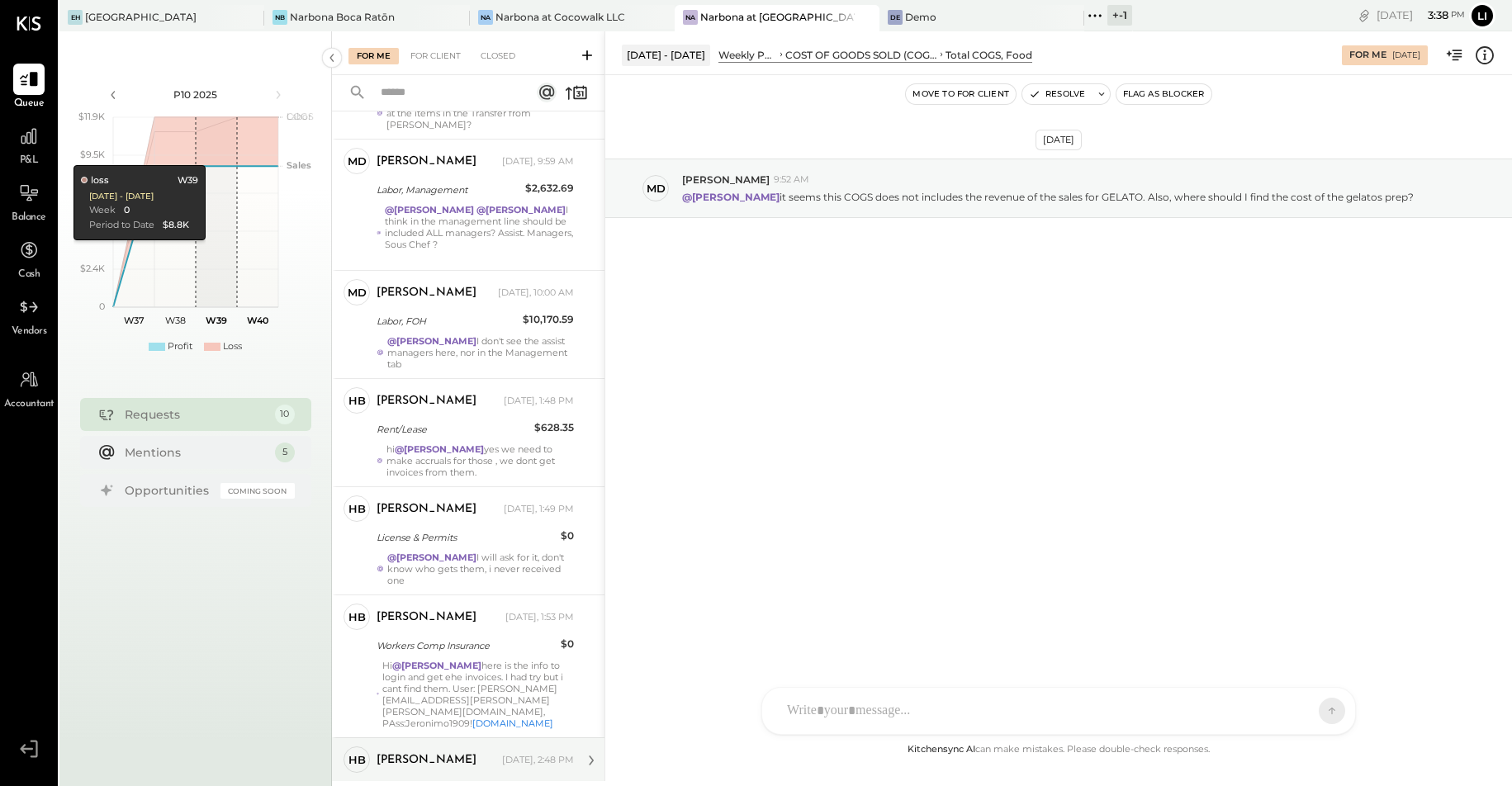
scroll to position [595, 0]
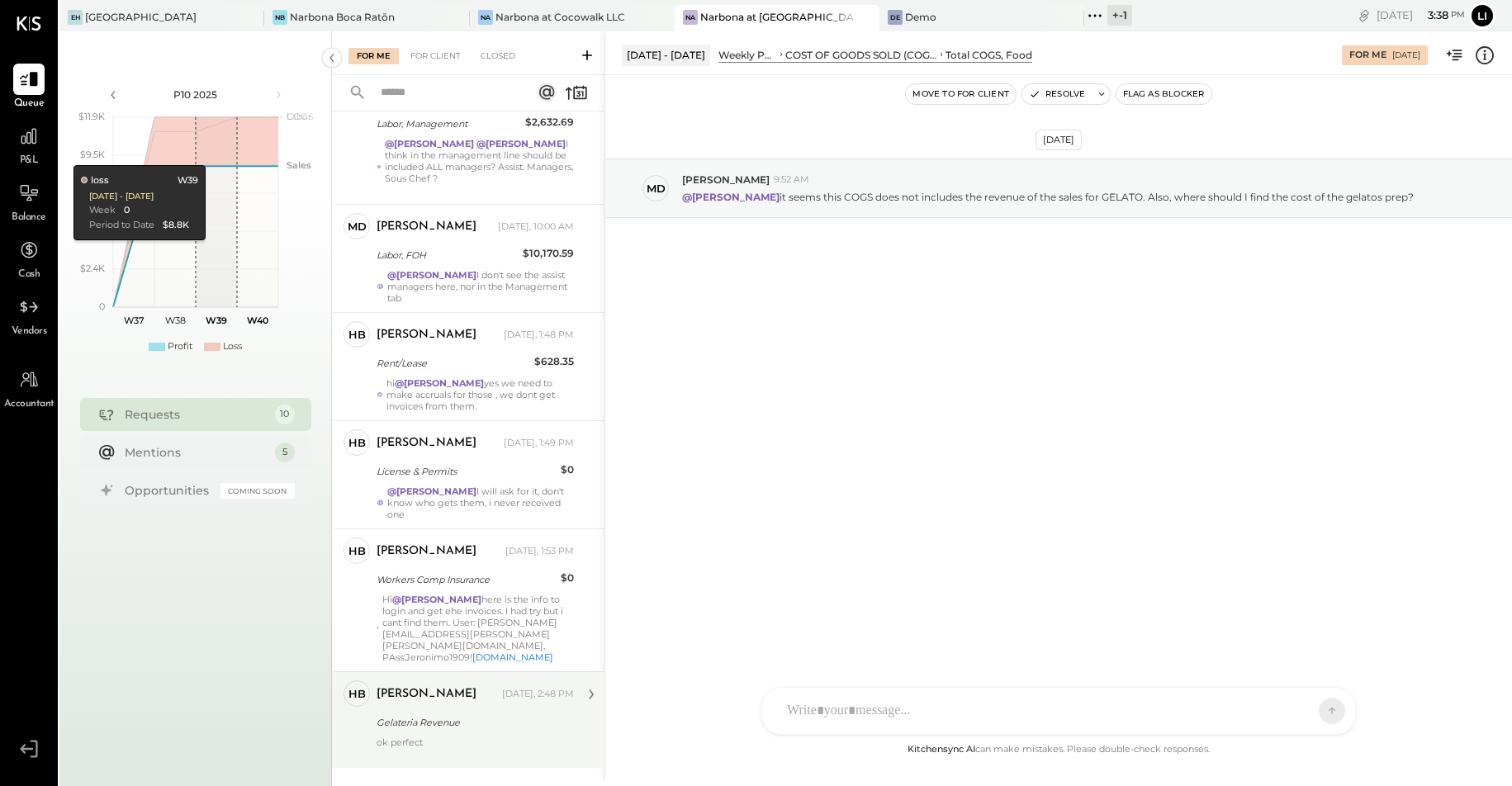
click at [504, 736] on div "ok perfect" at bounding box center [475, 747] width 197 height 23
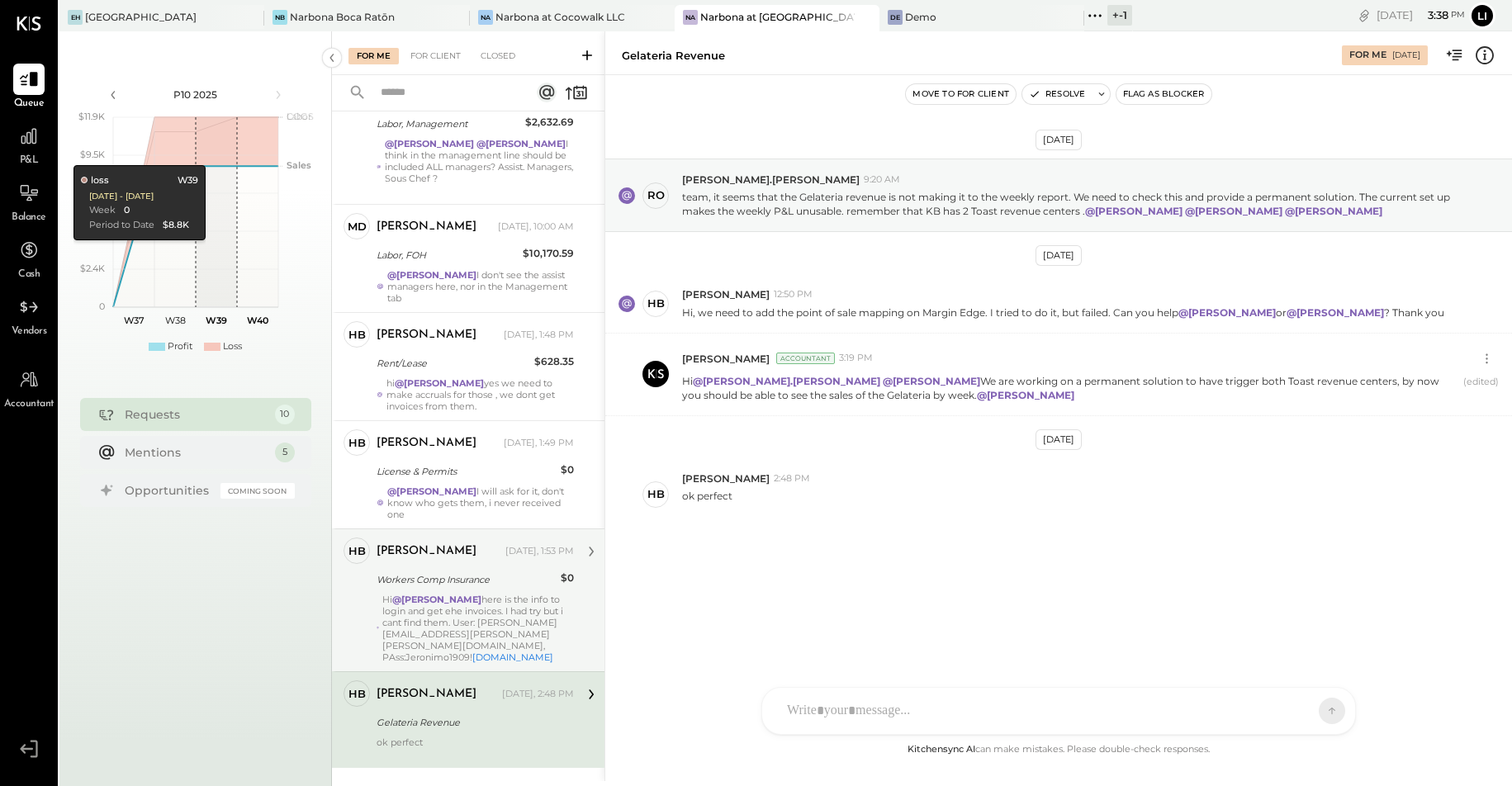
click at [503, 597] on div "Hi @Lilia Martinez Nogueda here is the info to login and get ehe invoices. I ha…" at bounding box center [478, 628] width 191 height 69
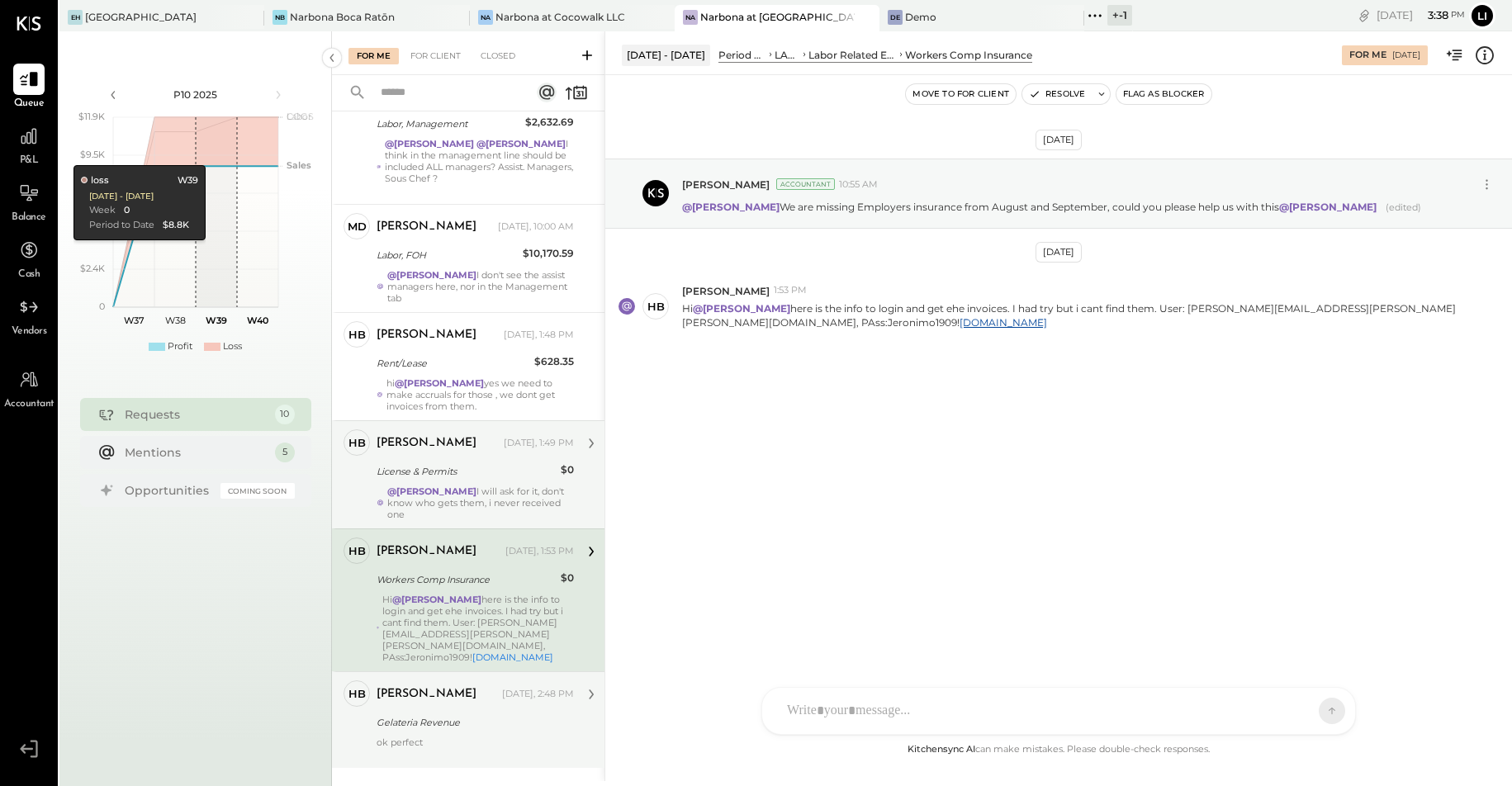
click at [483, 463] on div "License & Permits" at bounding box center [466, 471] width 179 height 17
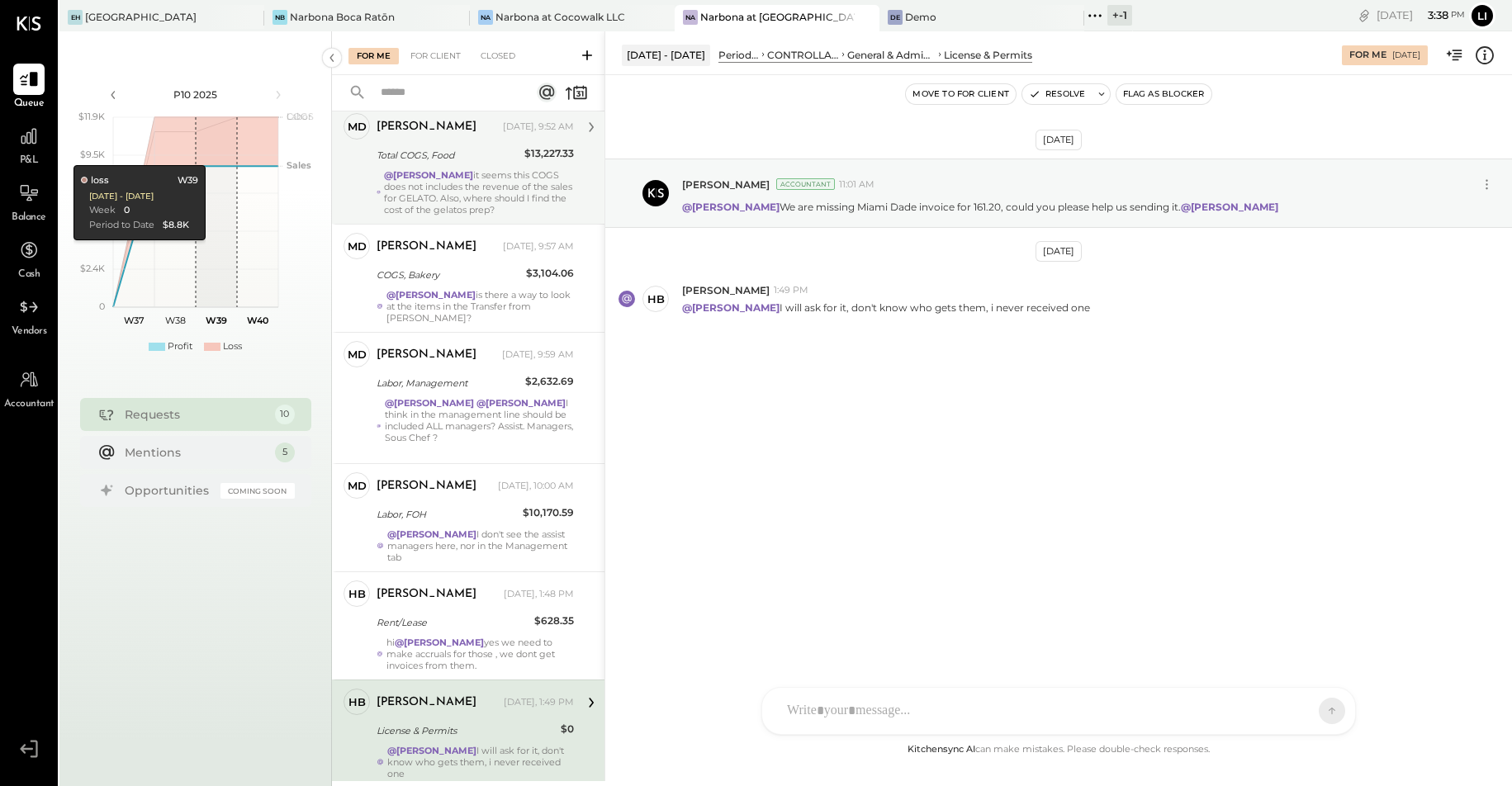
scroll to position [277, 0]
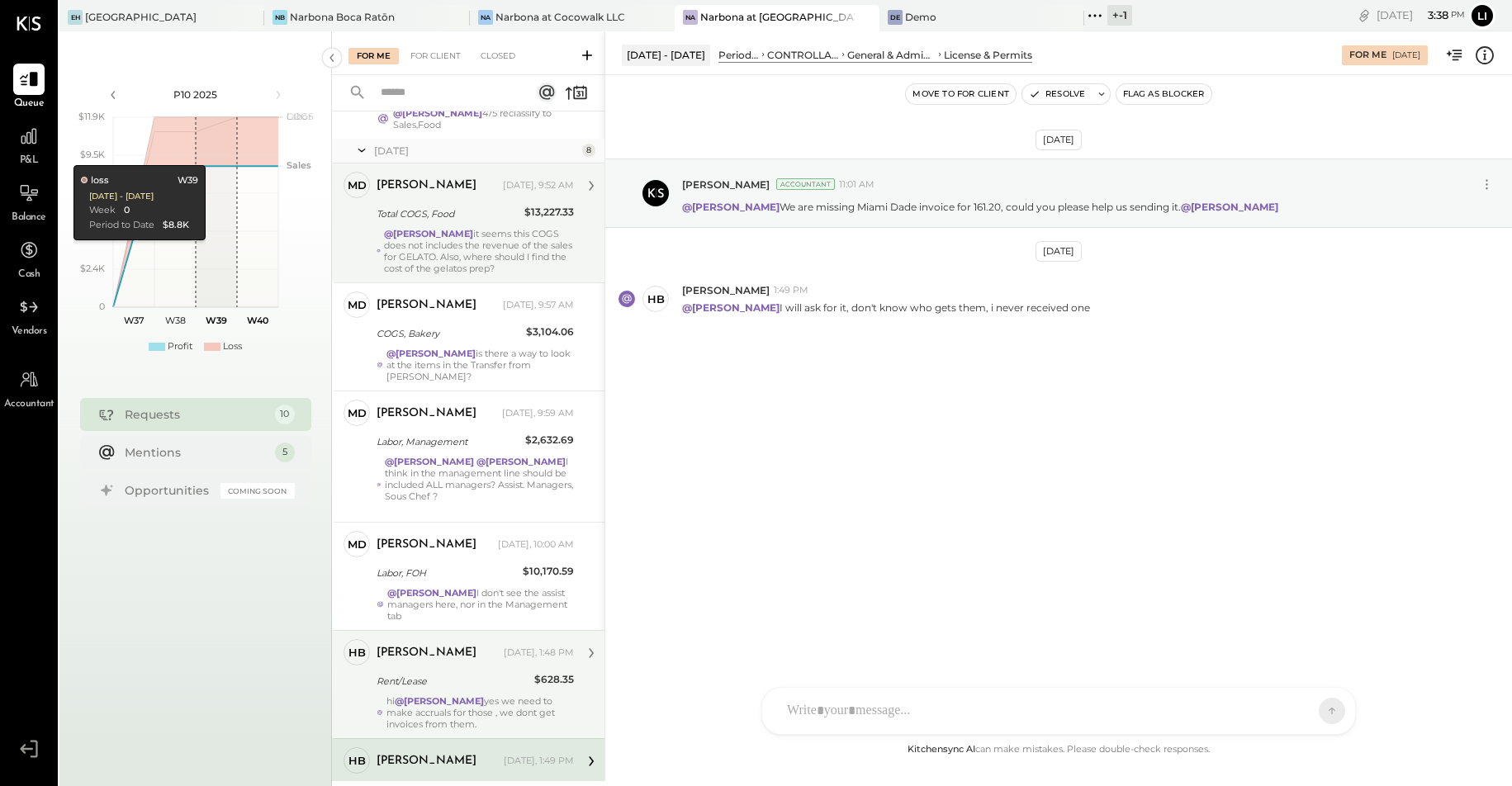
click at [431, 673] on div "Rent/Lease" at bounding box center [453, 681] width 153 height 17
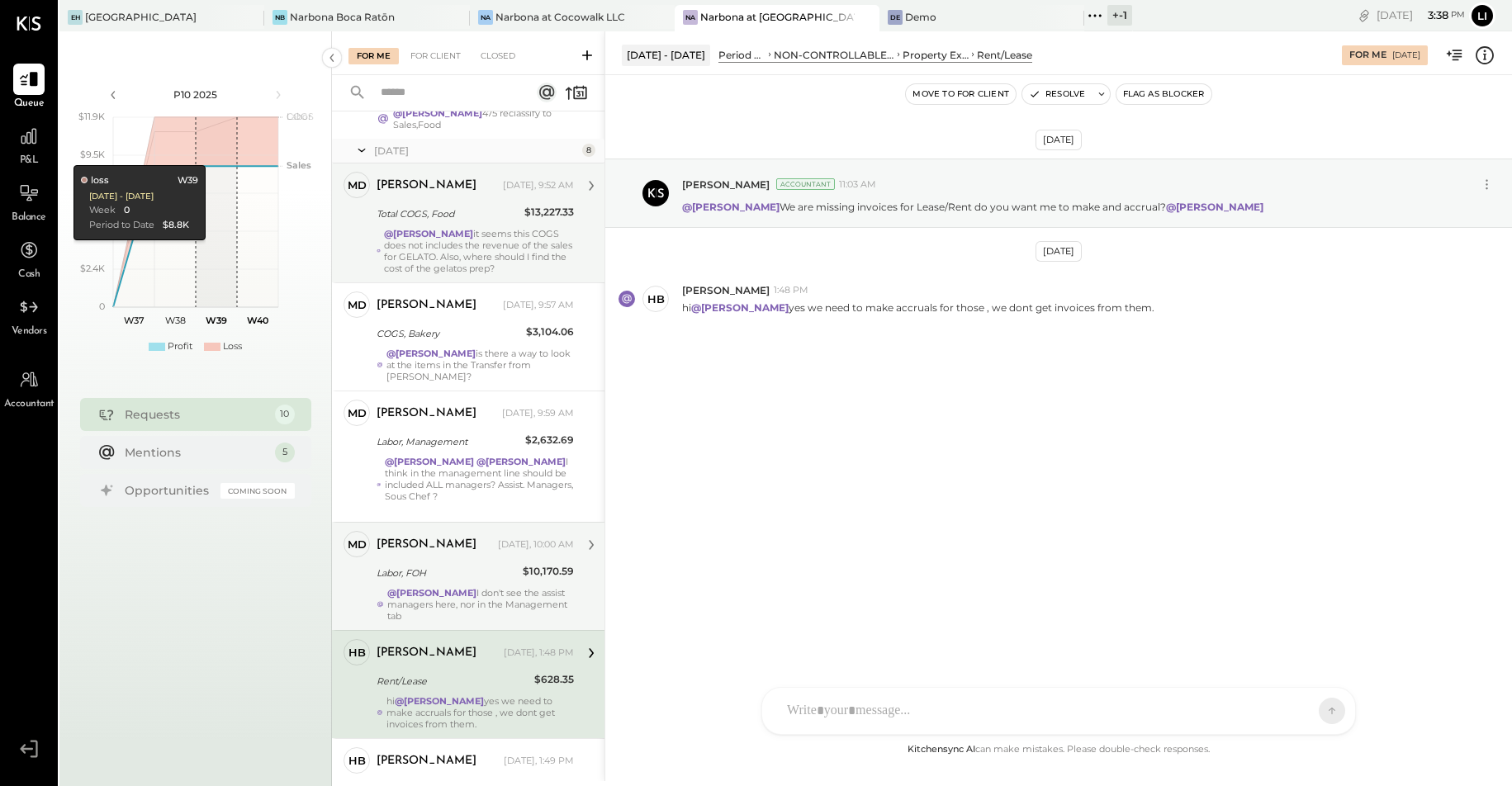
click at [448, 565] on div "Labor, FOH" at bounding box center [447, 573] width 141 height 17
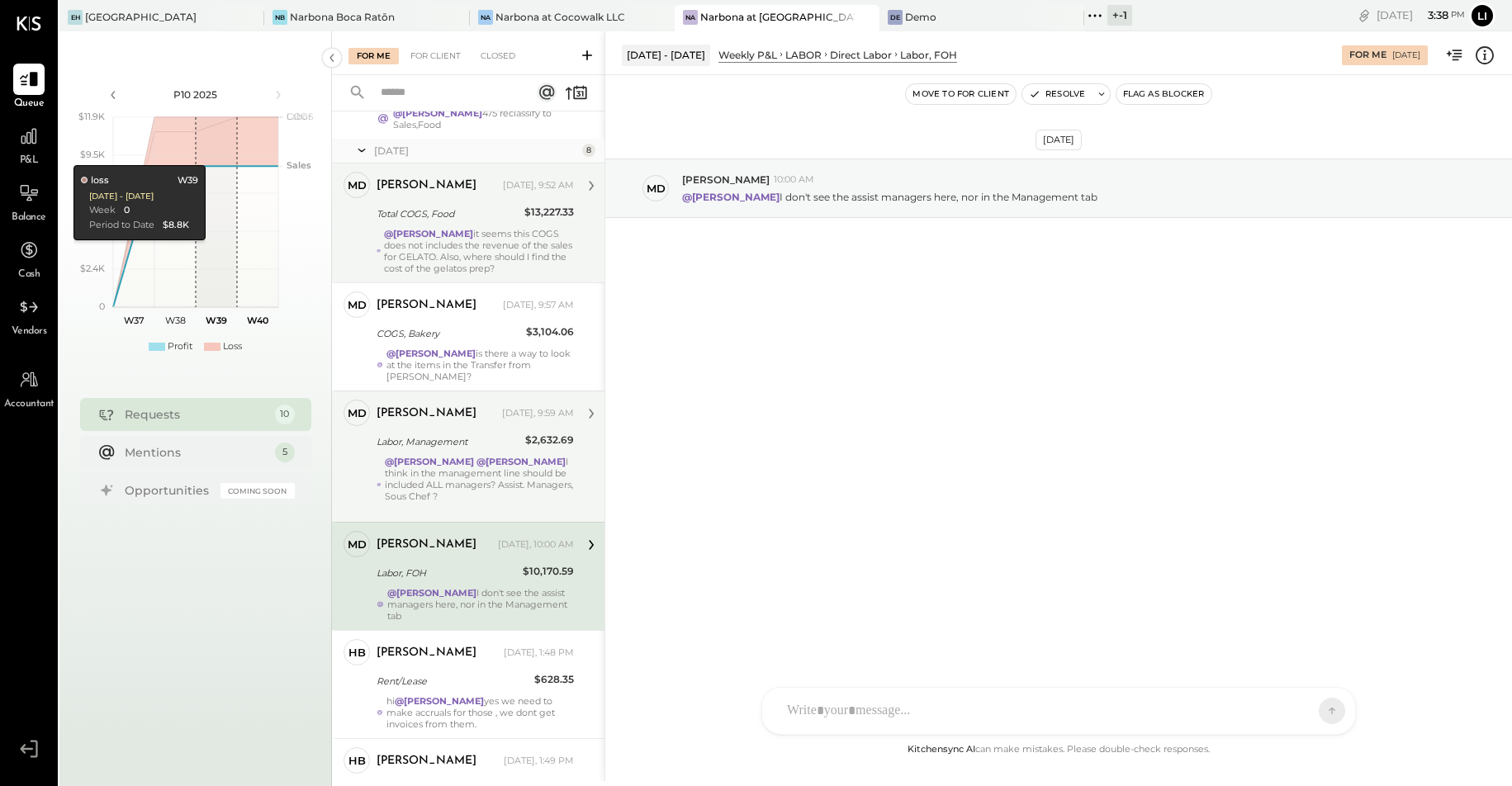
click at [510, 407] on div "Miguel de Arregui Today, 9:59 AM Labor, Management $2,632.69 @Heidy Balart @Rod…" at bounding box center [475, 456] width 197 height 114
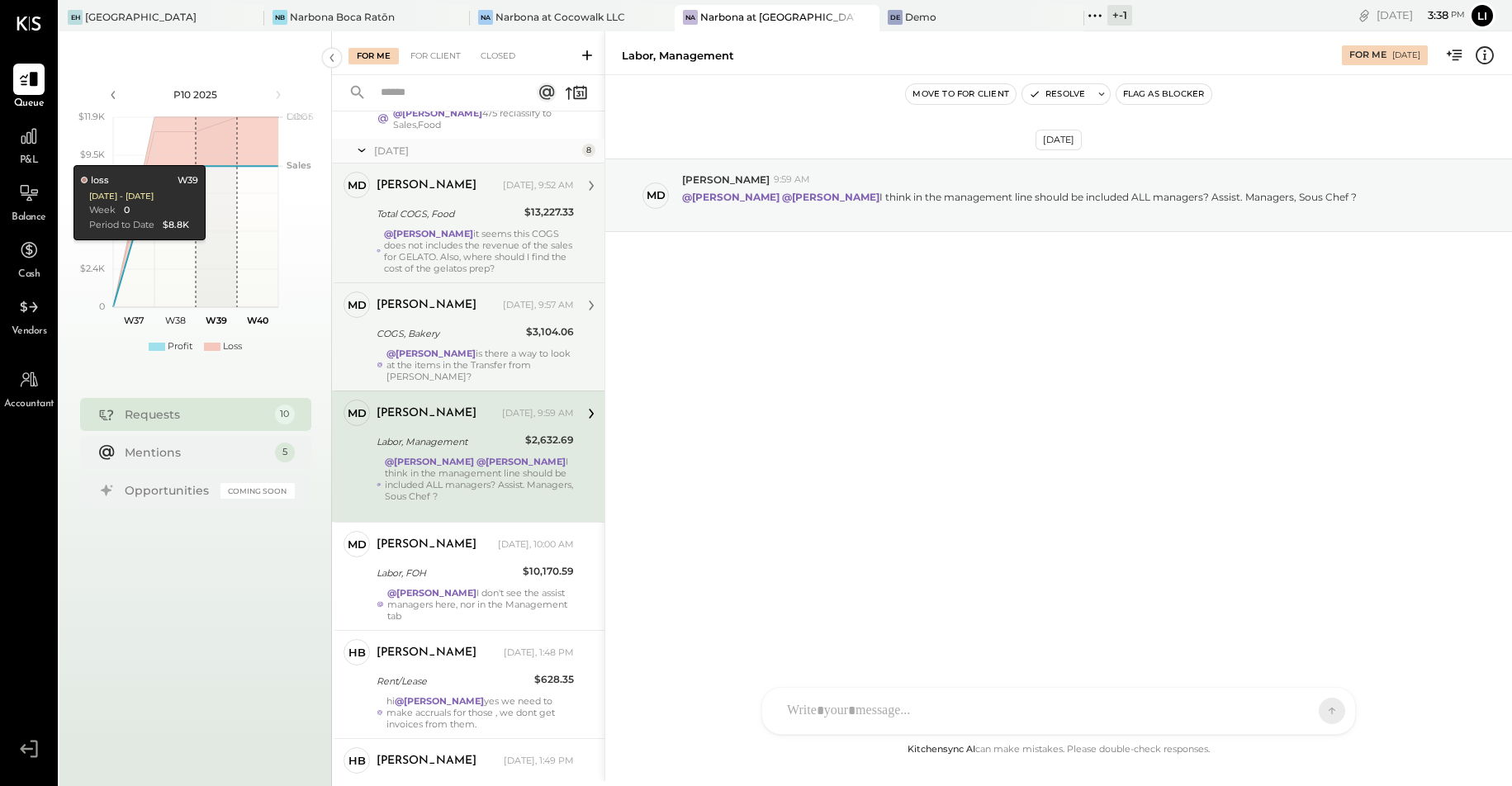
click at [477, 325] on div "COGS, Bakery" at bounding box center [448, 333] width 145 height 17
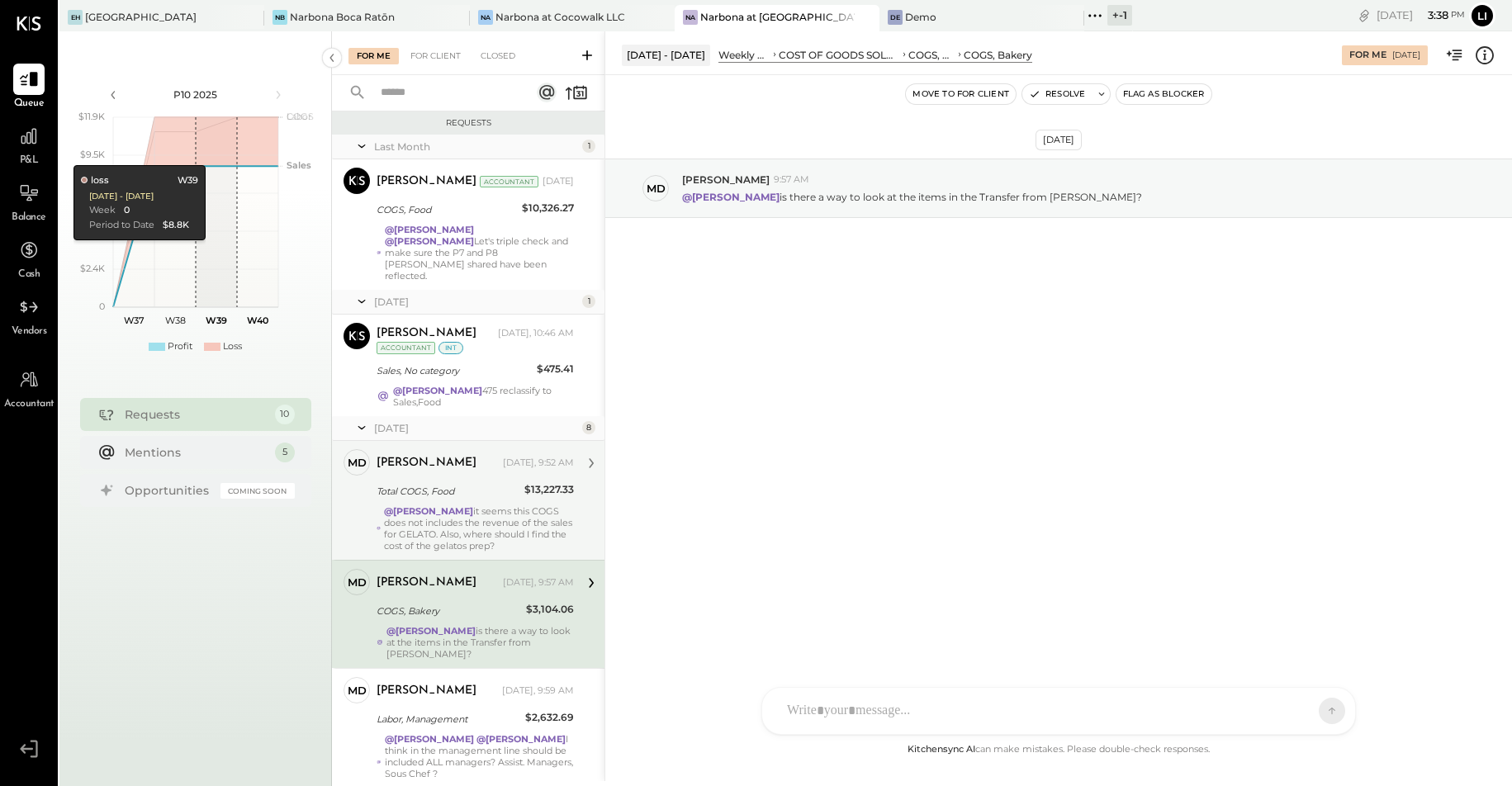
click at [488, 492] on div "Miguel de Arregui Today, 9:52 AM Total COGS, Food $13,227.33 @Heidy Balart it s…" at bounding box center [475, 500] width 197 height 103
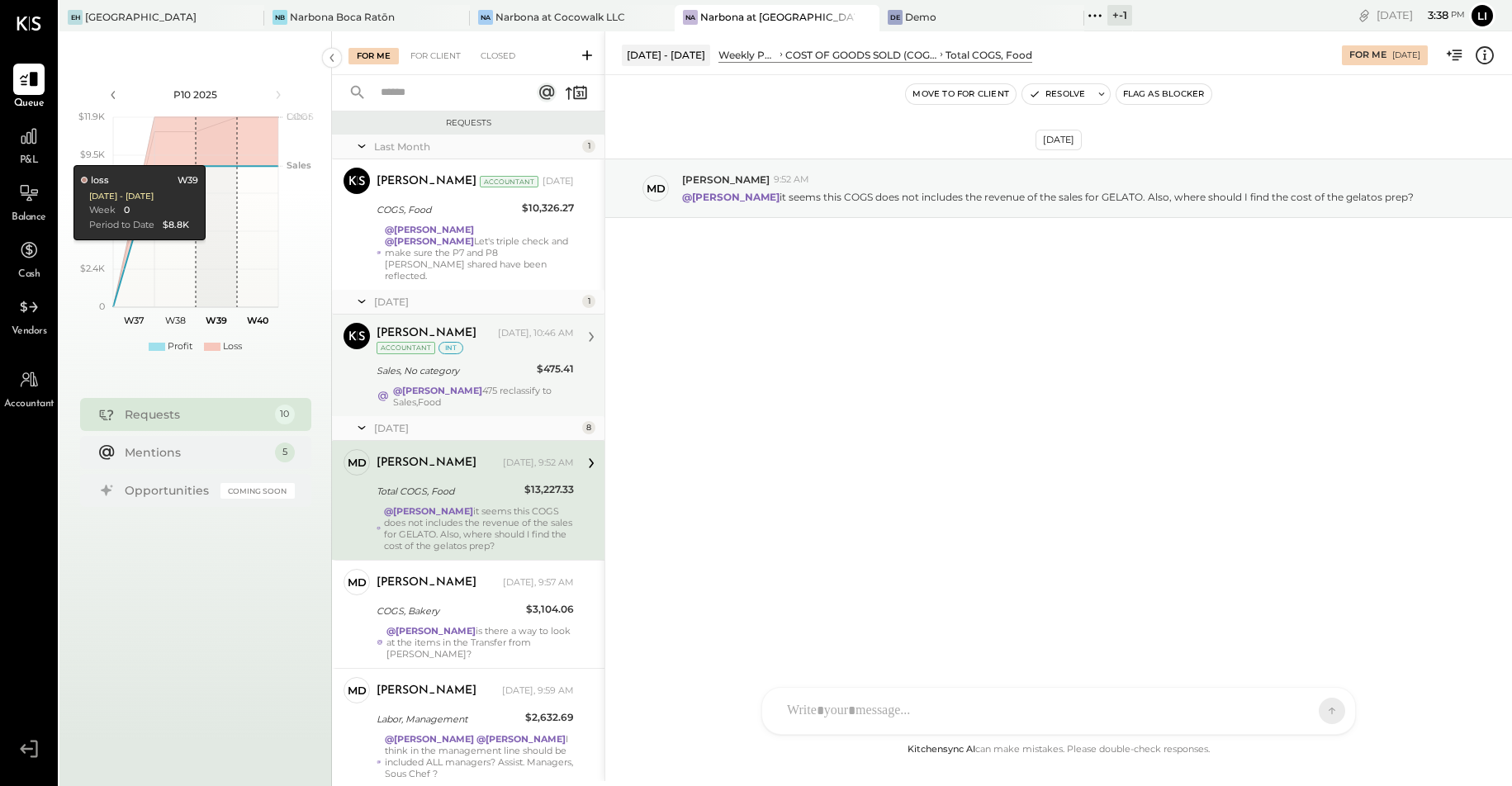
click at [472, 384] on strong "@[PERSON_NAME]" at bounding box center [438, 389] width 90 height 11
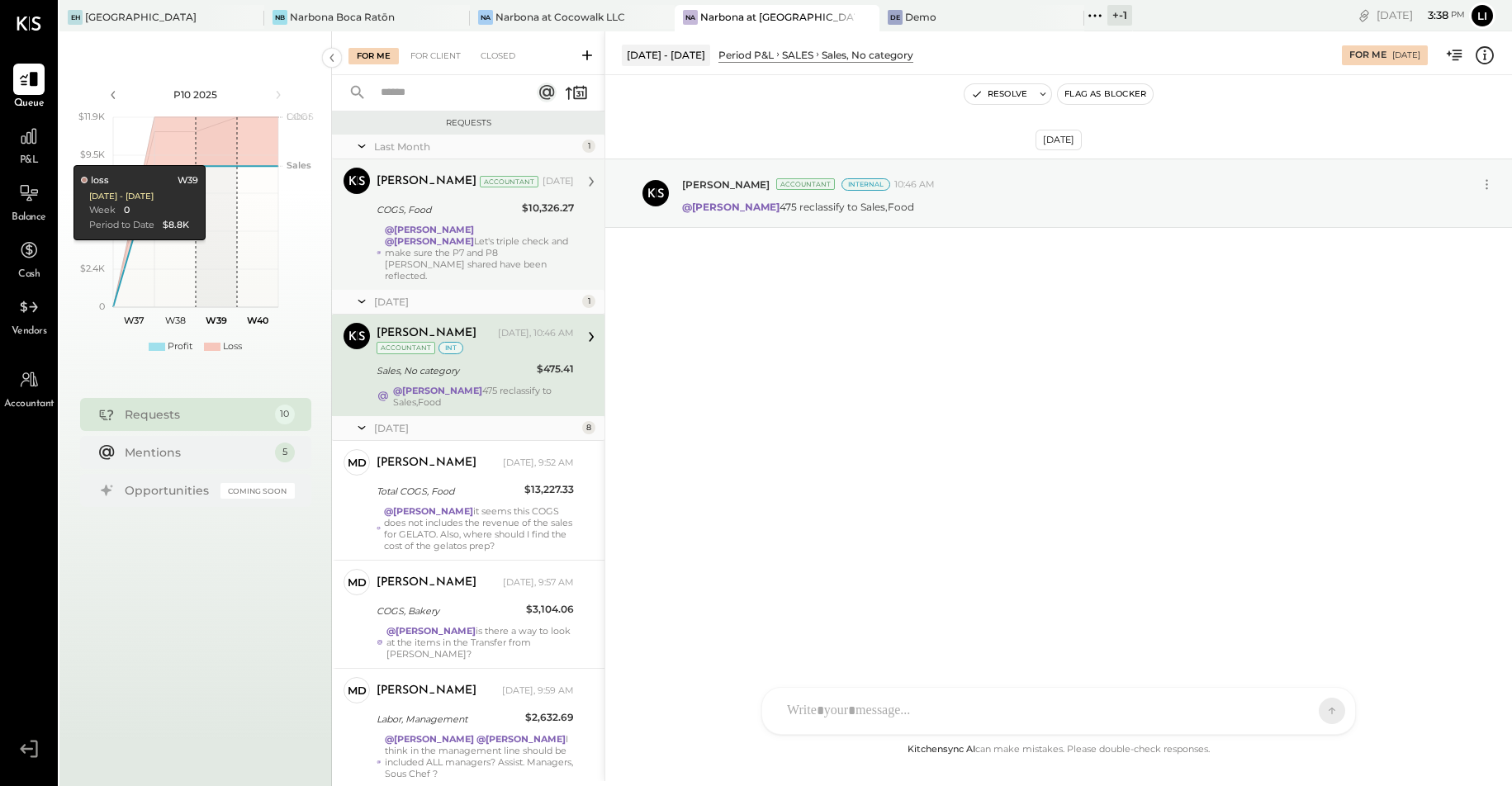
click at [442, 217] on div "COGS, Food" at bounding box center [447, 210] width 140 height 17
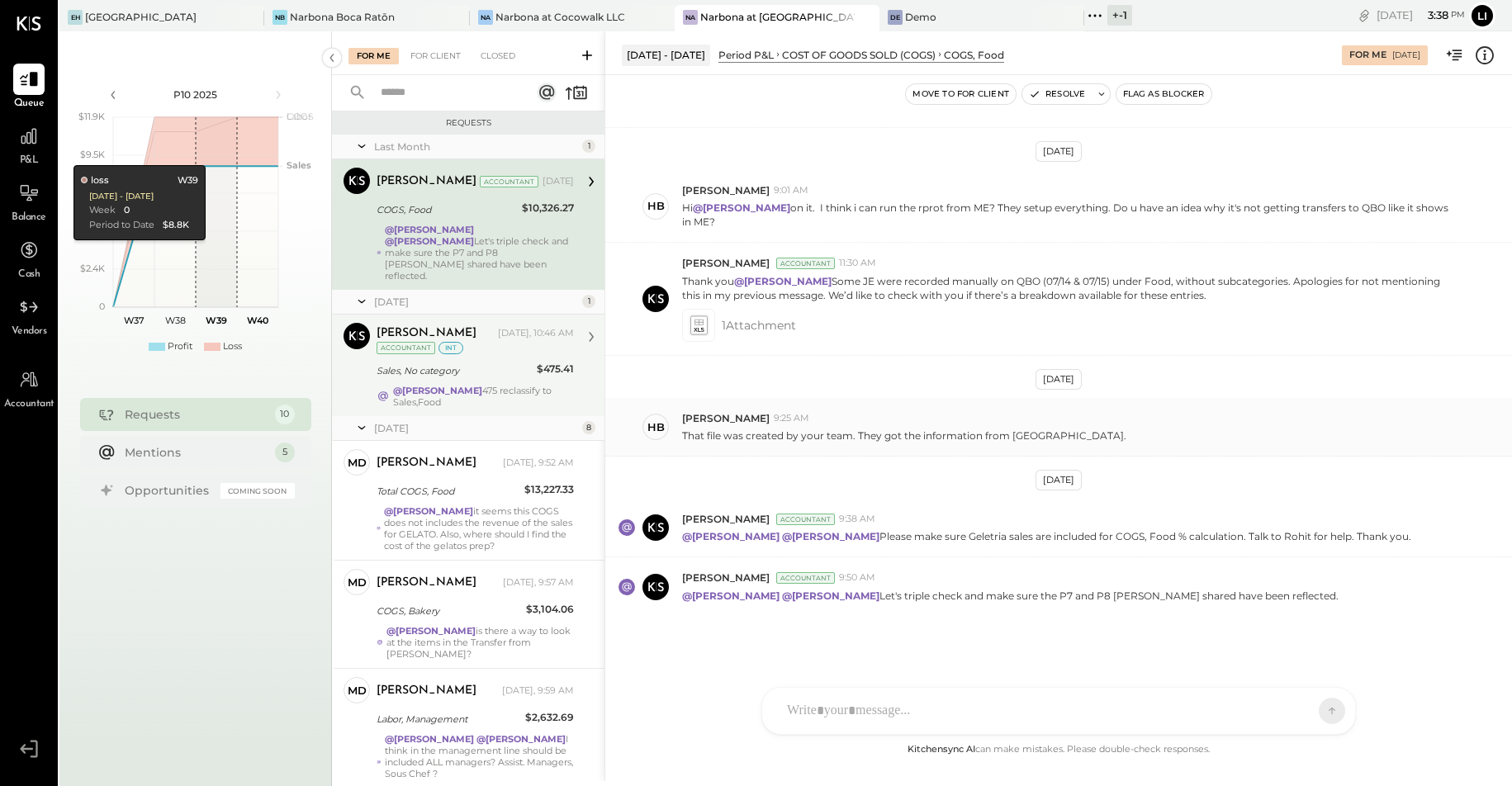
click at [1141, 411] on div "Heidy Balart 9:25 AM" at bounding box center [1090, 418] width 817 height 14
click at [678, 113] on div "Aug 10th, 2025 Joseph Shin Accountant 7:52 PM @Riken Shethiya @Ajay Prajapati @…" at bounding box center [1058, 407] width 906 height 664
